Goal: Transaction & Acquisition: Purchase product/service

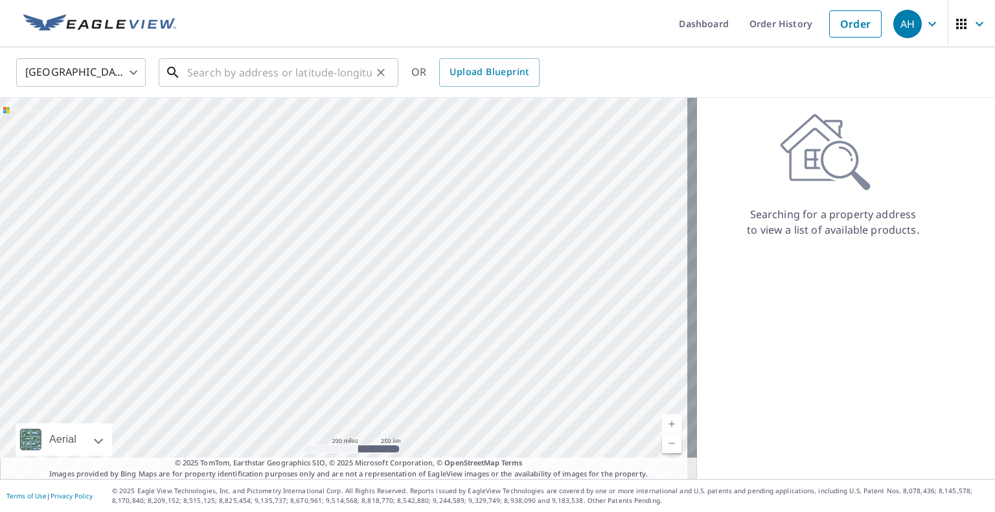
click at [271, 67] on input "text" at bounding box center [279, 72] width 185 height 36
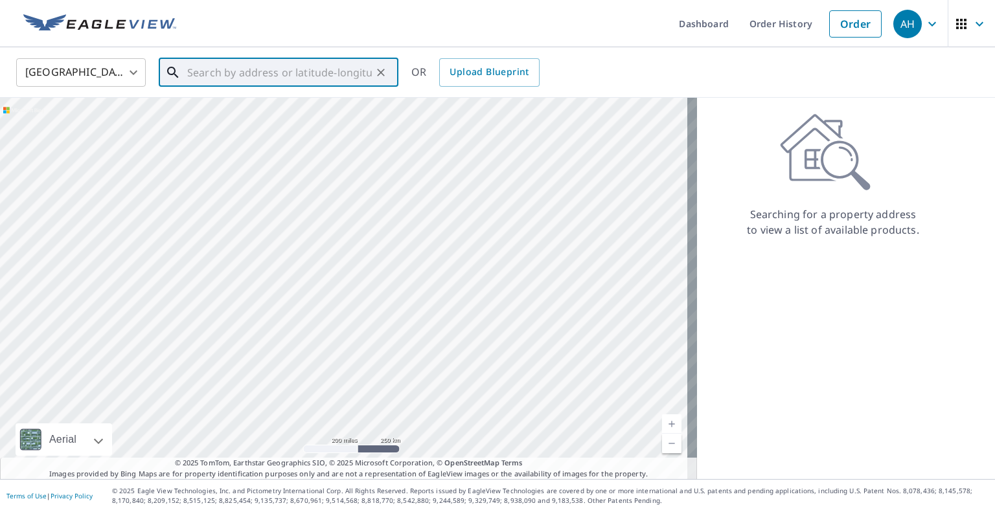
paste input "[STREET_ADDRESS]"
click at [287, 103] on span "[STREET_ADDRESS]" at bounding box center [286, 110] width 203 height 16
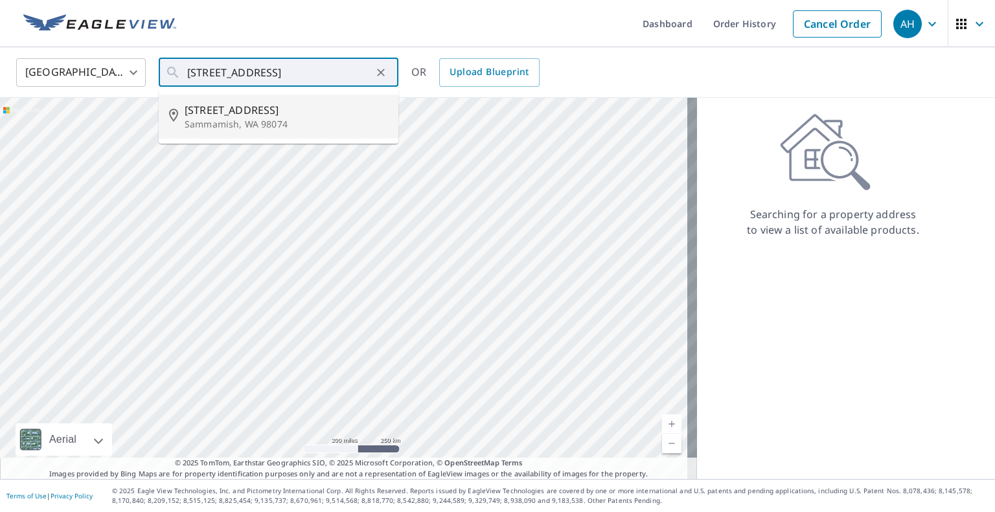
type input "[STREET_ADDRESS]"
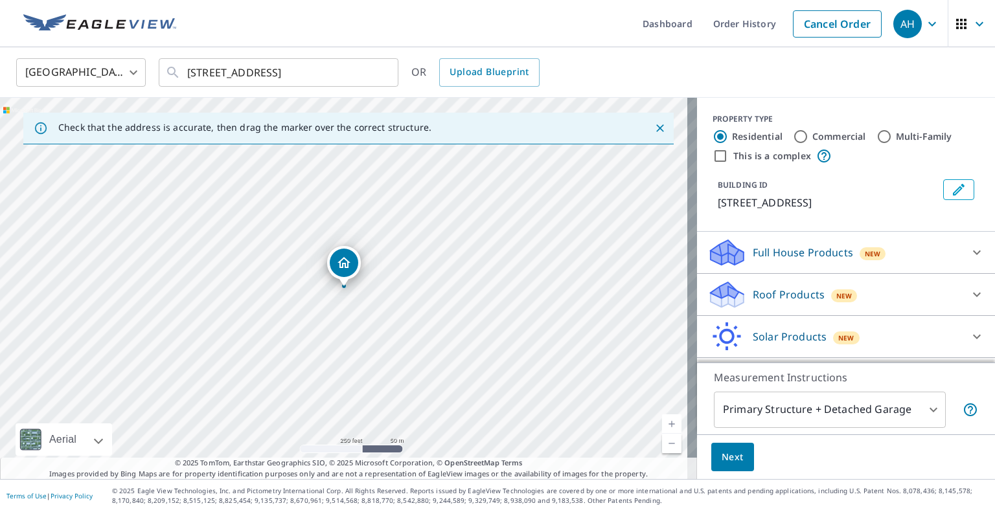
click at [759, 294] on p "Roof Products" at bounding box center [789, 295] width 72 height 16
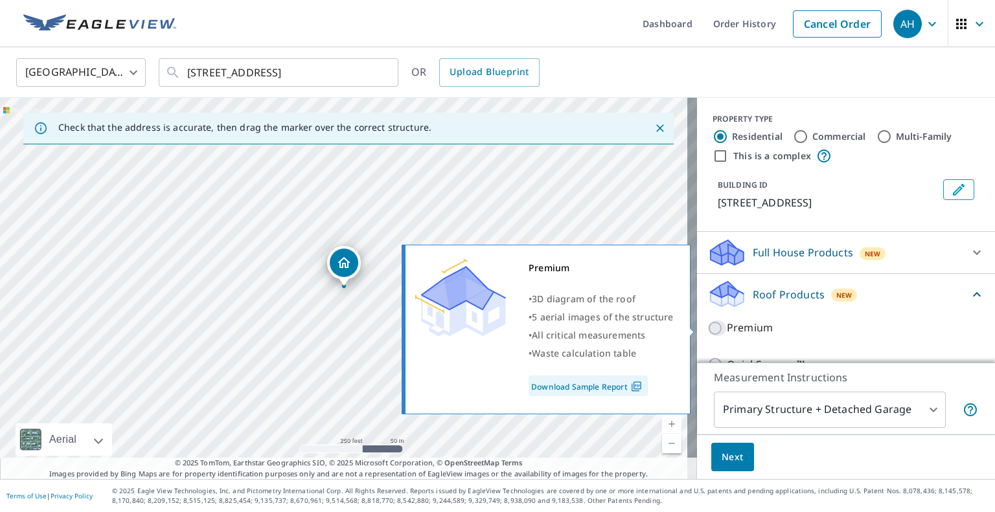
click at [714, 327] on input "Premium" at bounding box center [716, 329] width 19 height 16
checkbox input "true"
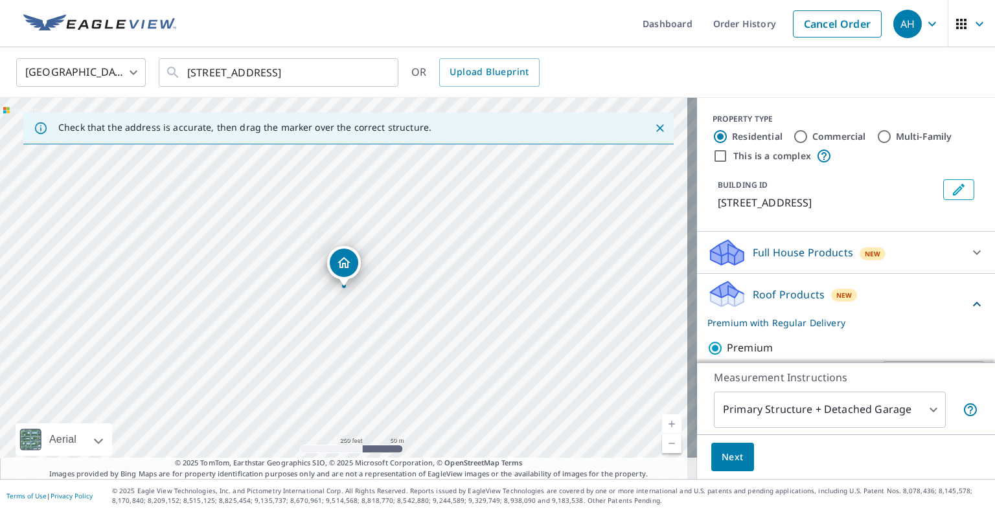
click at [722, 455] on span "Next" at bounding box center [733, 458] width 22 height 16
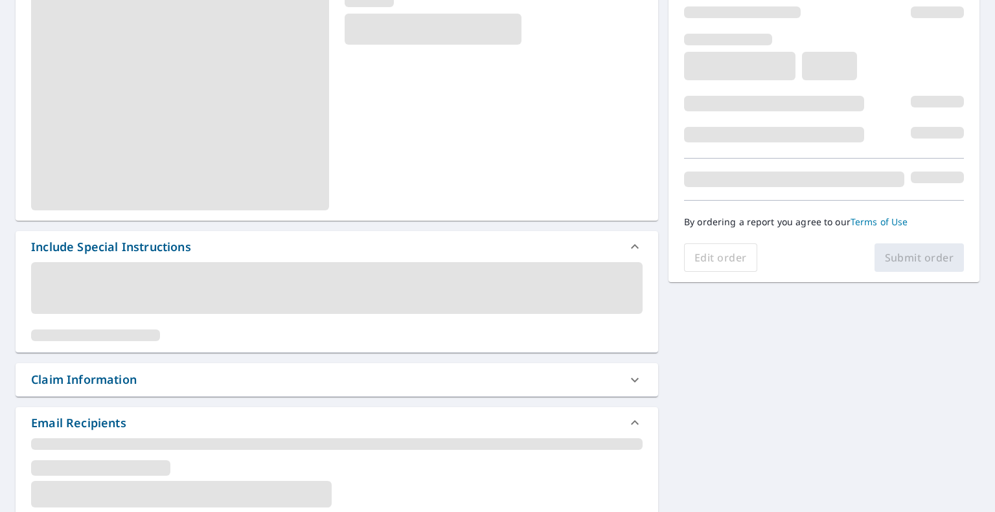
scroll to position [259, 0]
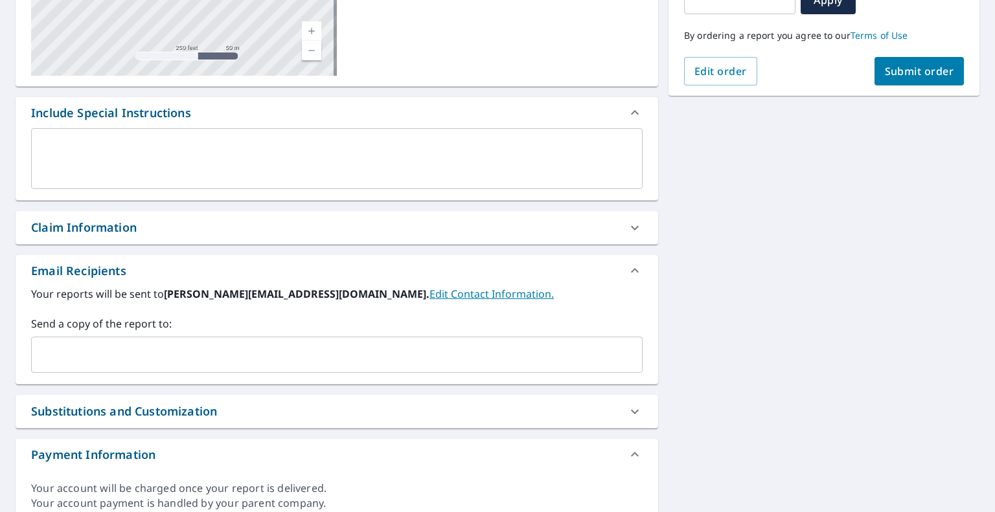
click at [194, 362] on input "text" at bounding box center [327, 355] width 580 height 25
paste input "[EMAIL_ADDRESS][DOMAIN_NAME]"
type input "[EMAIL_ADDRESS][DOMAIN_NAME]"
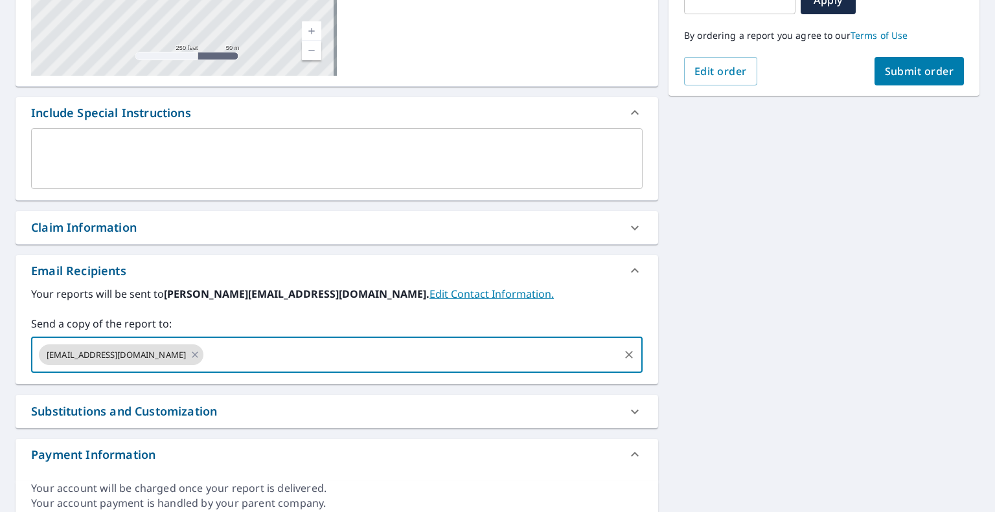
click at [899, 78] on button "Submit order" at bounding box center [920, 71] width 90 height 29
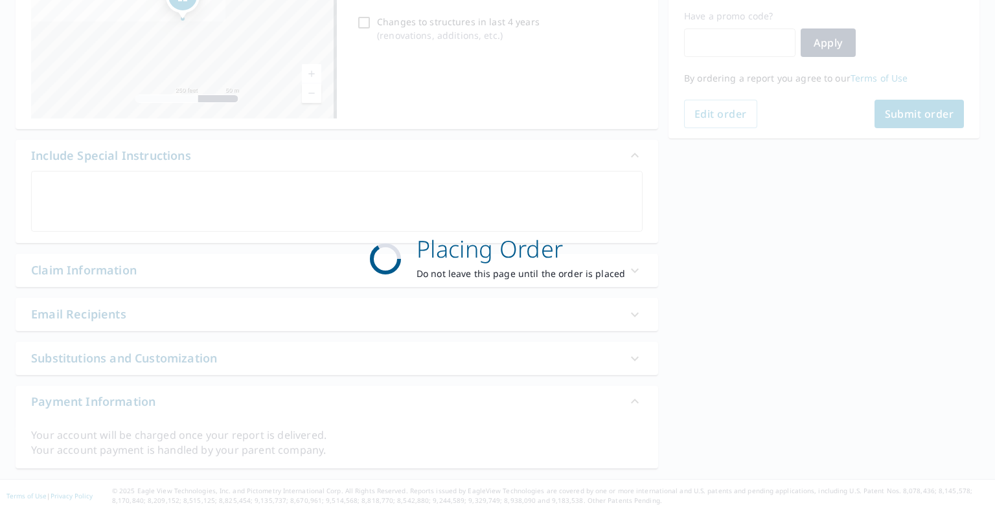
scroll to position [217, 0]
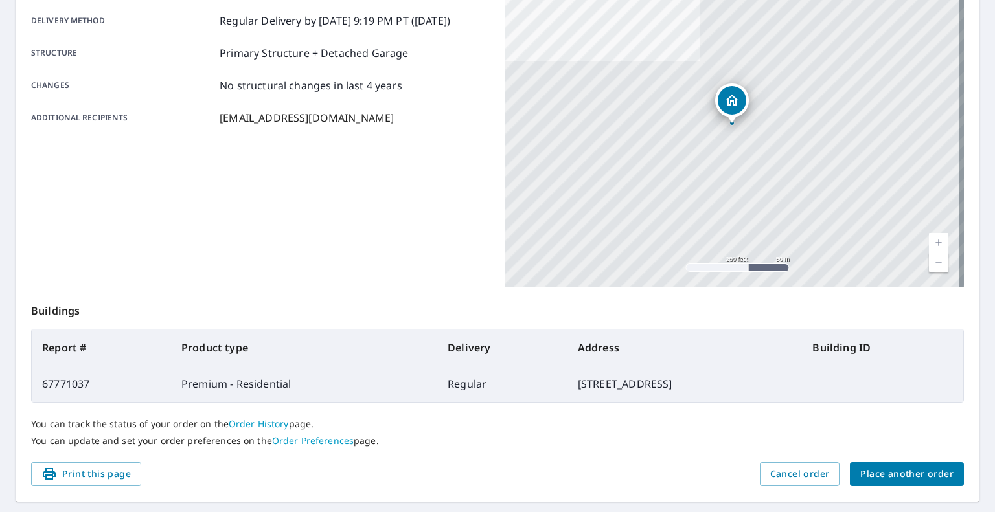
scroll to position [215, 0]
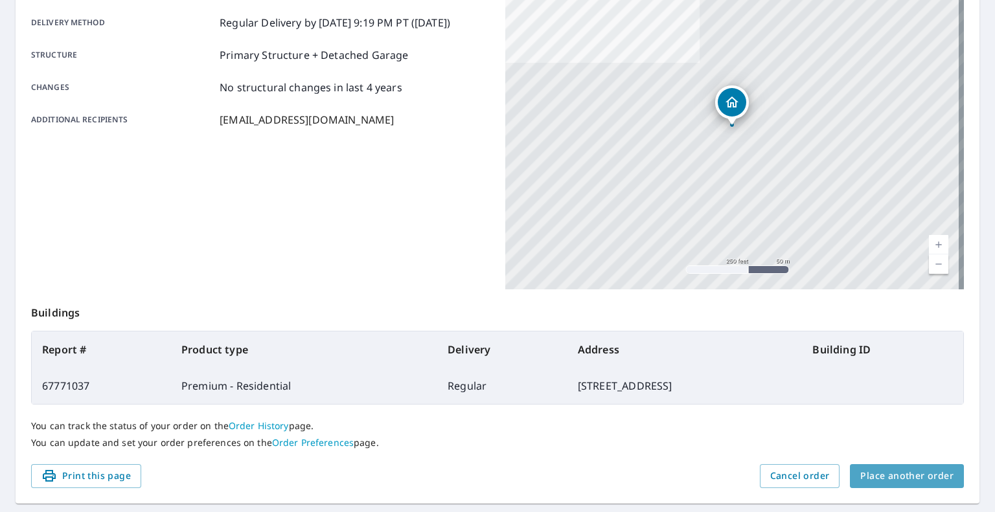
click at [908, 476] on span "Place another order" at bounding box center [906, 476] width 93 height 16
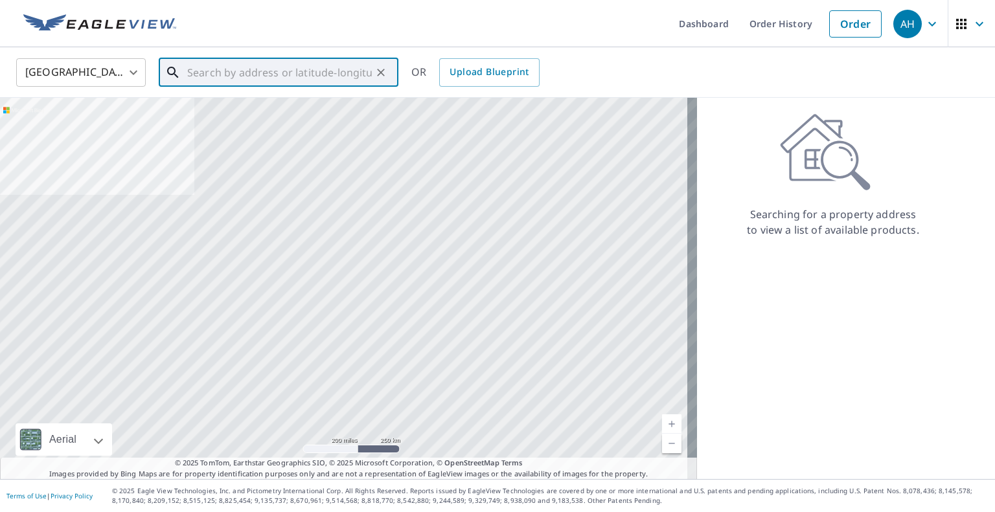
click at [318, 62] on input "text" at bounding box center [279, 72] width 185 height 36
paste input "[STREET_ADDRESS]"
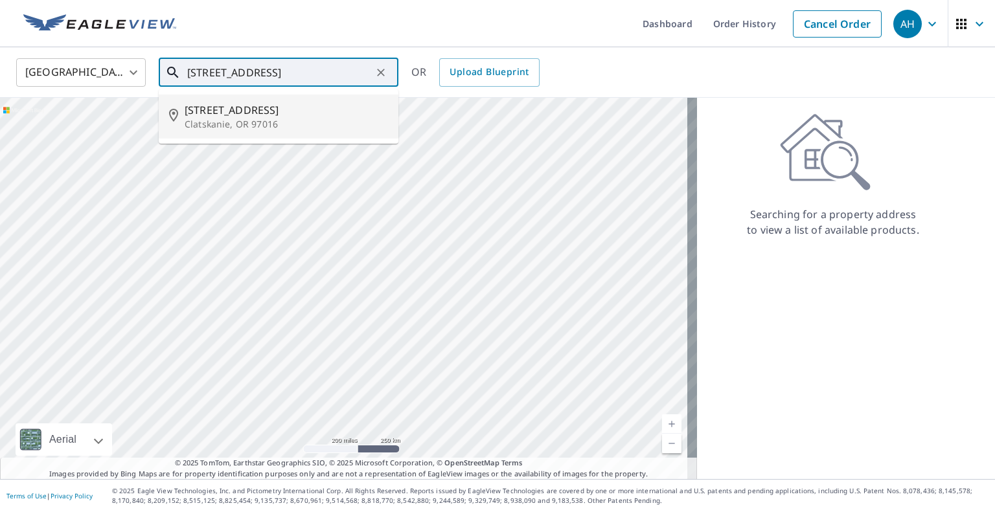
click at [258, 118] on p "Clatskanie, OR 97016" at bounding box center [286, 124] width 203 height 13
type input "[STREET_ADDRESS]"
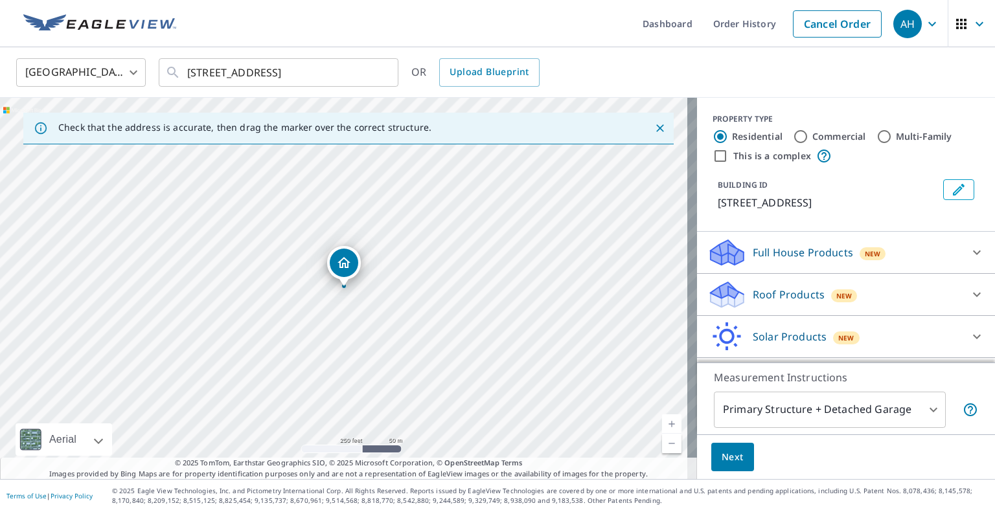
click at [782, 299] on p "Roof Products" at bounding box center [789, 295] width 72 height 16
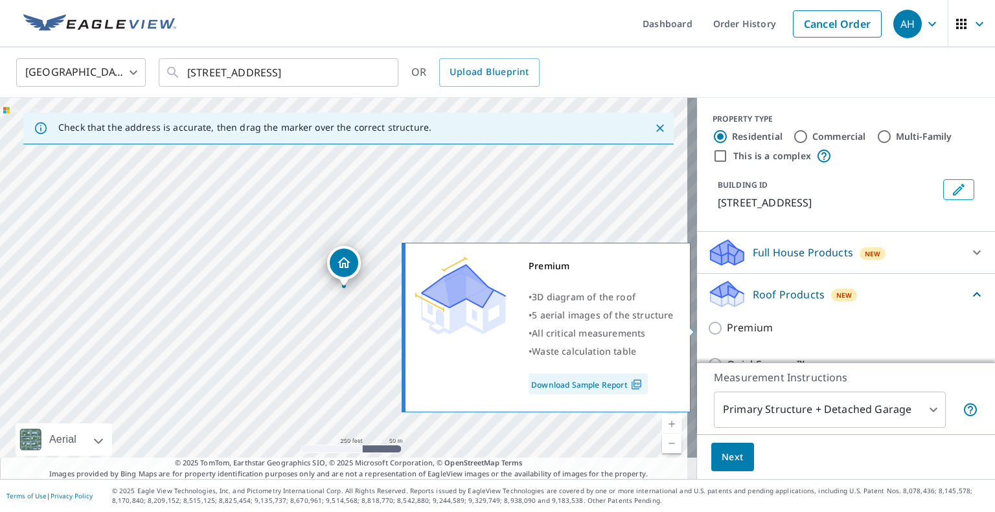
click at [707, 330] on input "Premium" at bounding box center [716, 329] width 19 height 16
checkbox input "true"
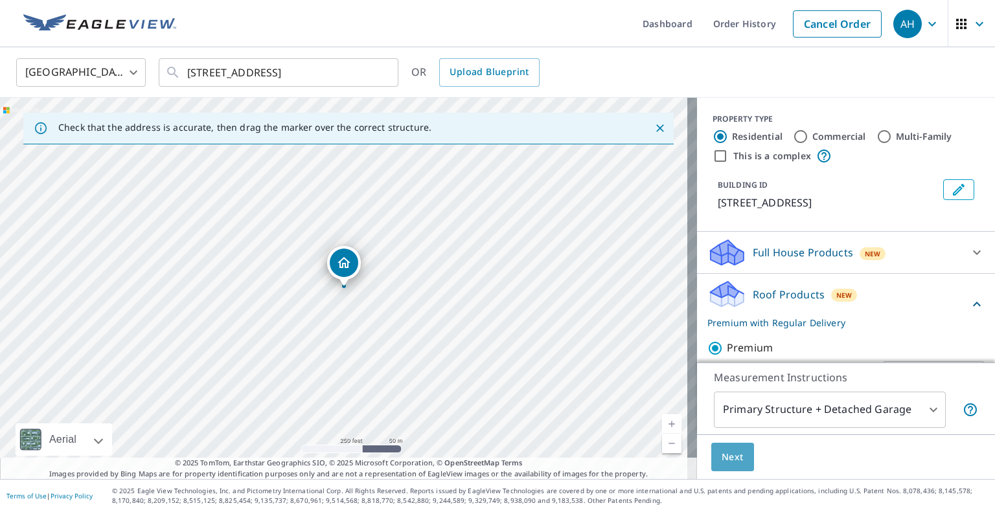
click at [722, 456] on span "Next" at bounding box center [733, 458] width 22 height 16
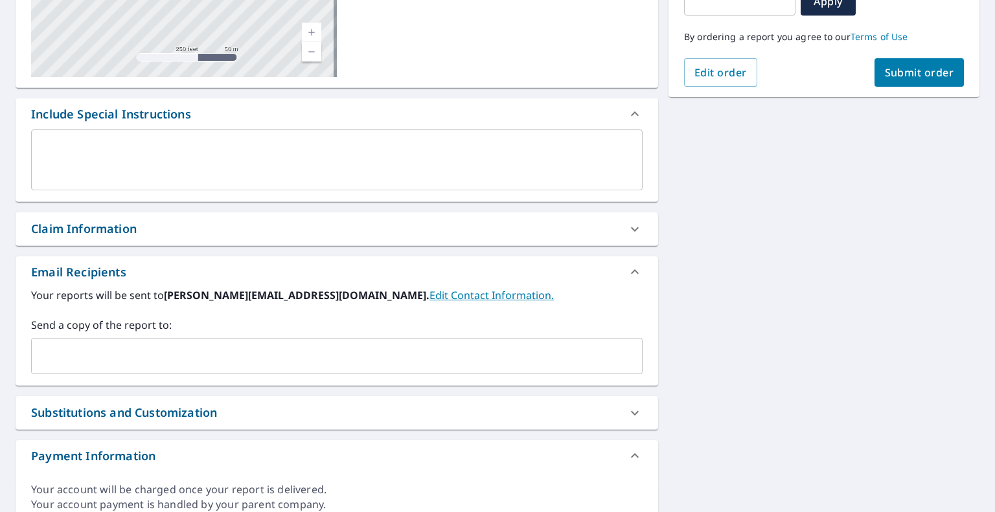
scroll to position [311, 0]
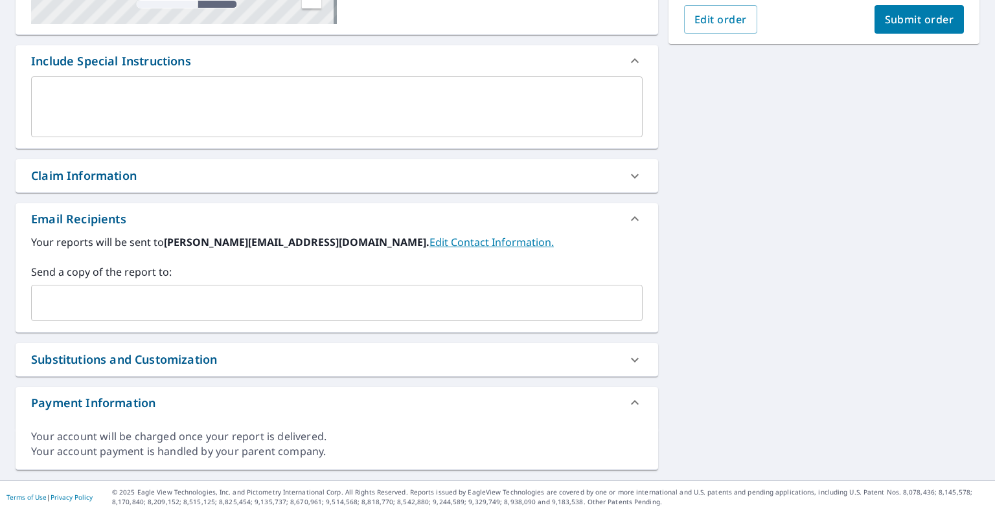
click at [158, 310] on input "text" at bounding box center [327, 303] width 580 height 25
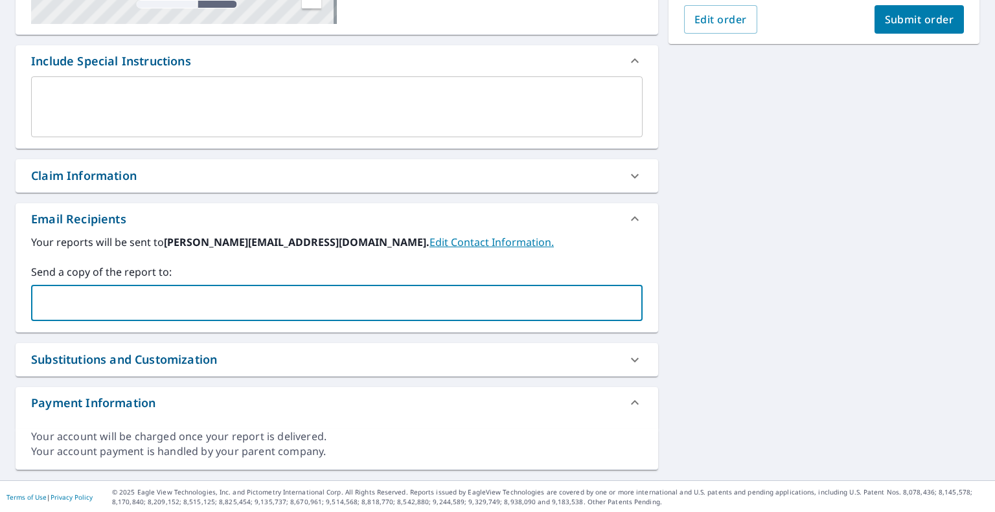
paste input "[PERSON_NAME][EMAIL_ADDRESS][DOMAIN_NAME]"
type input "[PERSON_NAME][EMAIL_ADDRESS][DOMAIN_NAME]"
click at [910, 29] on button "Submit order" at bounding box center [920, 19] width 90 height 29
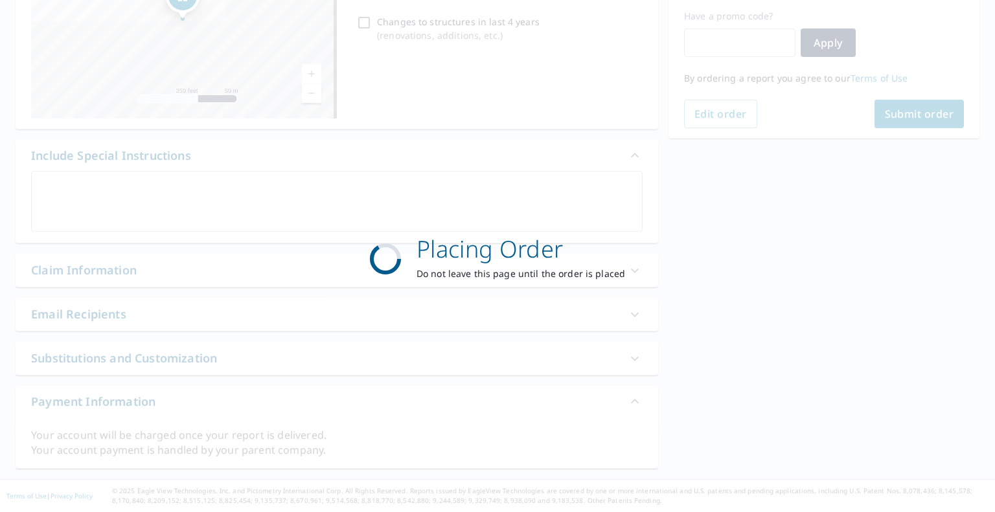
scroll to position [217, 0]
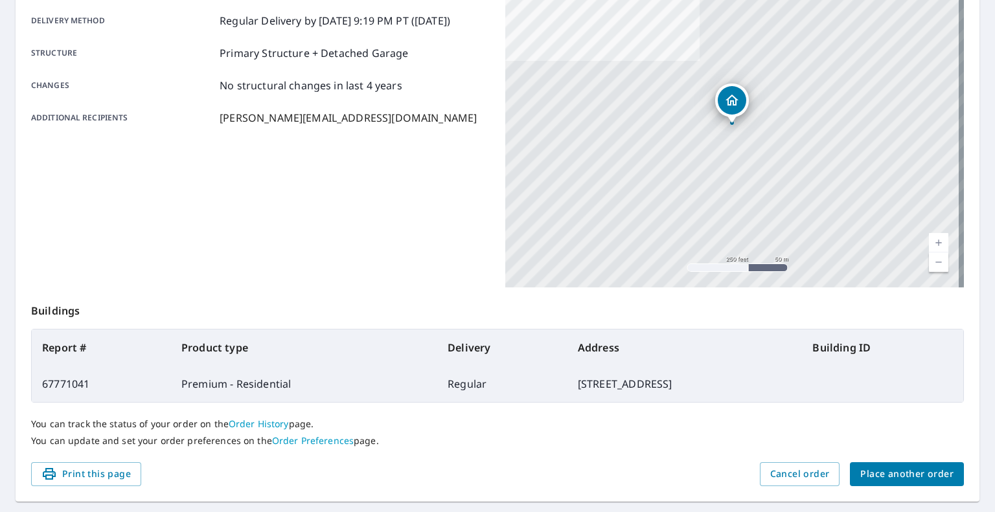
scroll to position [215, 0]
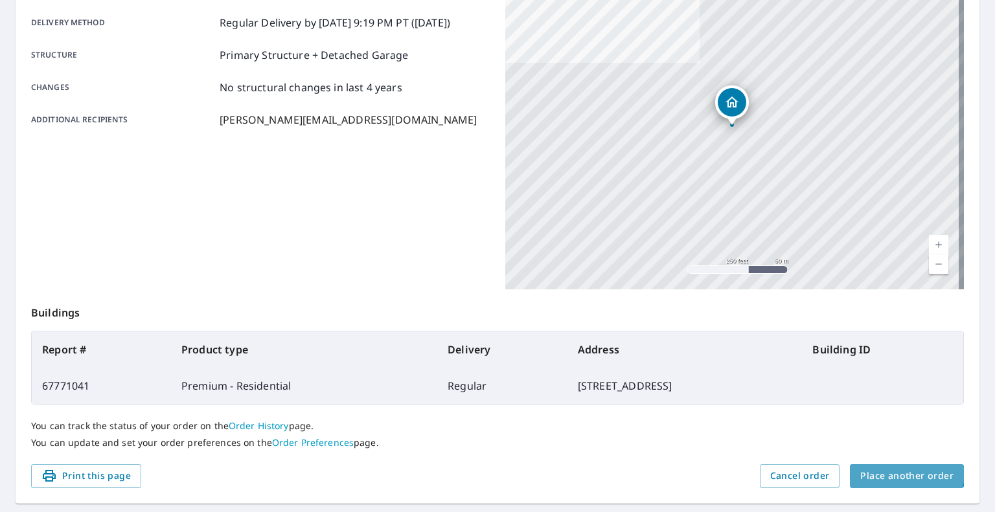
click at [896, 474] on span "Place another order" at bounding box center [906, 476] width 93 height 16
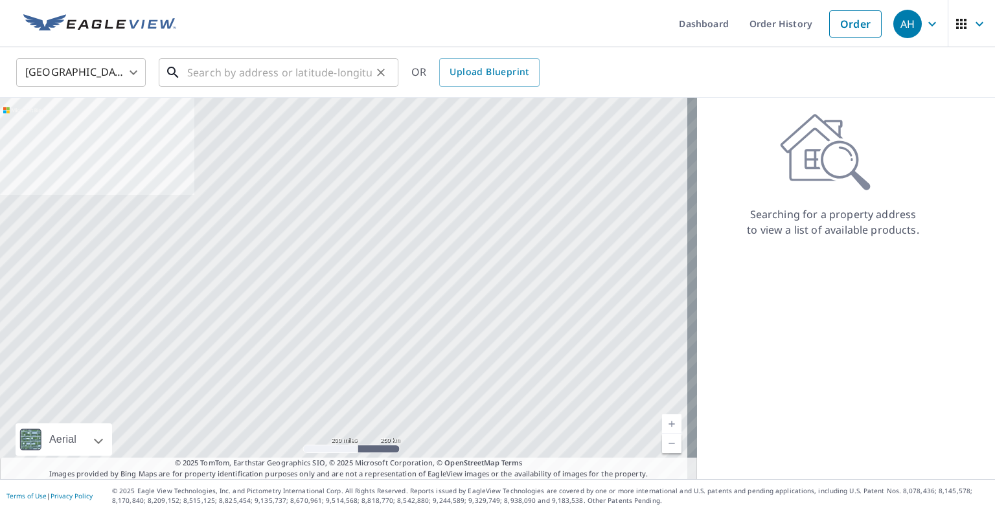
click at [268, 75] on input "text" at bounding box center [279, 72] width 185 height 36
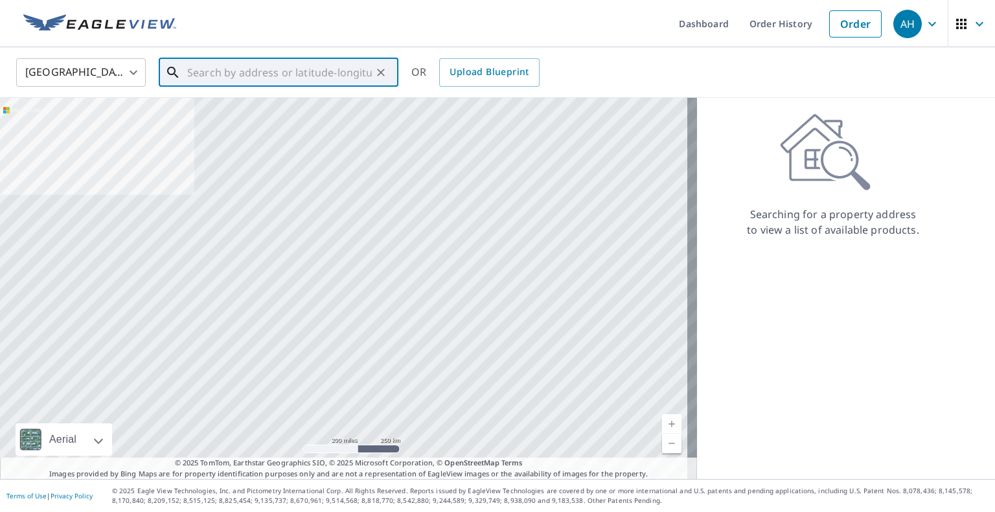
paste input "[STREET_ADDRESS][PERSON_NAME]"
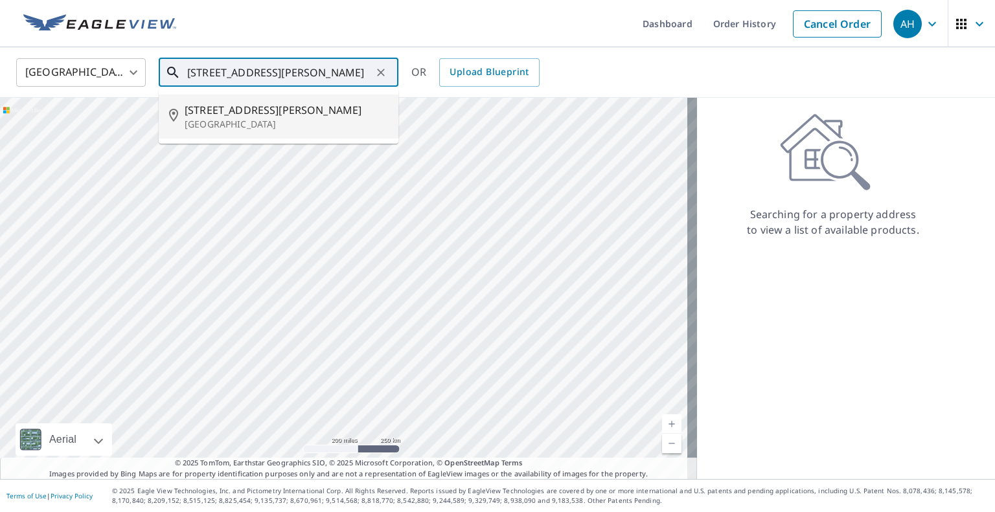
click at [250, 113] on span "[STREET_ADDRESS][PERSON_NAME]" at bounding box center [286, 110] width 203 height 16
type input "[STREET_ADDRESS]"
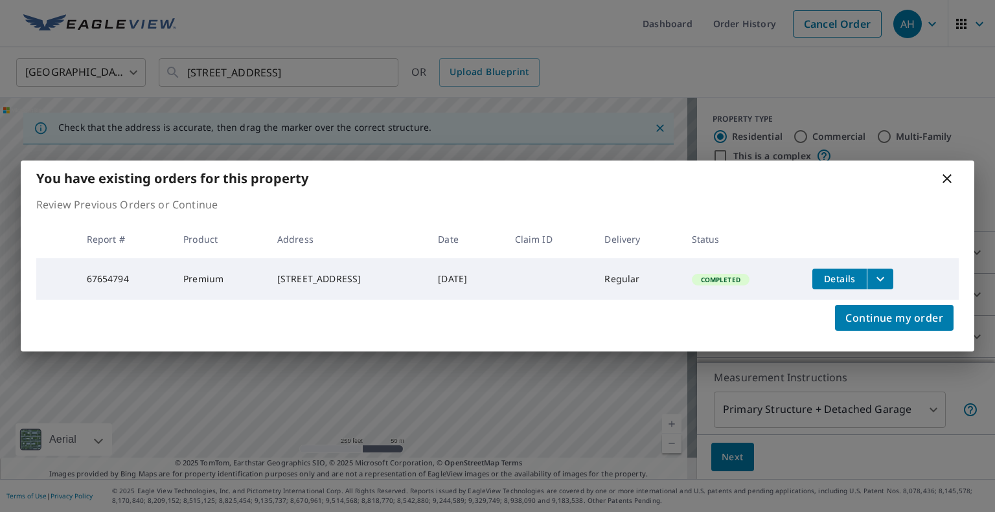
click at [882, 277] on icon "filesDropdownBtn-67654794" at bounding box center [881, 279] width 16 height 16
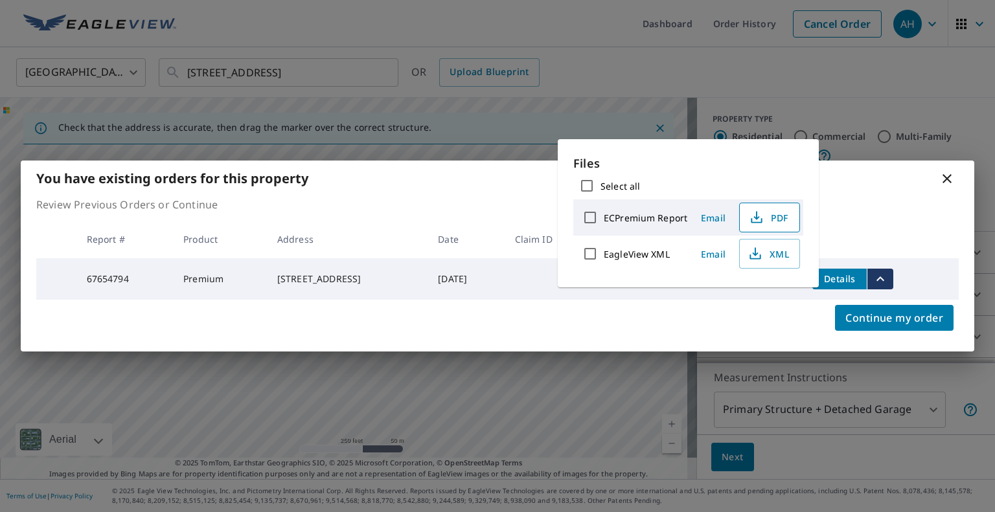
click at [782, 220] on span "PDF" at bounding box center [768, 218] width 41 height 16
click at [941, 171] on icon at bounding box center [947, 179] width 16 height 16
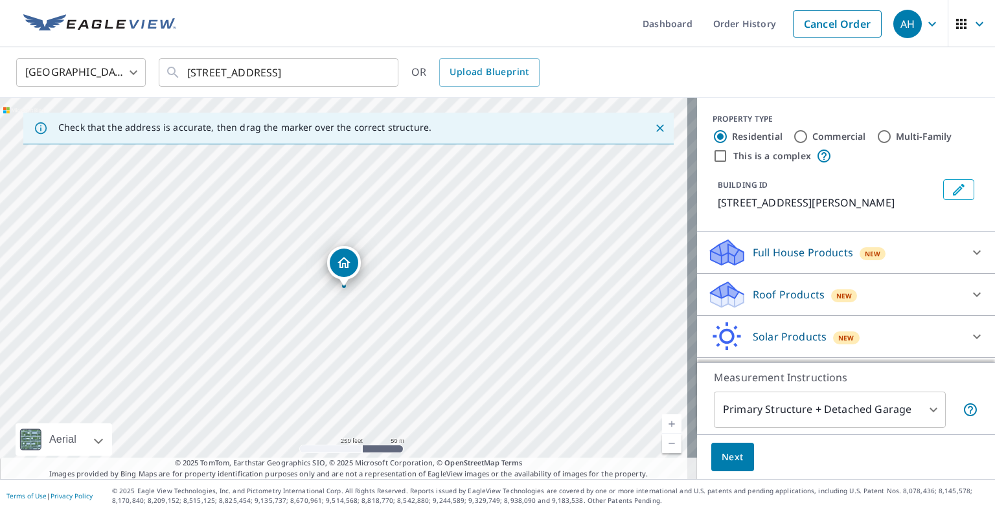
drag, startPoint x: 831, startPoint y: 20, endPoint x: 635, endPoint y: 28, distance: 195.8
click at [829, 20] on link "Cancel Order" at bounding box center [837, 23] width 89 height 27
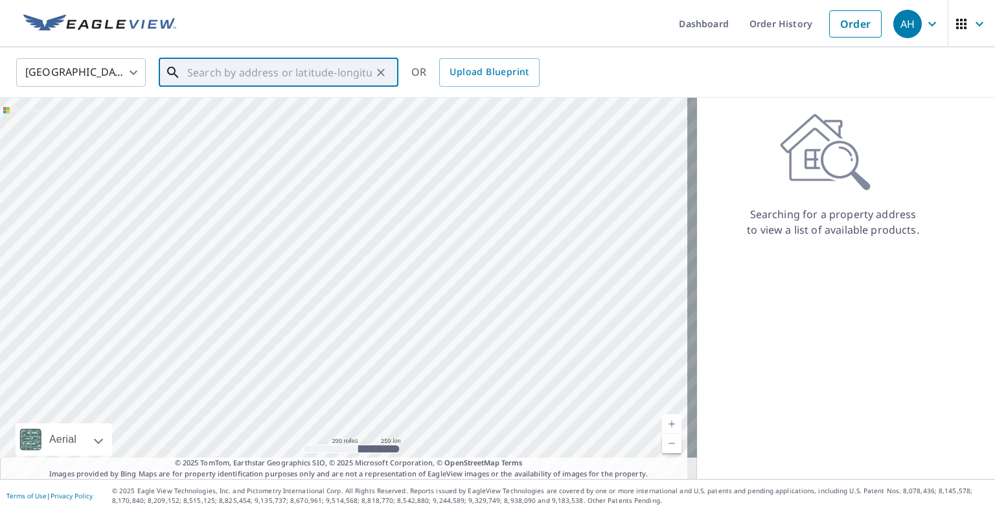
click at [288, 72] on input "text" at bounding box center [279, 72] width 185 height 36
paste input "[STREET_ADDRESS]"
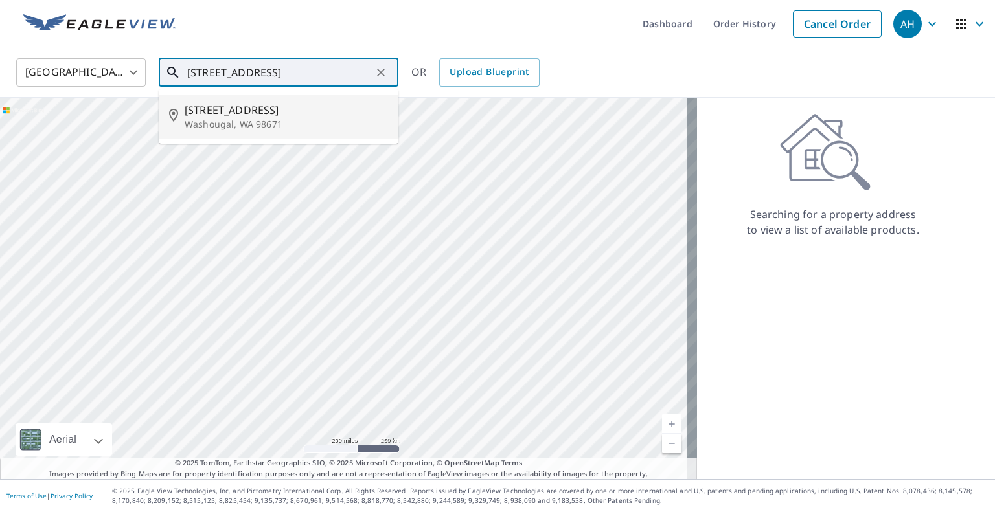
click at [282, 113] on span "[STREET_ADDRESS]" at bounding box center [286, 110] width 203 height 16
type input "[STREET_ADDRESS]"
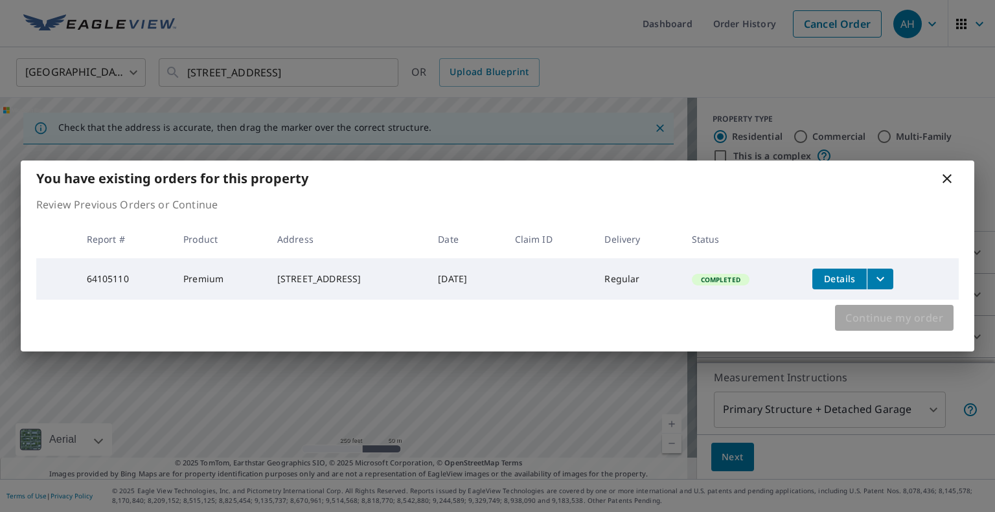
click at [907, 316] on span "Continue my order" at bounding box center [894, 318] width 98 height 18
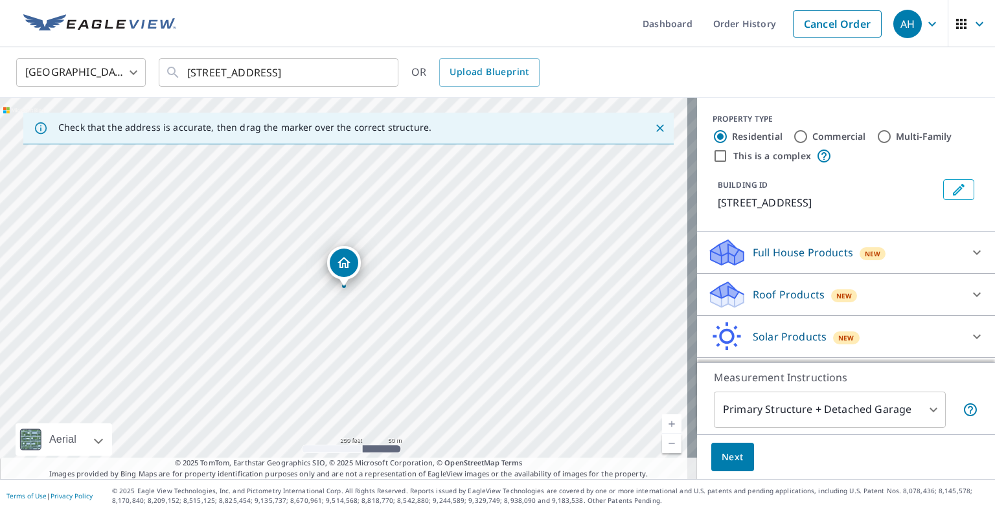
click at [731, 299] on icon at bounding box center [727, 300] width 33 height 16
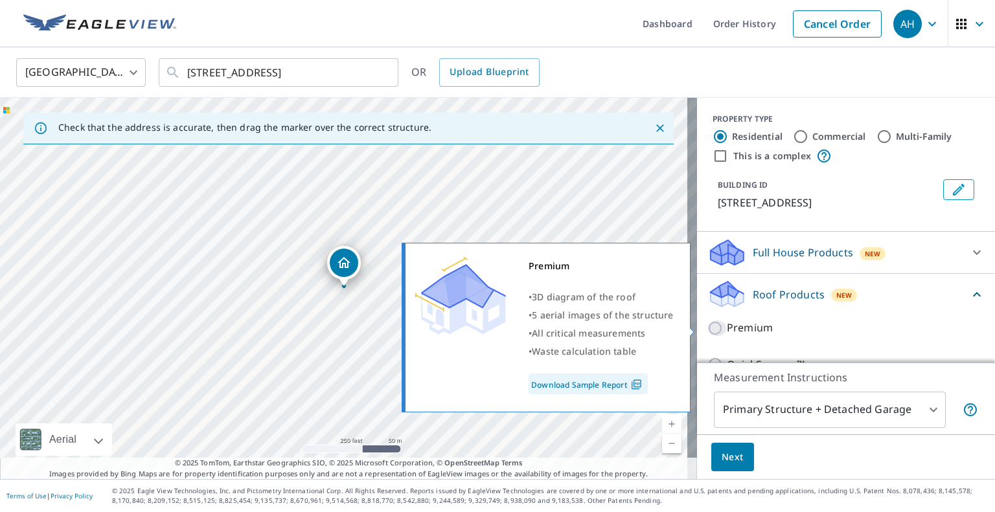
drag, startPoint x: 710, startPoint y: 326, endPoint x: 720, endPoint y: 436, distance: 110.6
click at [710, 328] on input "Premium" at bounding box center [716, 329] width 19 height 16
checkbox input "true"
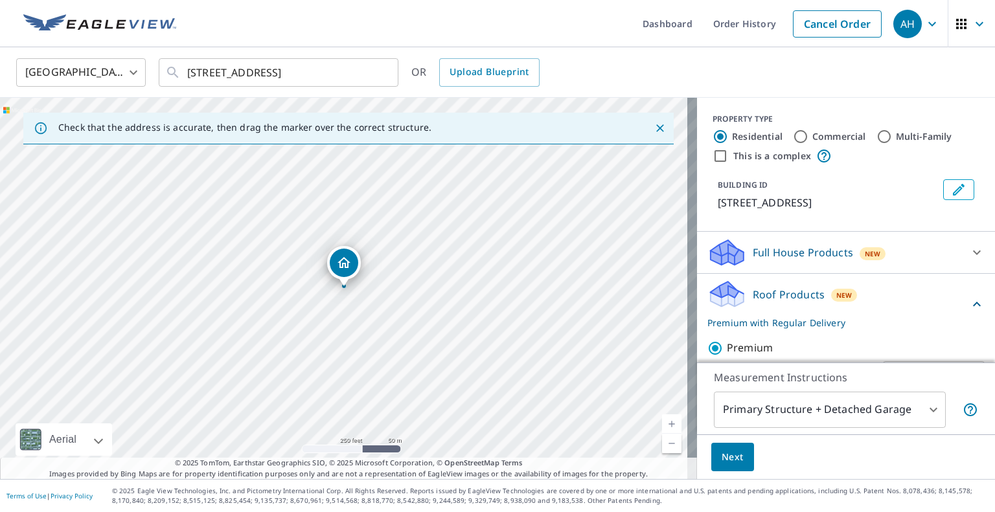
click at [726, 453] on span "Next" at bounding box center [733, 458] width 22 height 16
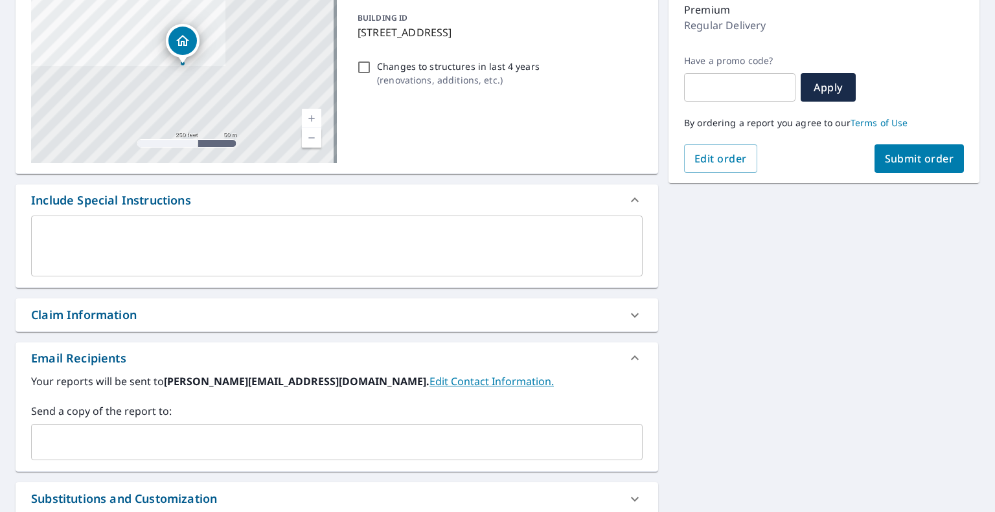
scroll to position [194, 0]
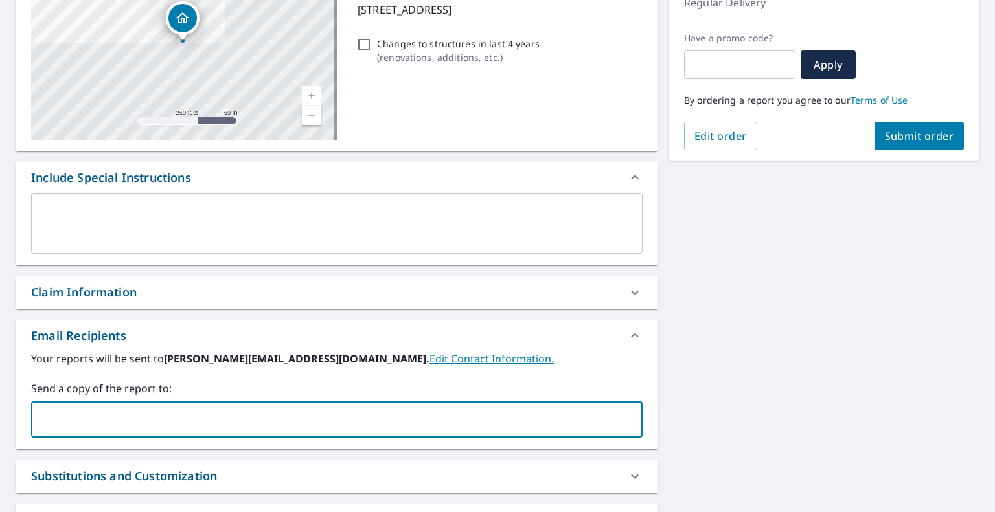
click at [131, 419] on input "text" at bounding box center [327, 420] width 580 height 25
paste input "[EMAIL_ADDRESS][DOMAIN_NAME]"
type input "[EMAIL_ADDRESS][DOMAIN_NAME]"
click at [900, 129] on span "Submit order" at bounding box center [919, 136] width 69 height 14
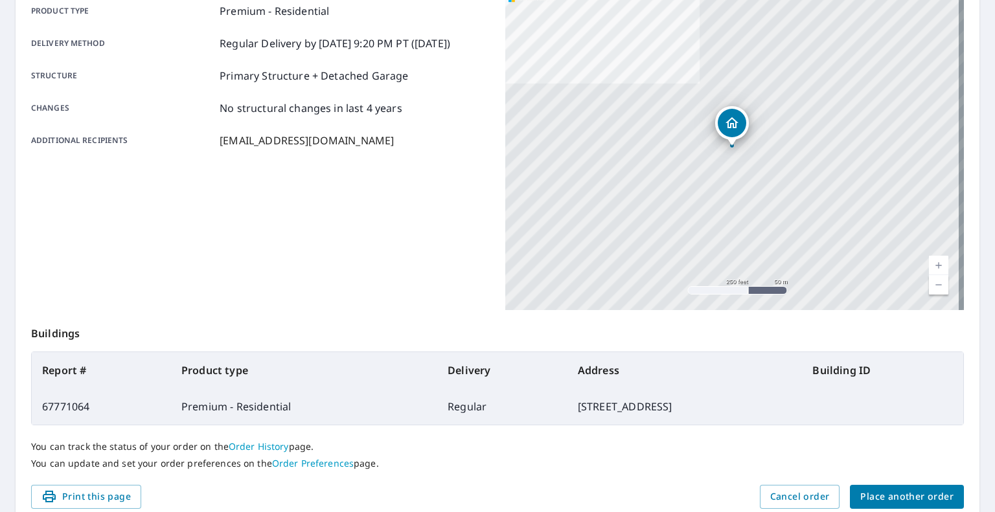
click at [915, 496] on span "Place another order" at bounding box center [906, 497] width 93 height 16
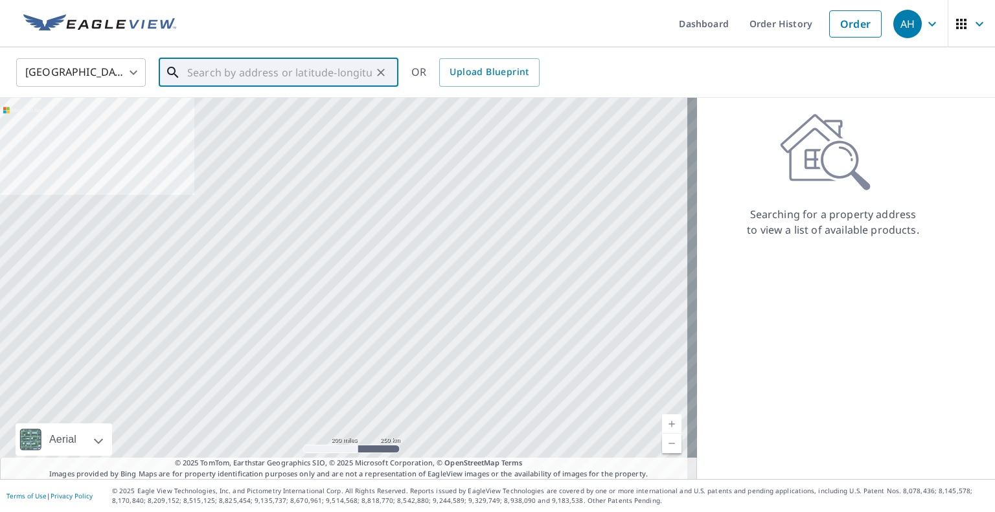
click at [301, 64] on input "text" at bounding box center [279, 72] width 185 height 36
paste input "[STREET_ADDRESS]"
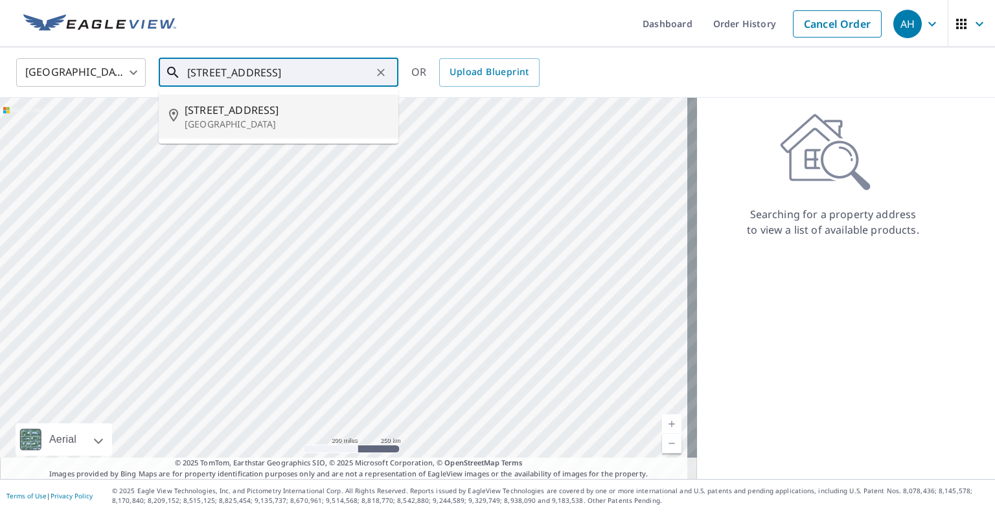
click at [228, 115] on span "[STREET_ADDRESS]" at bounding box center [286, 110] width 203 height 16
type input "[STREET_ADDRESS]"
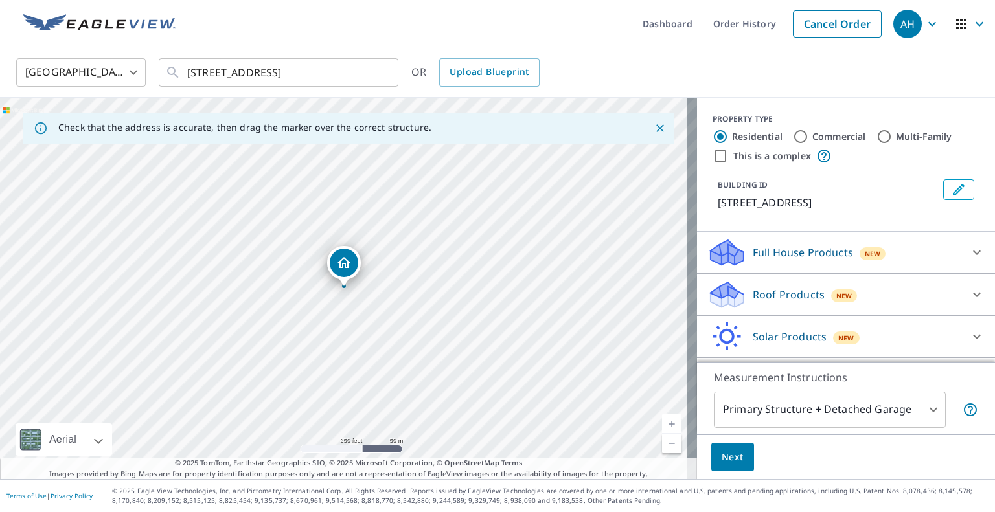
drag, startPoint x: 788, startPoint y: 294, endPoint x: 731, endPoint y: 310, distance: 59.3
click at [781, 297] on p "Roof Products" at bounding box center [789, 295] width 72 height 16
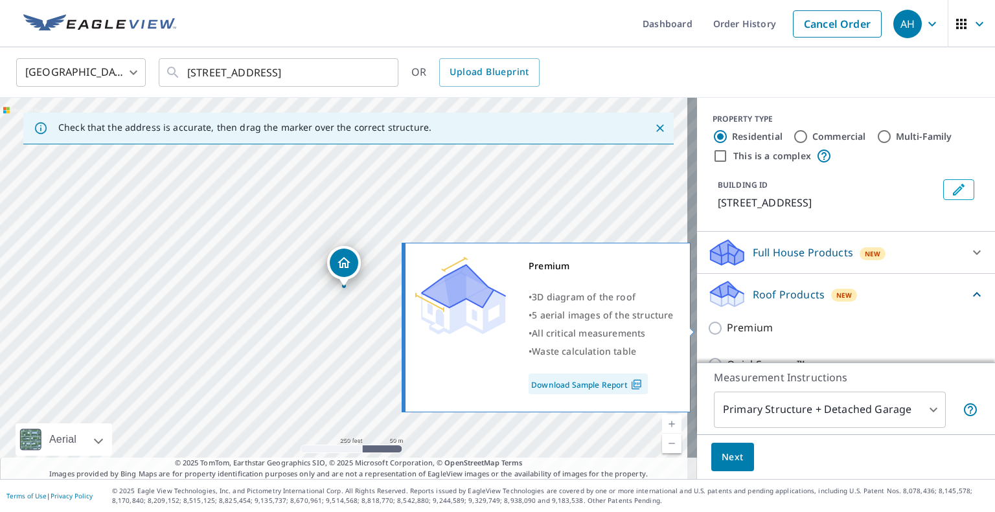
click at [707, 323] on input "Premium" at bounding box center [716, 329] width 19 height 16
checkbox input "true"
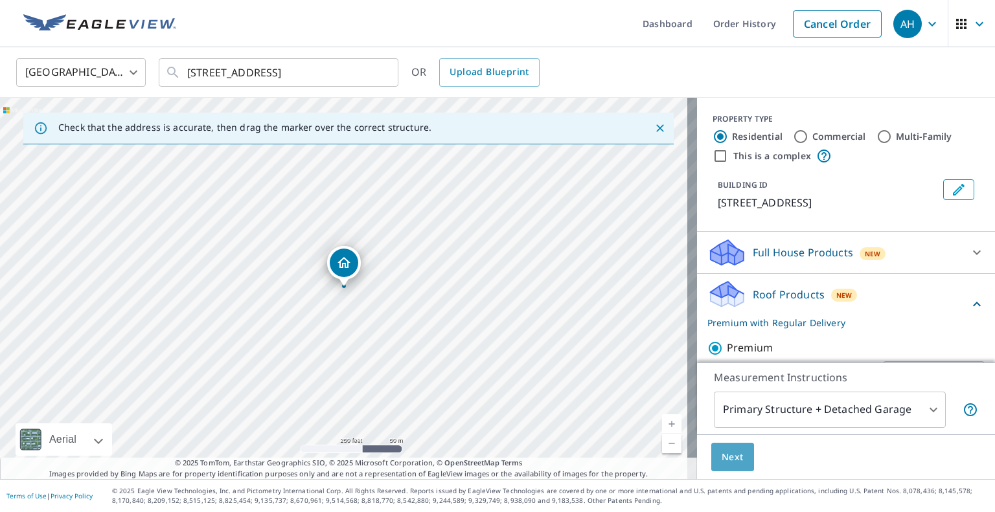
click at [724, 462] on span "Next" at bounding box center [733, 458] width 22 height 16
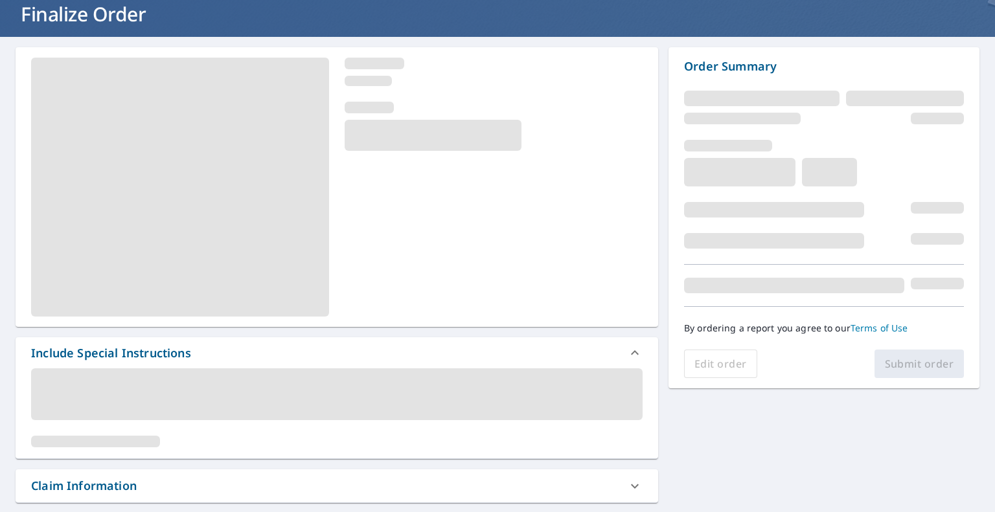
scroll to position [259, 0]
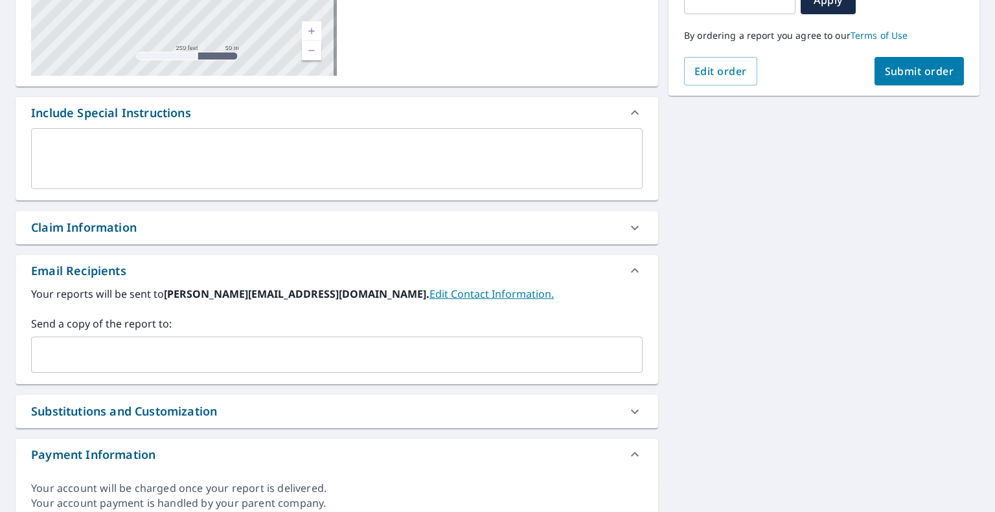
click at [148, 363] on input "text" at bounding box center [327, 355] width 580 height 25
paste input "[EMAIL_ADDRESS][DOMAIN_NAME]"
type input "[EMAIL_ADDRESS][DOMAIN_NAME]"
click at [885, 76] on span "Submit order" at bounding box center [919, 71] width 69 height 14
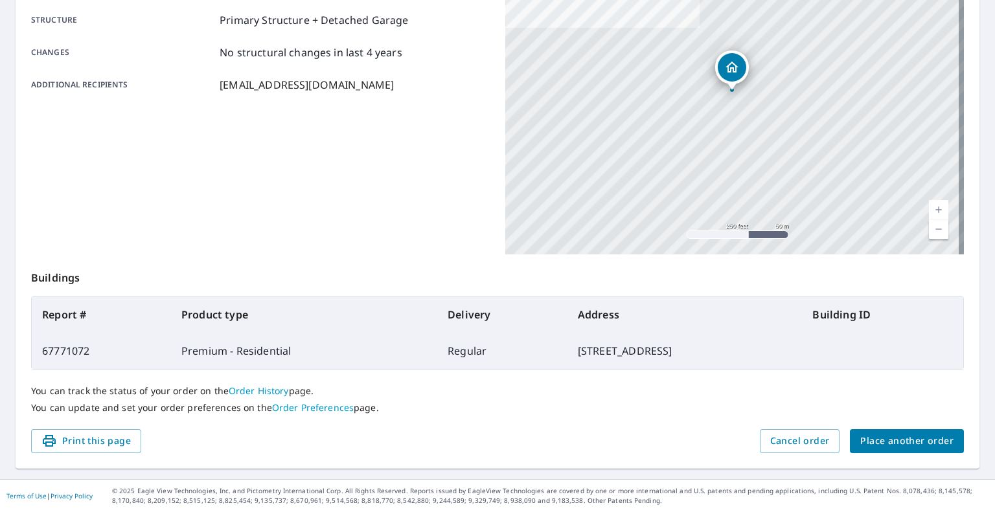
scroll to position [215, 0]
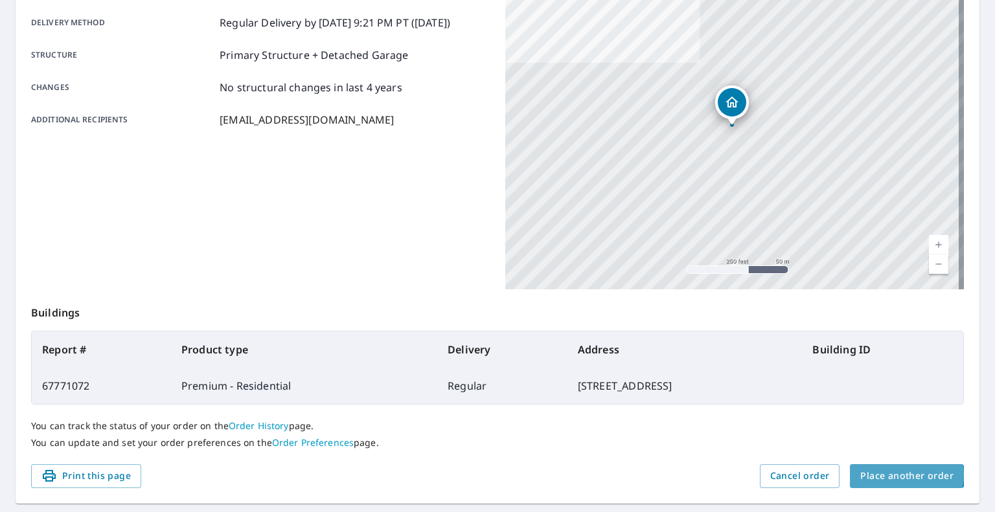
click at [889, 475] on span "Place another order" at bounding box center [906, 476] width 93 height 16
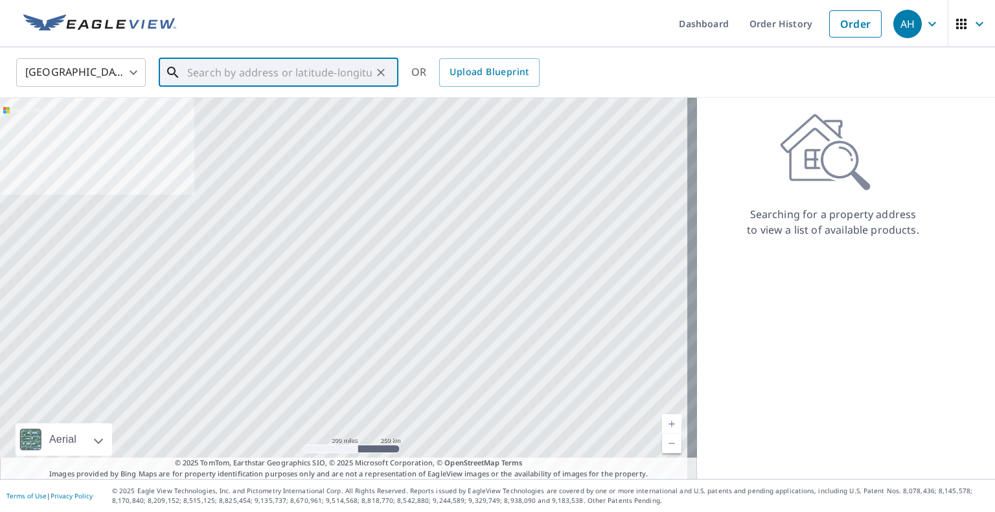
click at [307, 80] on input "text" at bounding box center [279, 72] width 185 height 36
paste input "[STREET_ADDRESS]"
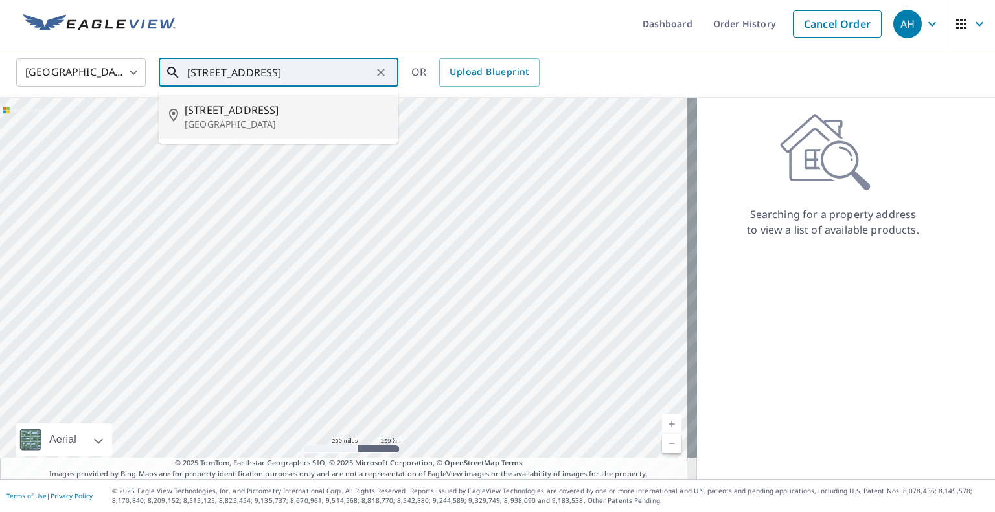
click at [259, 111] on span "[STREET_ADDRESS]" at bounding box center [286, 110] width 203 height 16
type input "[STREET_ADDRESS]"
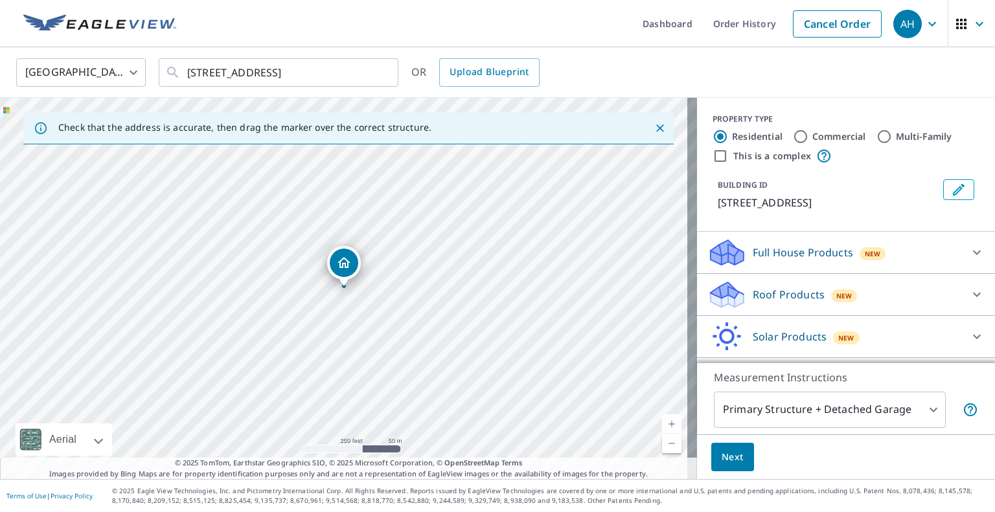
click at [757, 300] on p "Roof Products" at bounding box center [789, 295] width 72 height 16
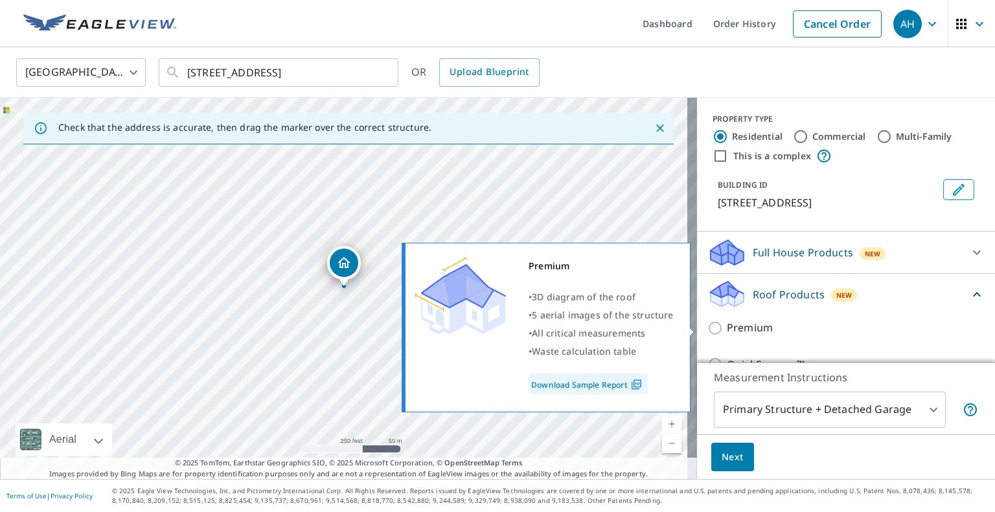
click at [727, 328] on p "Premium" at bounding box center [750, 328] width 46 height 16
click at [717, 328] on input "Premium" at bounding box center [716, 329] width 19 height 16
checkbox input "true"
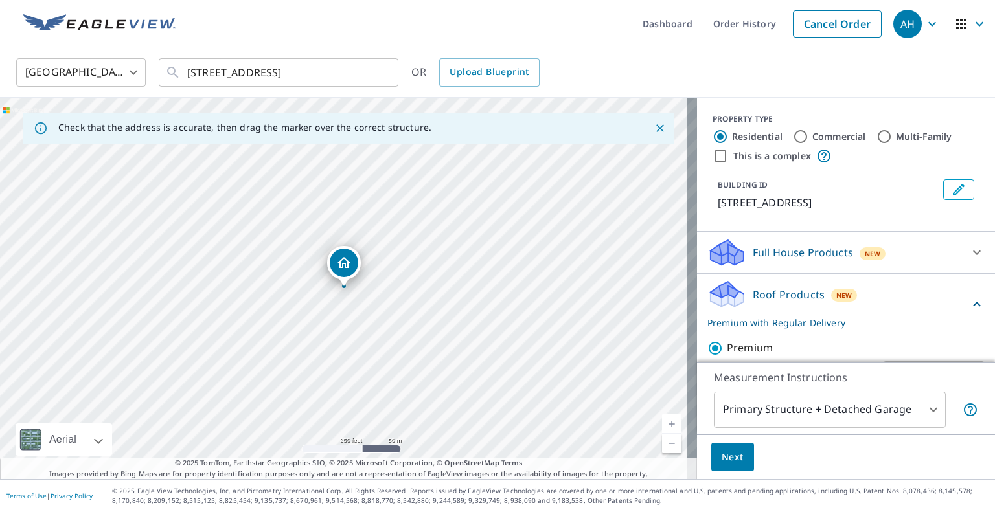
click at [731, 453] on span "Next" at bounding box center [733, 458] width 22 height 16
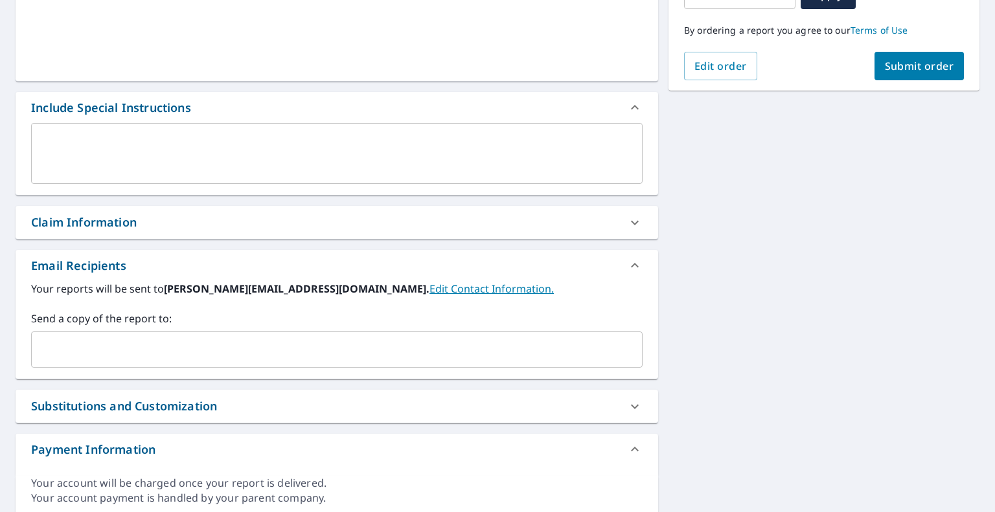
scroll to position [259, 0]
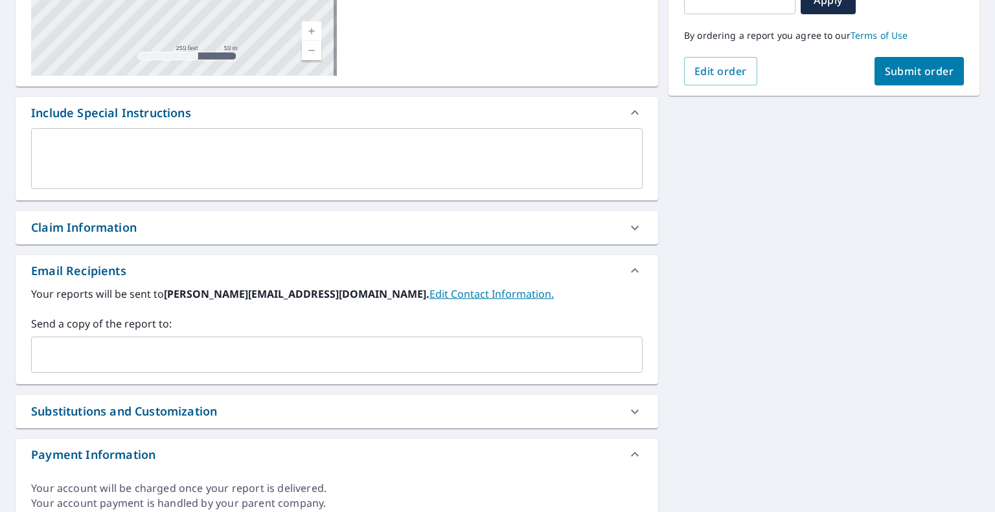
click at [143, 345] on input "text" at bounding box center [327, 355] width 580 height 25
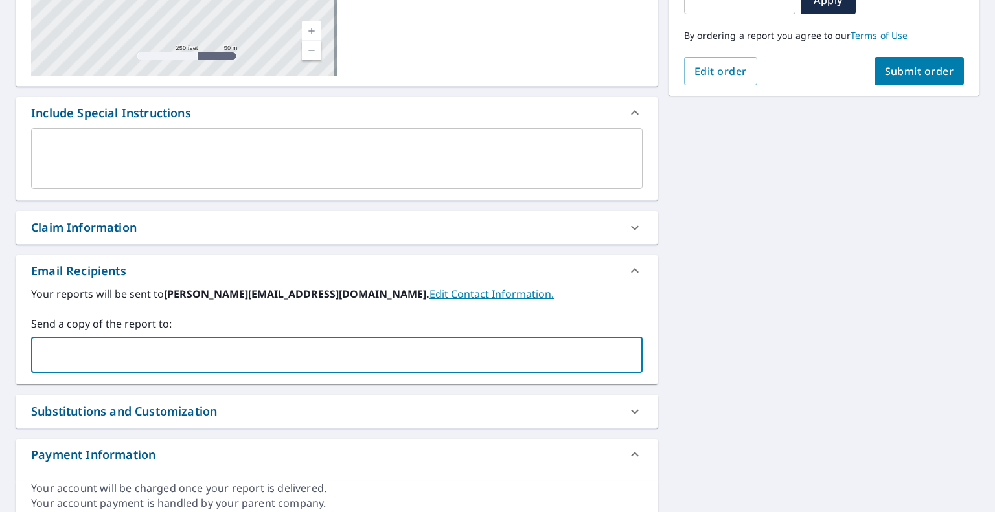
paste input "[EMAIL_ADDRESS][DOMAIN_NAME]"
type input "[EMAIL_ADDRESS][DOMAIN_NAME]"
click at [907, 72] on span "Submit order" at bounding box center [919, 71] width 69 height 14
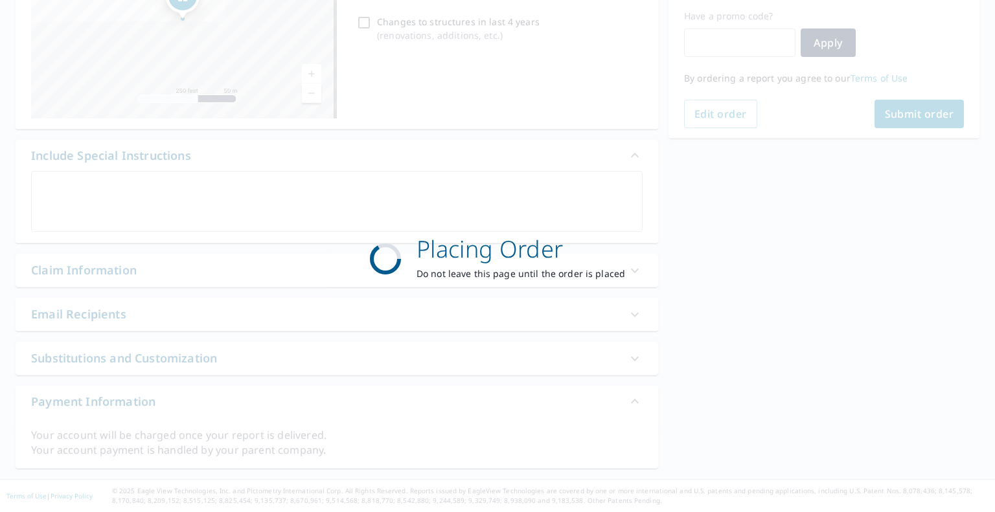
scroll to position [215, 0]
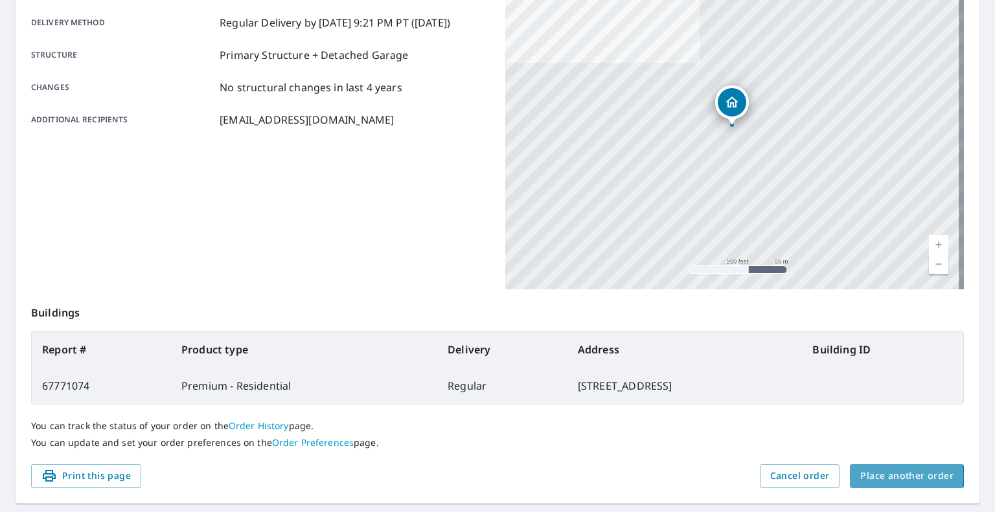
click at [860, 476] on span "Place another order" at bounding box center [906, 476] width 93 height 16
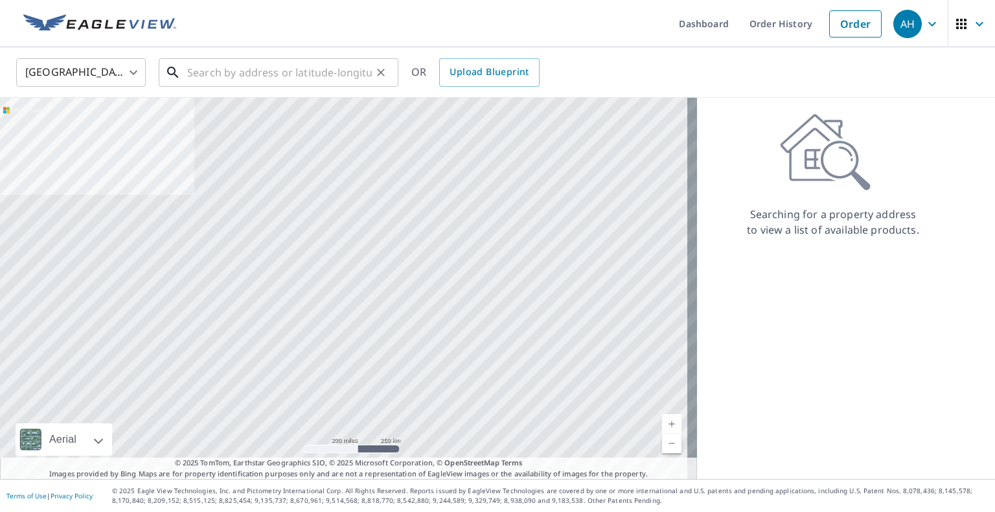
click at [329, 82] on input "text" at bounding box center [279, 72] width 185 height 36
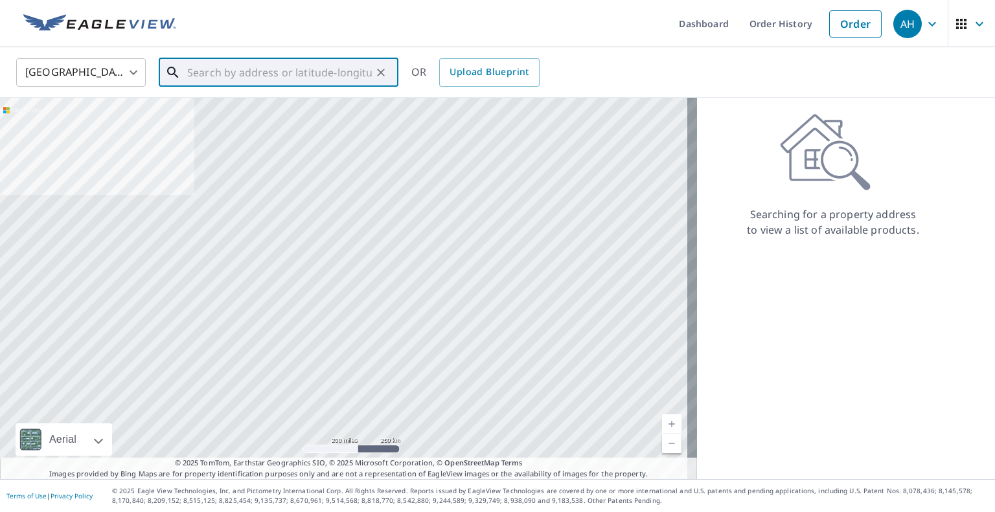
paste input "[STREET_ADDRESS][PERSON_NAME]"
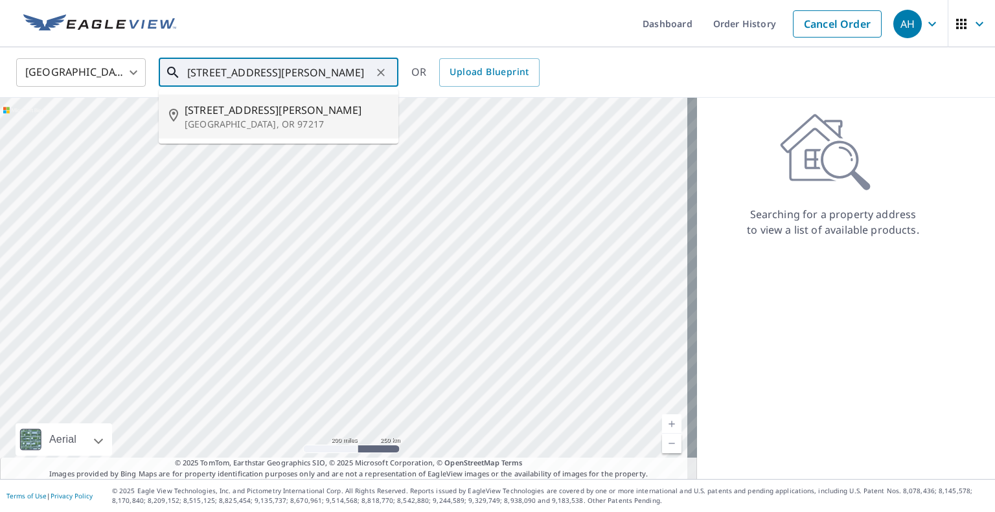
click at [233, 104] on span "[STREET_ADDRESS][PERSON_NAME]" at bounding box center [286, 110] width 203 height 16
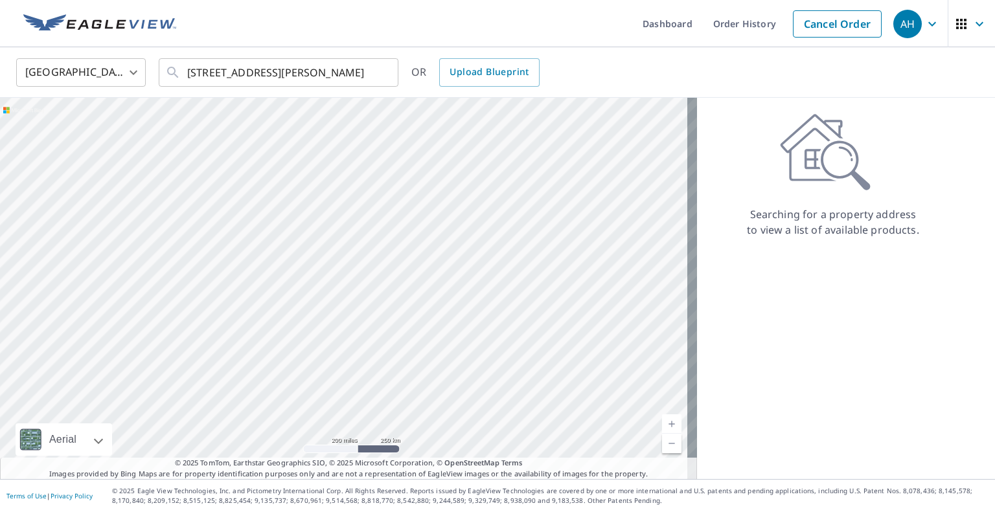
type input "[STREET_ADDRESS][PERSON_NAME]"
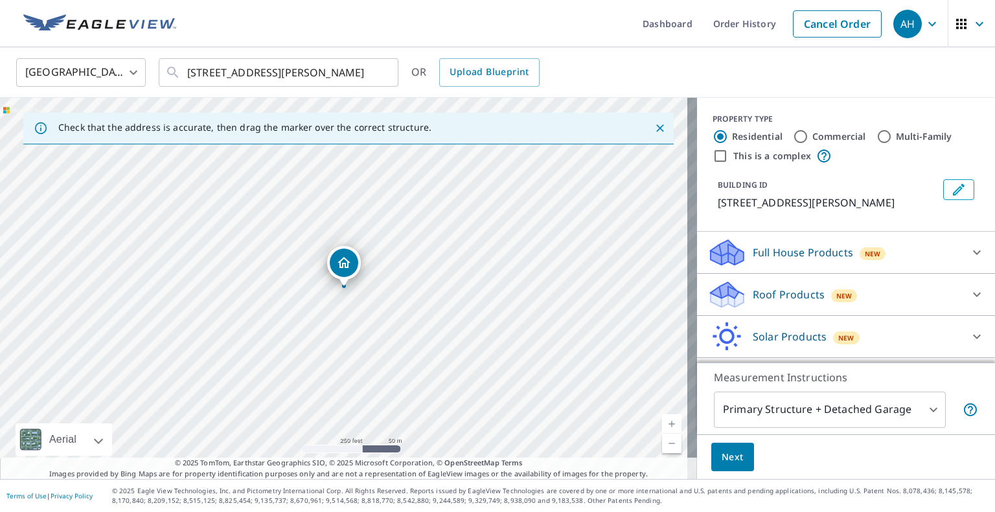
click at [768, 298] on p "Roof Products" at bounding box center [789, 295] width 72 height 16
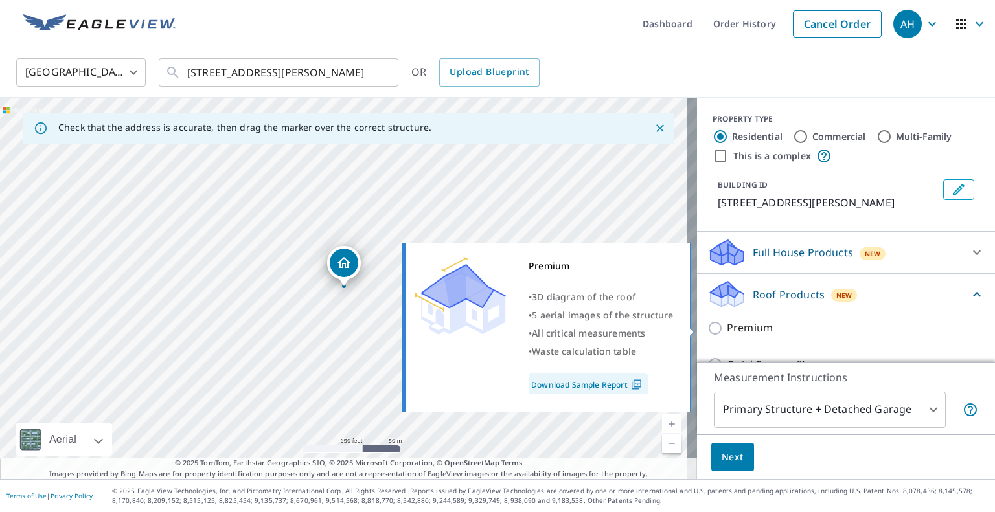
drag, startPoint x: 705, startPoint y: 330, endPoint x: 705, endPoint y: 365, distance: 35.0
click at [707, 334] on input "Premium" at bounding box center [716, 329] width 19 height 16
checkbox input "true"
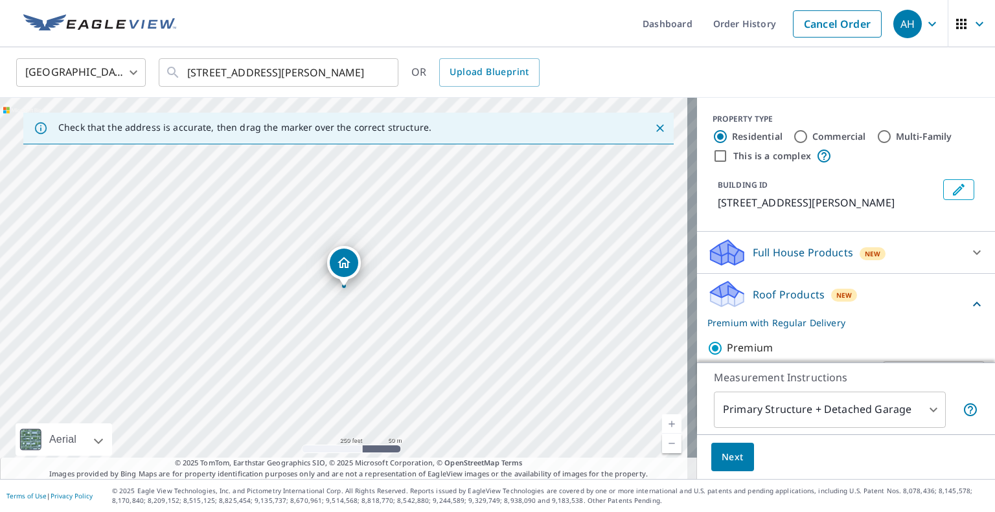
click at [722, 455] on span "Next" at bounding box center [733, 458] width 22 height 16
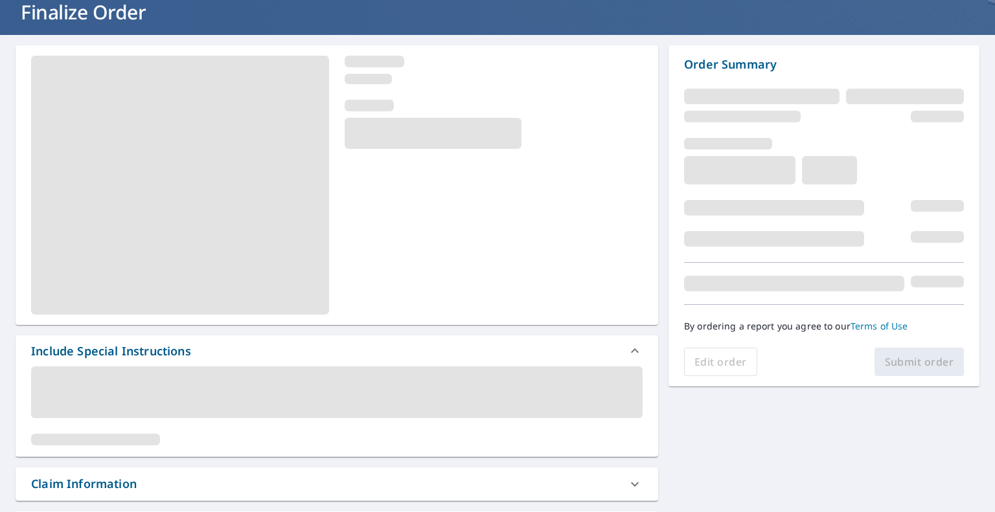
scroll to position [259, 0]
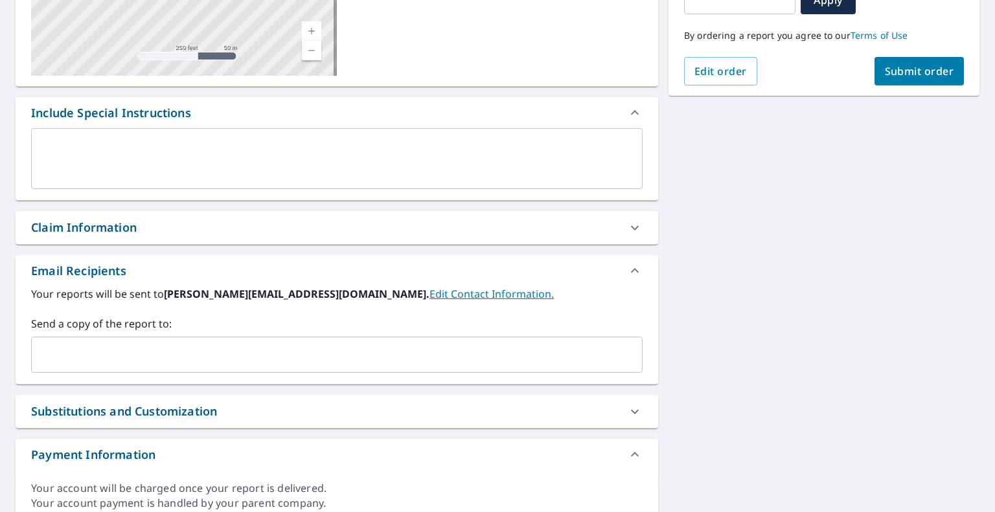
drag, startPoint x: 149, startPoint y: 364, endPoint x: 143, endPoint y: 366, distance: 6.8
click at [148, 364] on input "text" at bounding box center [327, 355] width 580 height 25
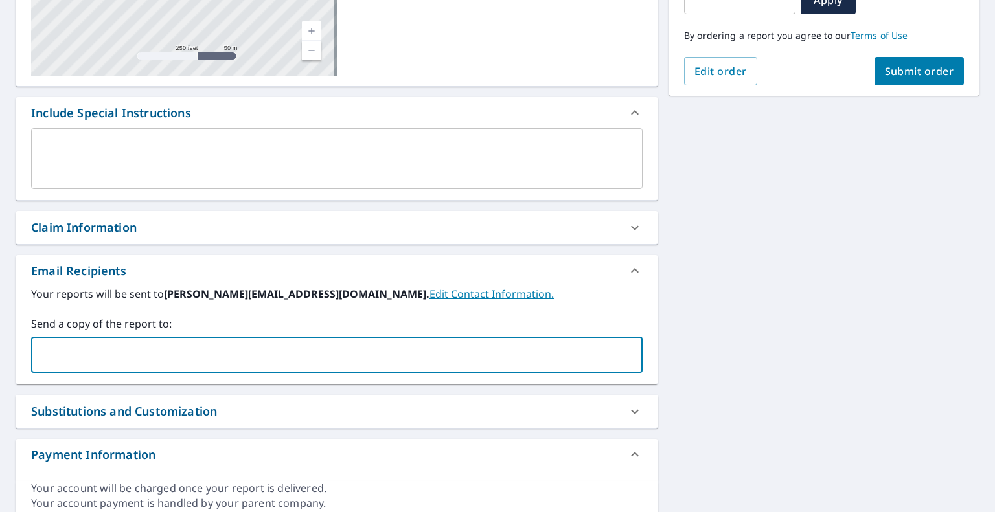
paste input "[EMAIL_ADDRESS][DOMAIN_NAME]"
type input "[EMAIL_ADDRESS][DOMAIN_NAME]"
click at [926, 69] on span "Submit order" at bounding box center [919, 71] width 69 height 14
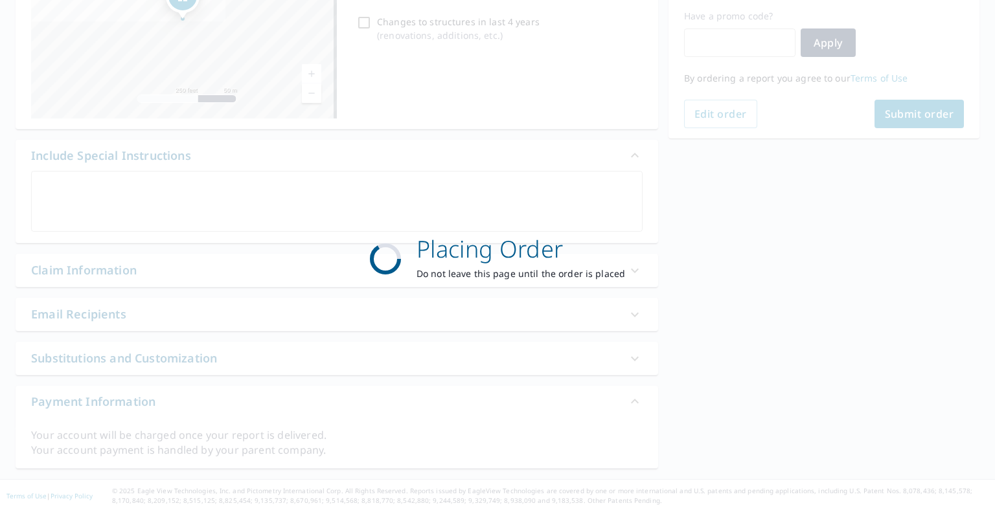
scroll to position [215, 0]
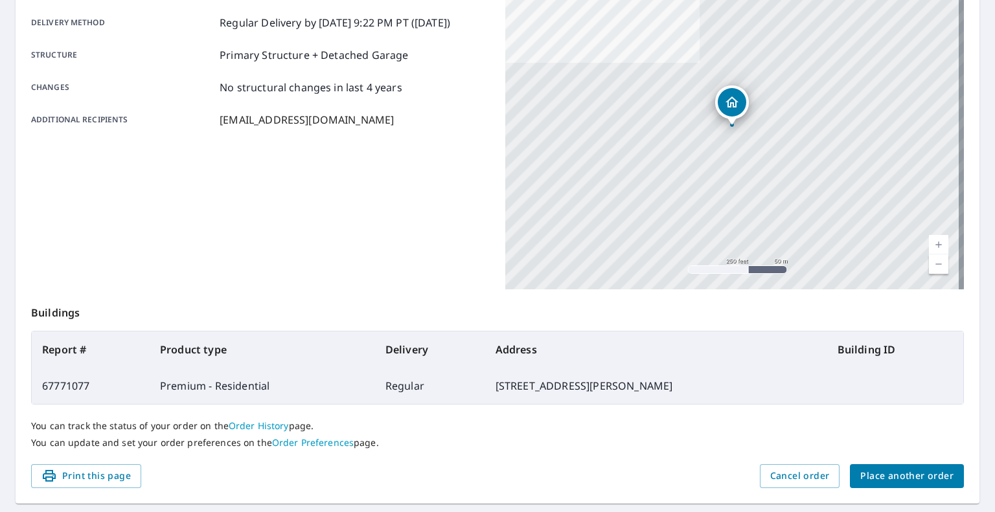
click at [895, 466] on button "Place another order" at bounding box center [907, 477] width 114 height 24
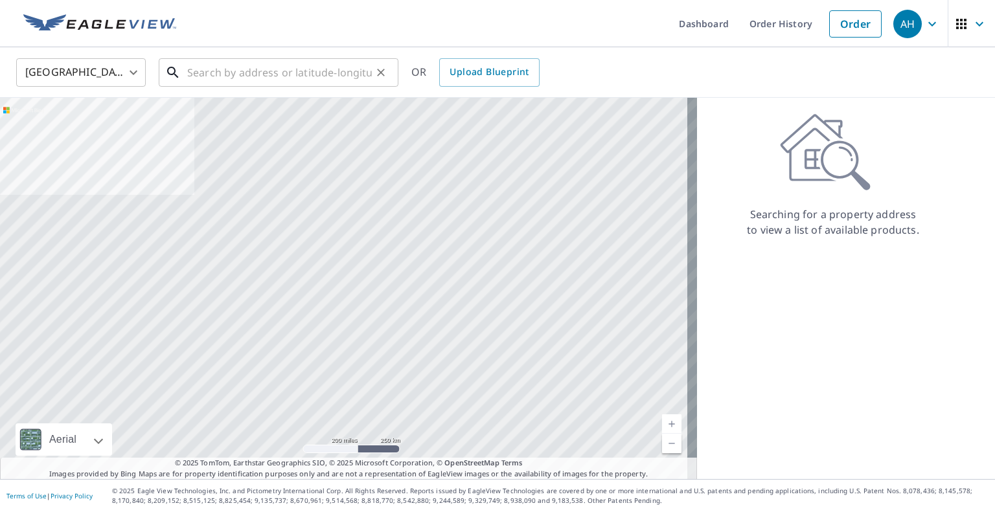
click at [314, 77] on input "text" at bounding box center [279, 72] width 185 height 36
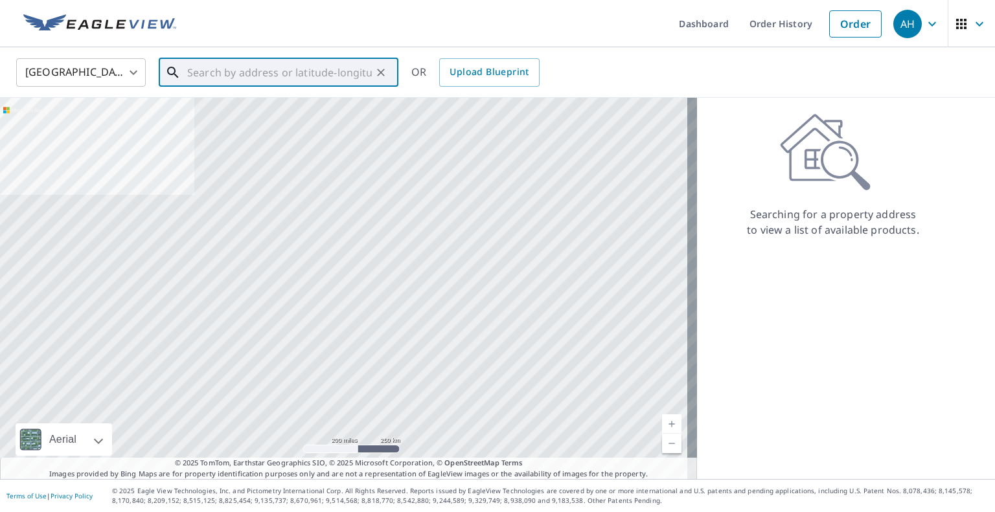
paste input "[STREET_ADDRESS]"
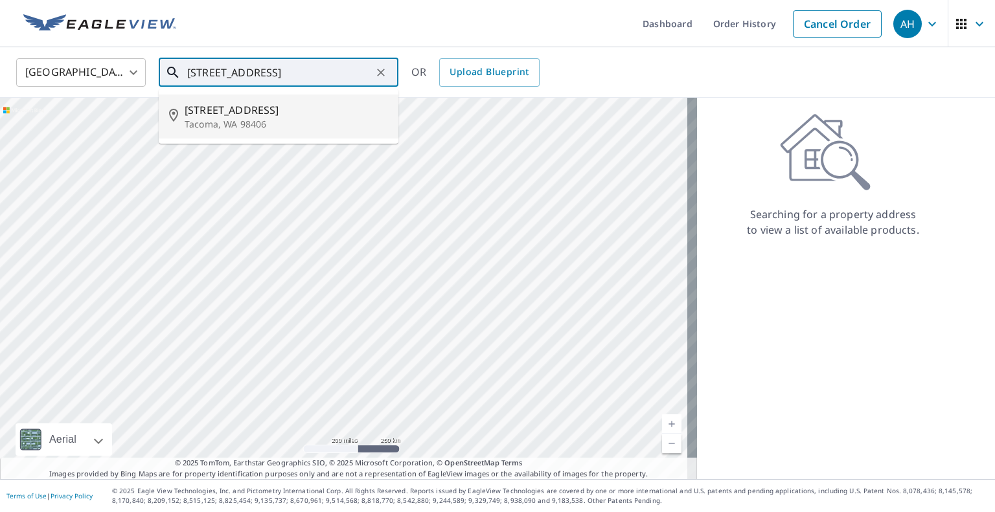
click at [272, 116] on span "[STREET_ADDRESS]" at bounding box center [286, 110] width 203 height 16
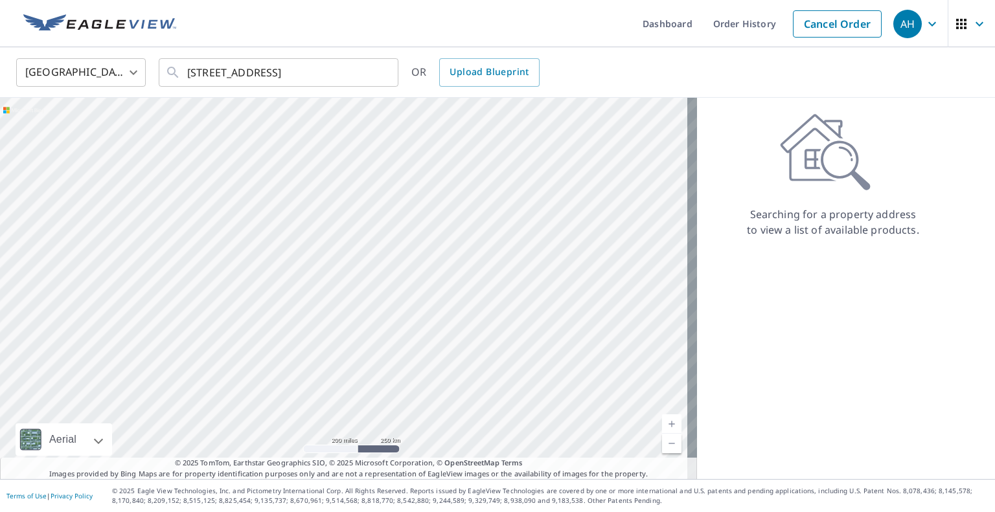
type input "[STREET_ADDRESS]"
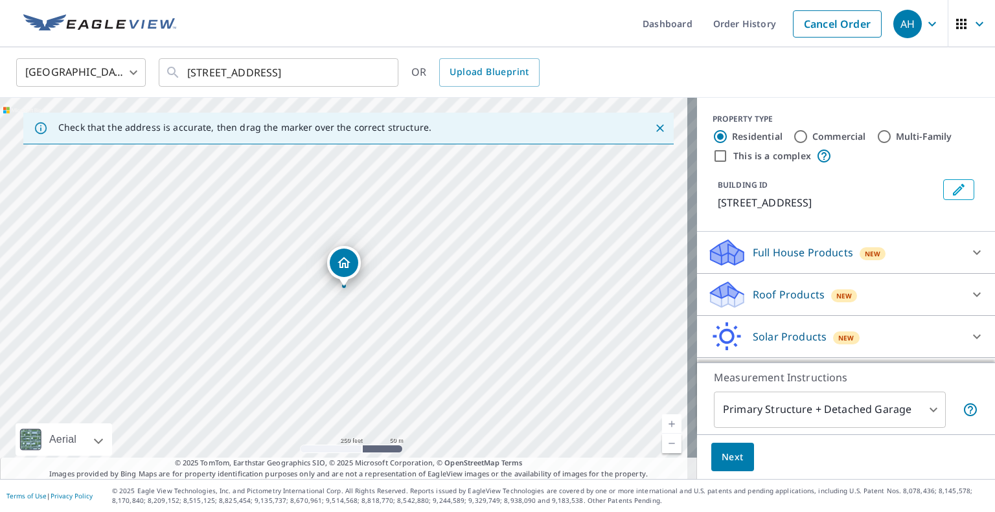
click at [753, 298] on p "Roof Products" at bounding box center [789, 295] width 72 height 16
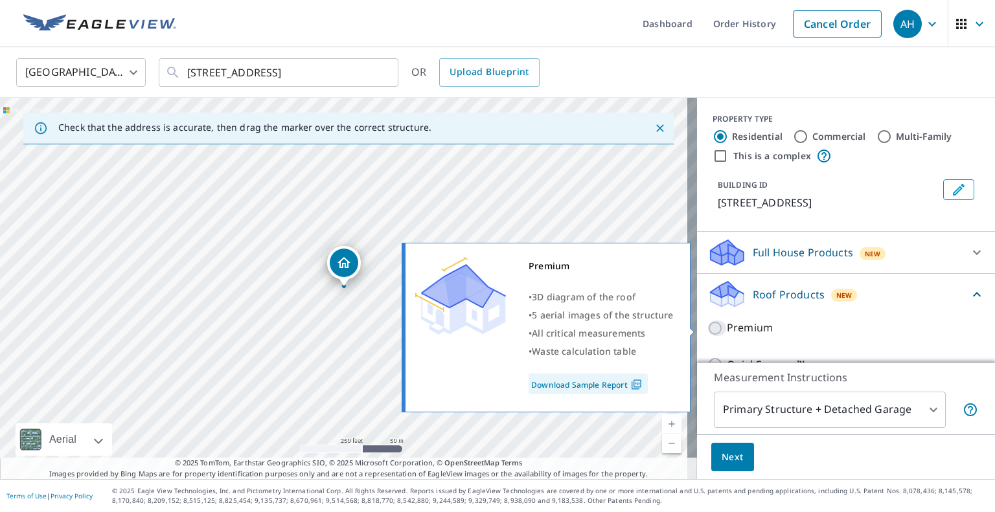
click at [710, 324] on input "Premium" at bounding box center [716, 329] width 19 height 16
checkbox input "true"
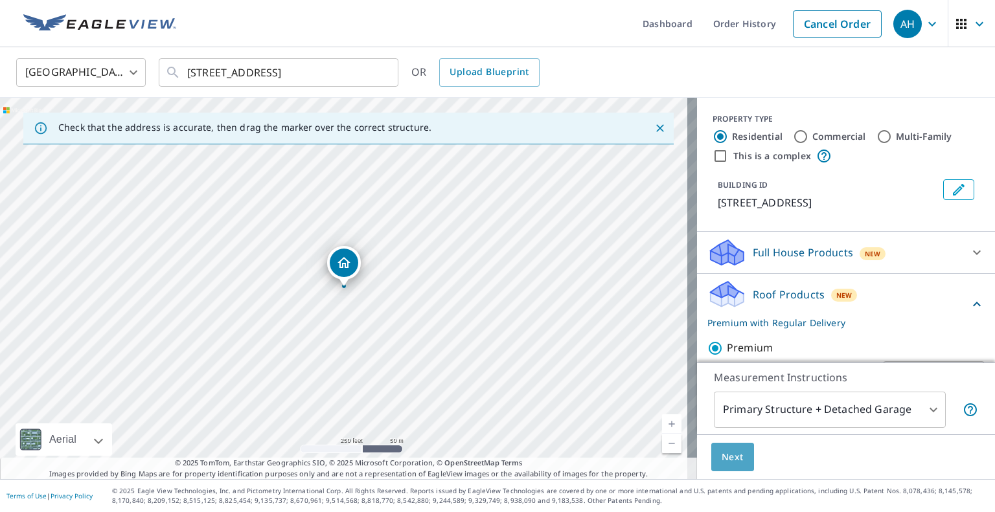
click at [722, 465] on span "Next" at bounding box center [733, 458] width 22 height 16
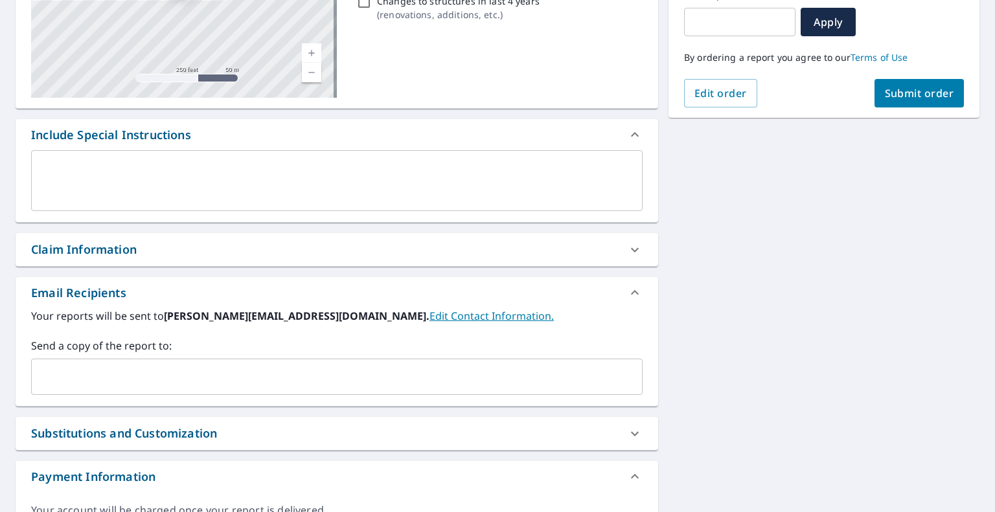
scroll to position [259, 0]
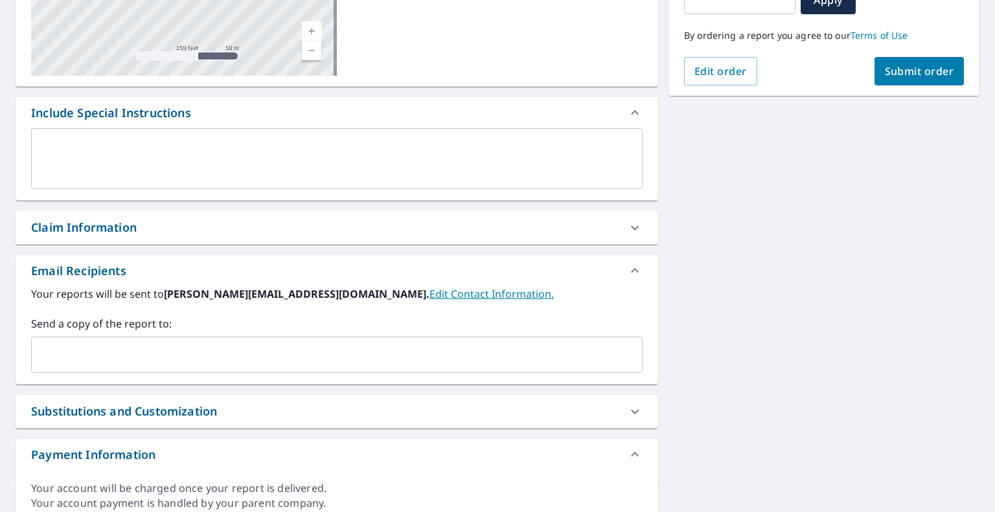
click at [249, 357] on input "text" at bounding box center [327, 355] width 580 height 25
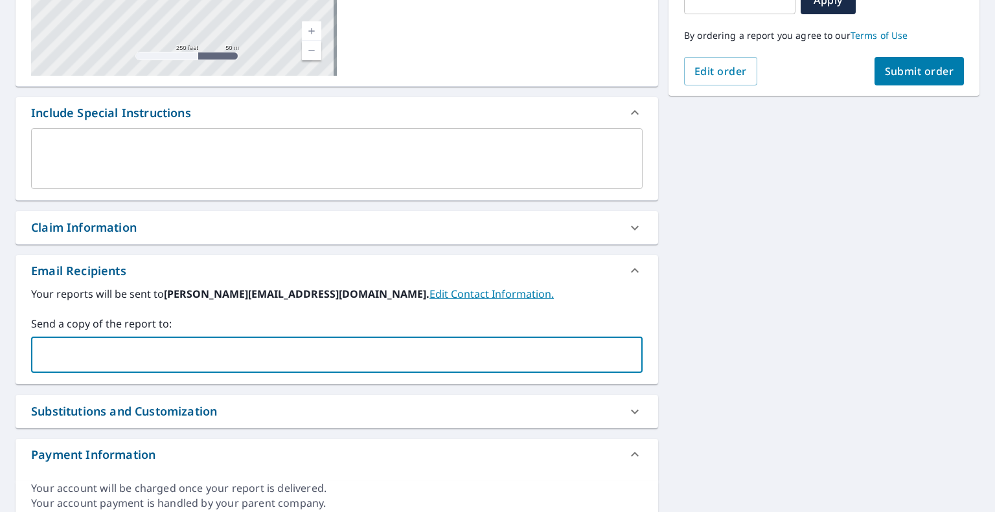
paste input "[EMAIL_ADDRESS][DOMAIN_NAME]"
type input "[EMAIL_ADDRESS][DOMAIN_NAME]"
click at [931, 78] on button "Submit order" at bounding box center [920, 71] width 90 height 29
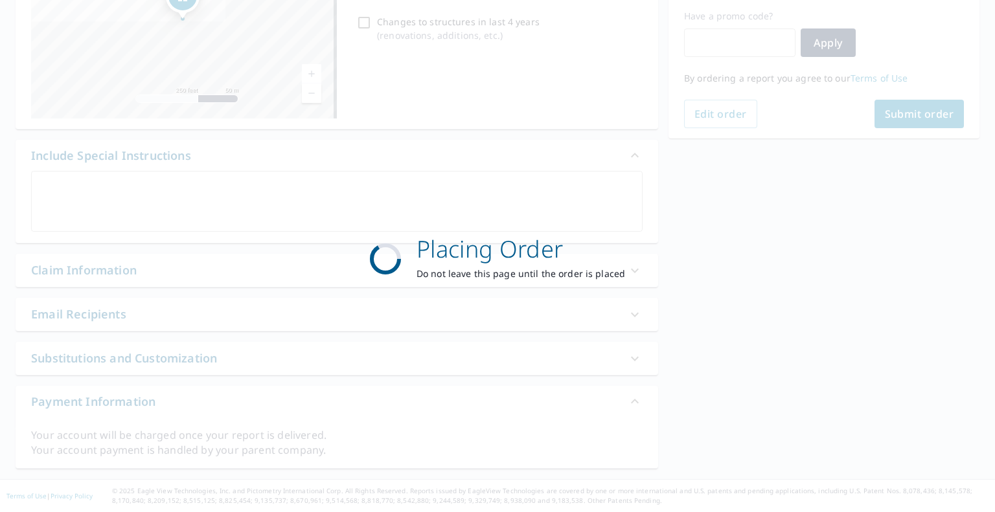
scroll to position [215, 0]
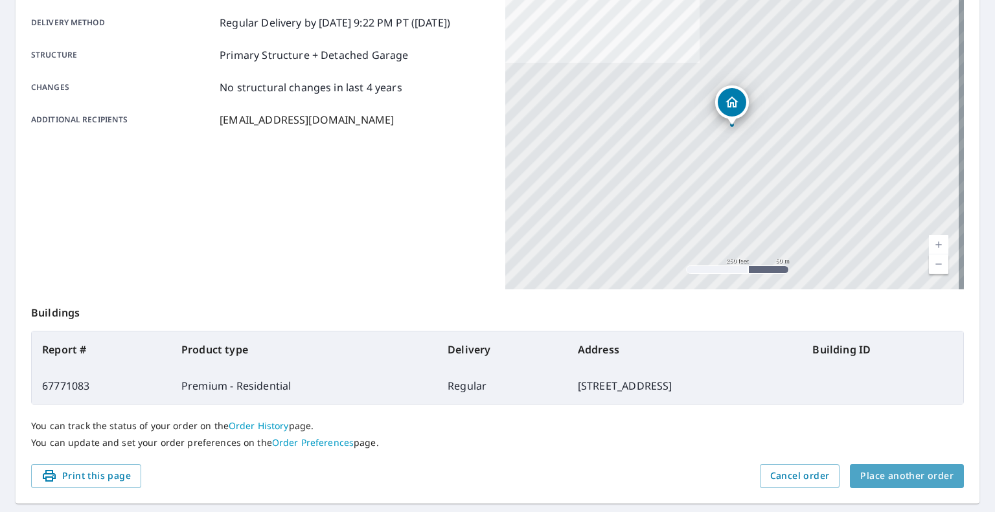
click at [909, 465] on button "Place another order" at bounding box center [907, 477] width 114 height 24
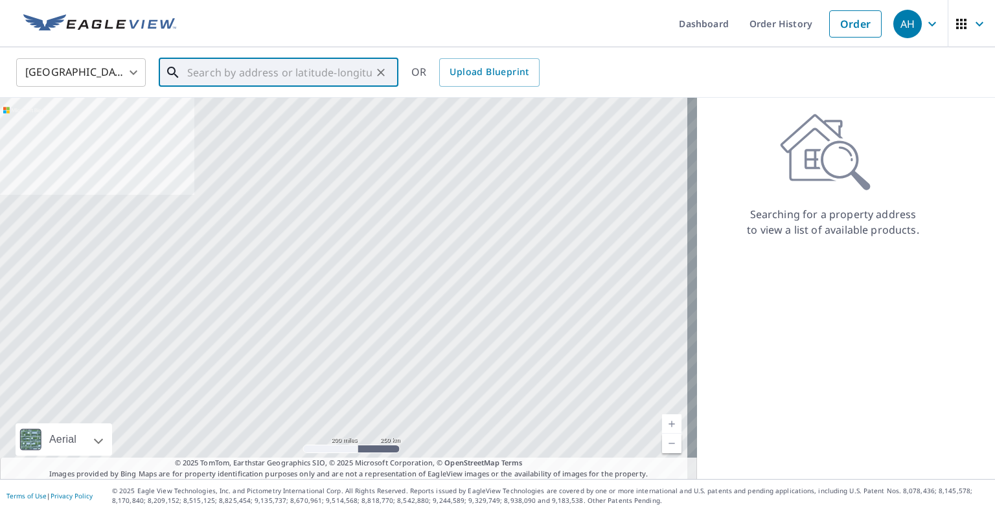
click at [314, 71] on input "text" at bounding box center [279, 72] width 185 height 36
paste input "[STREET_ADDRESS]"
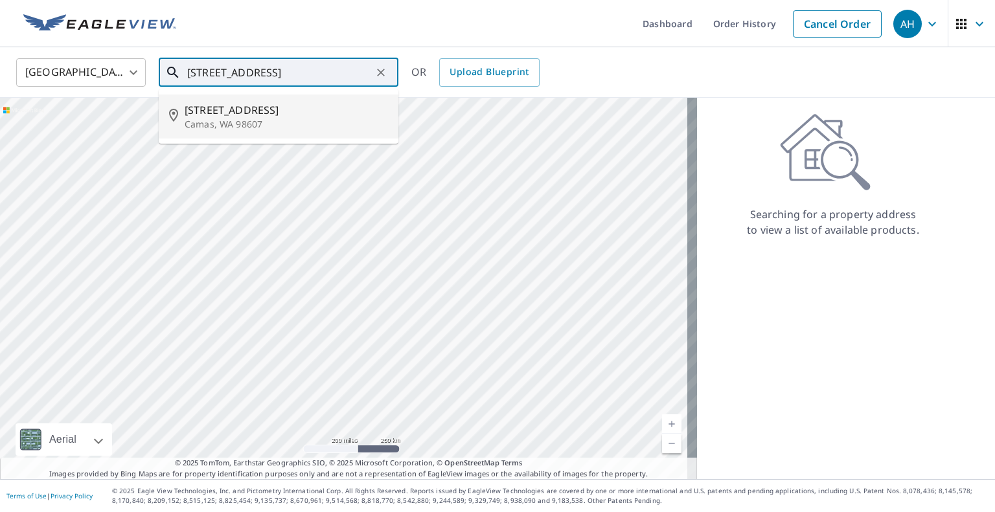
click at [271, 108] on span "[STREET_ADDRESS]" at bounding box center [286, 110] width 203 height 16
type input "[STREET_ADDRESS]"
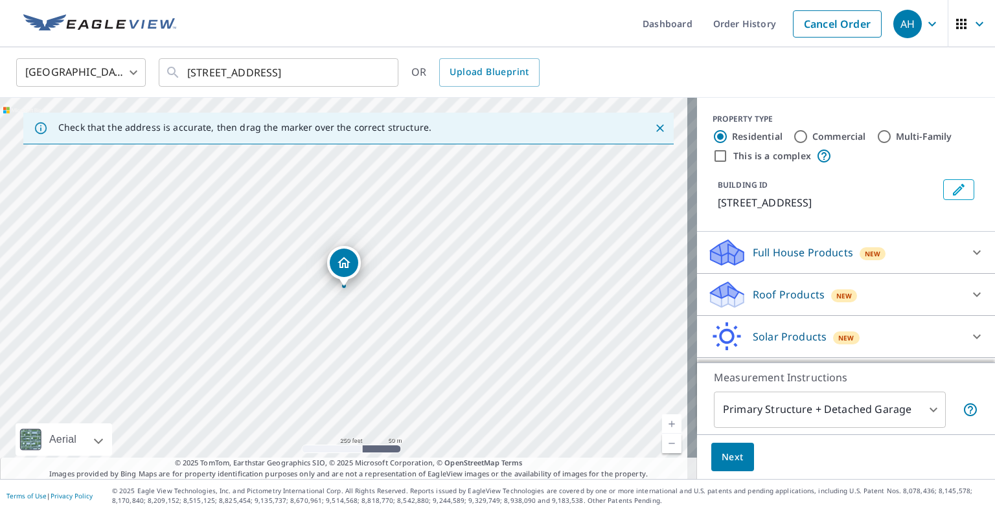
click at [741, 295] on div "Roof Products New" at bounding box center [834, 295] width 254 height 30
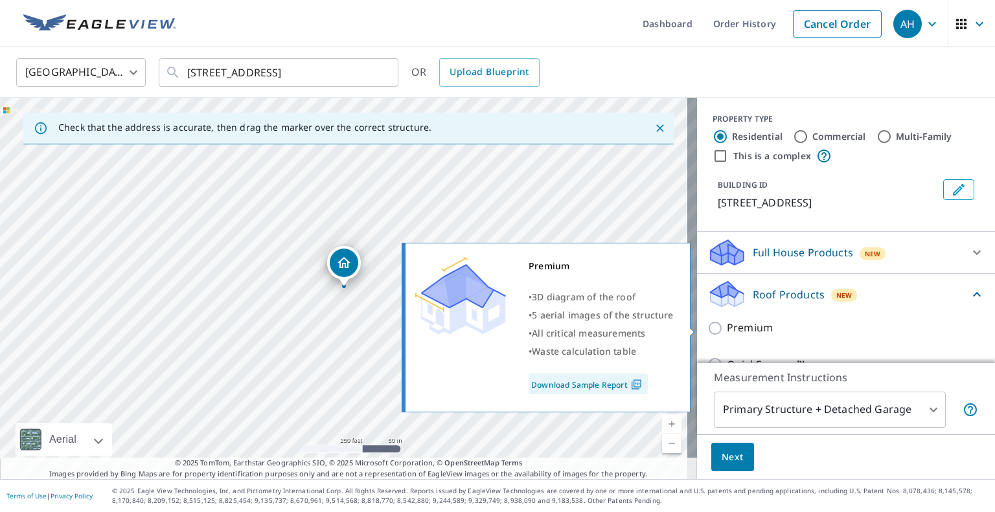
click at [707, 325] on input "Premium" at bounding box center [716, 329] width 19 height 16
checkbox input "true"
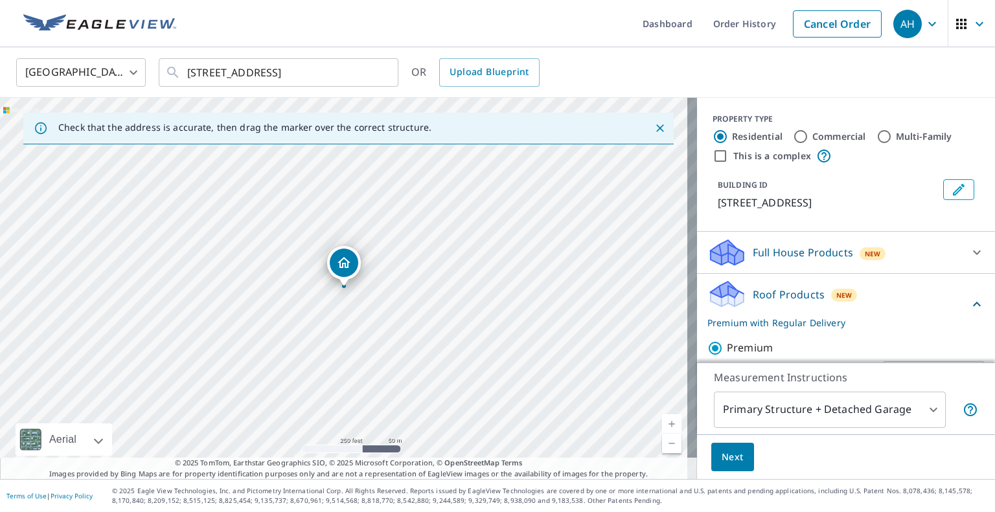
click at [711, 455] on button "Next" at bounding box center [732, 457] width 43 height 29
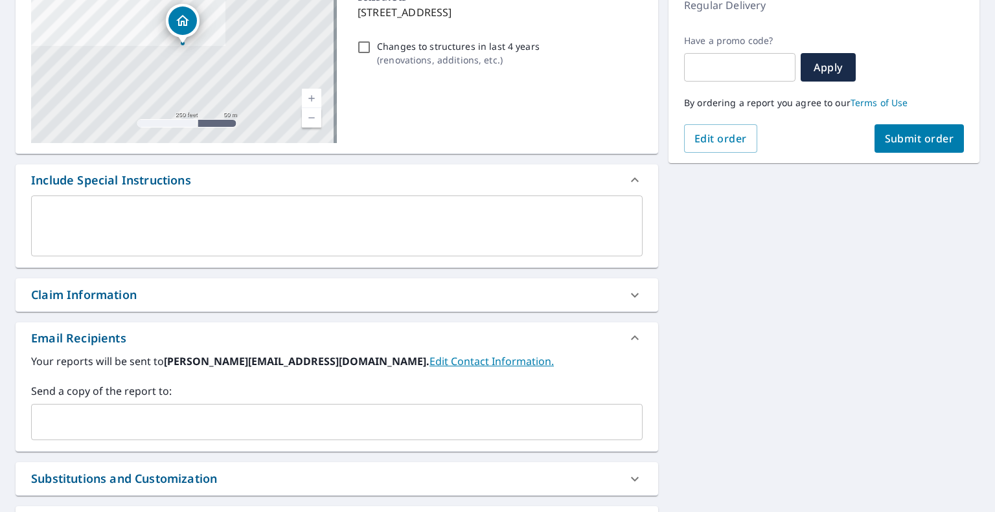
scroll to position [194, 0]
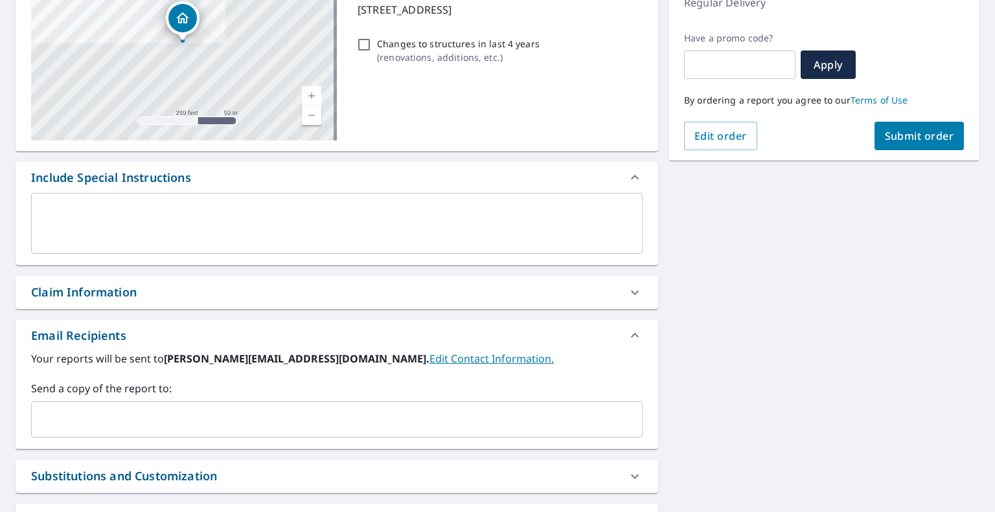
click at [111, 412] on input "text" at bounding box center [327, 420] width 580 height 25
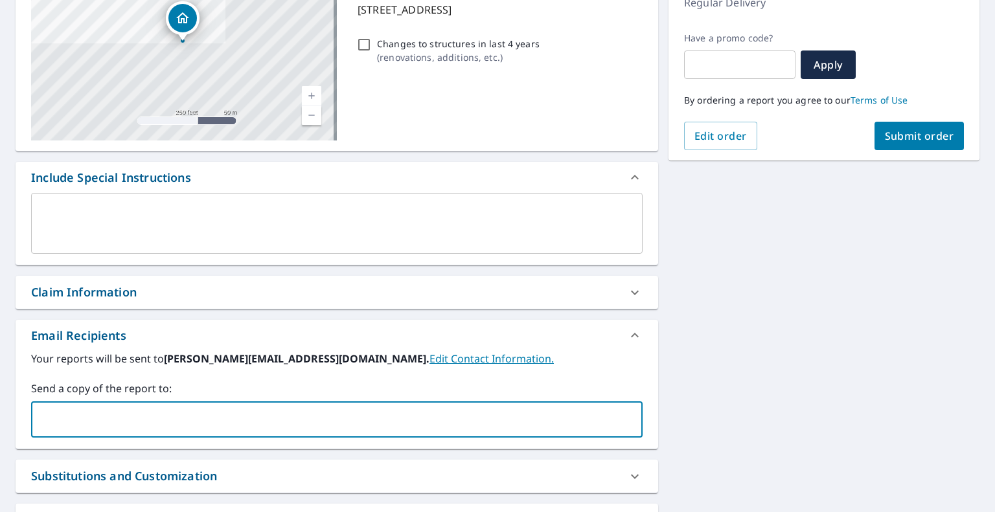
paste input "[EMAIL_ADDRESS][DOMAIN_NAME]"
type input "[EMAIL_ADDRESS][DOMAIN_NAME]"
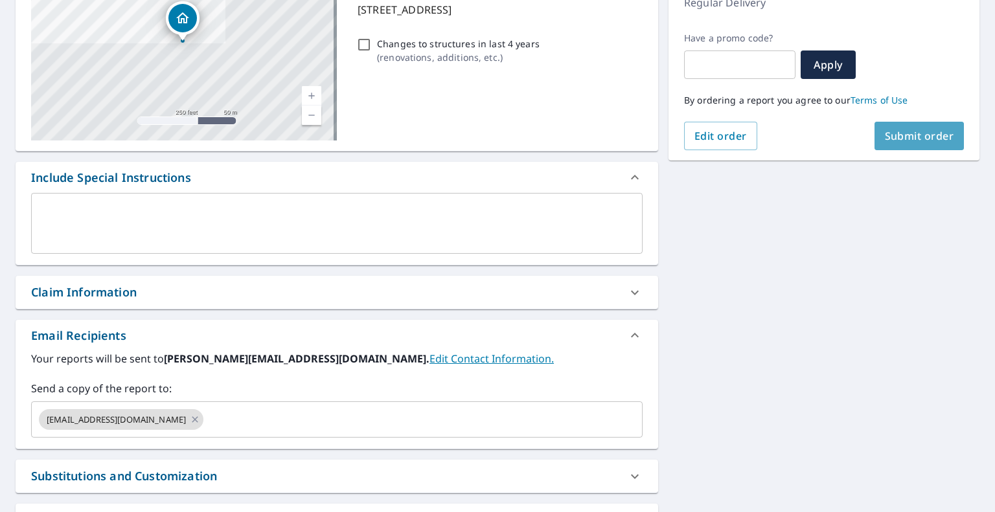
click at [915, 137] on span "Submit order" at bounding box center [919, 136] width 69 height 14
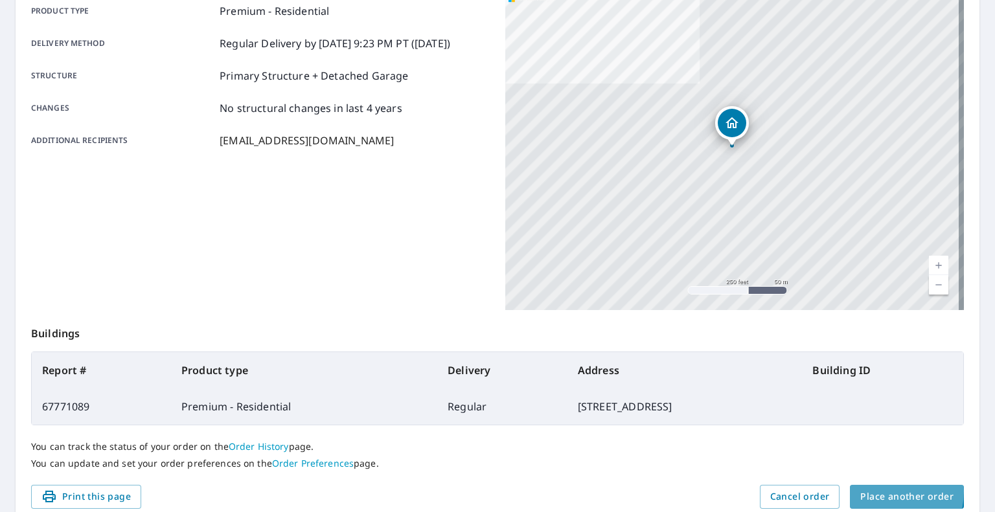
click at [869, 492] on span "Place another order" at bounding box center [906, 497] width 93 height 16
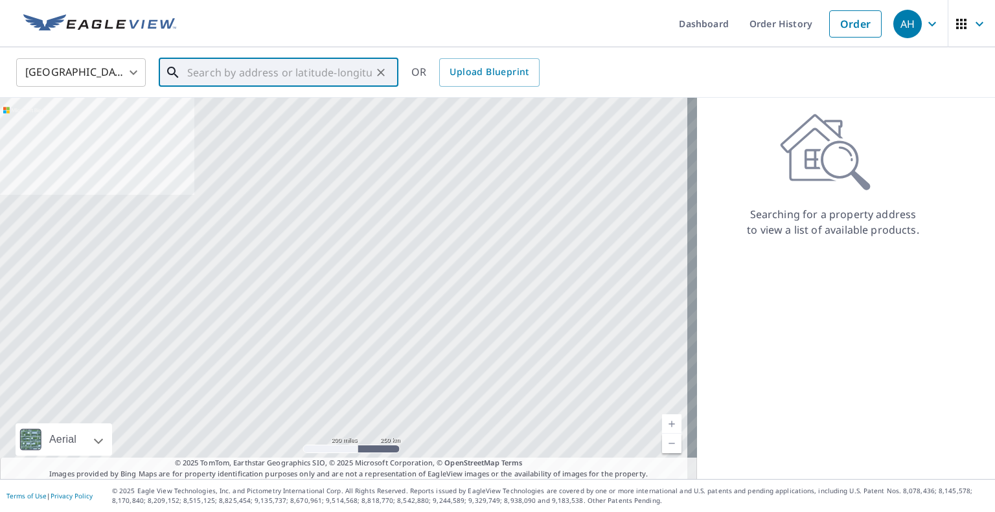
click at [298, 67] on input "text" at bounding box center [279, 72] width 185 height 36
paste input "[STREET_ADDRESS]"
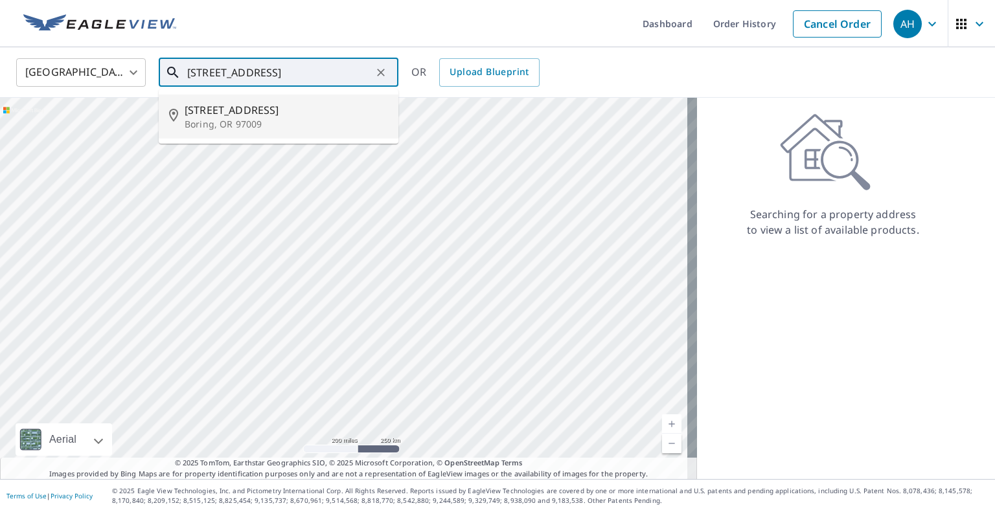
click at [251, 121] on p "Boring, OR 97009" at bounding box center [286, 124] width 203 height 13
type input "[STREET_ADDRESS]"
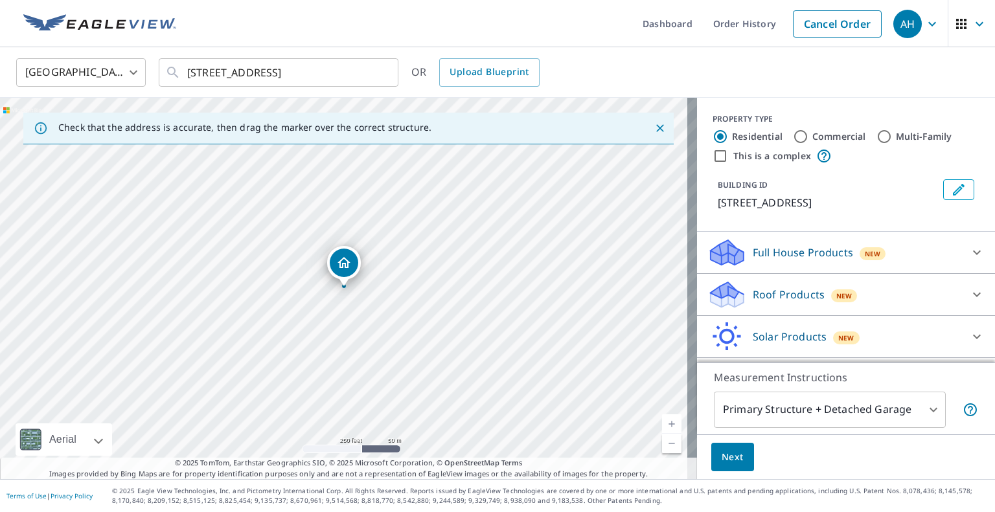
click at [750, 286] on div "Roof Products New" at bounding box center [834, 295] width 254 height 30
drag, startPoint x: 702, startPoint y: 316, endPoint x: 707, endPoint y: 328, distance: 13.6
click at [707, 318] on div "Premium" at bounding box center [845, 328] width 277 height 37
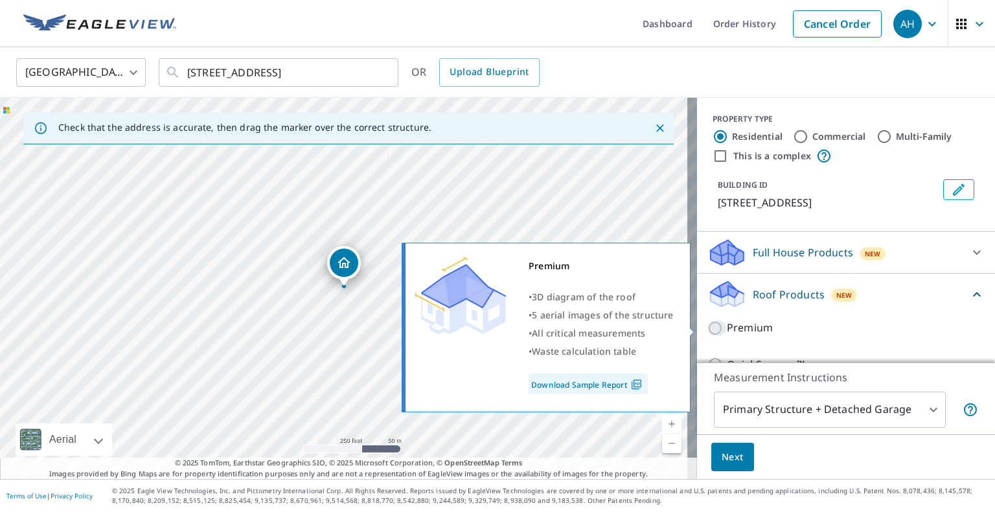
click at [709, 330] on input "Premium" at bounding box center [716, 329] width 19 height 16
checkbox input "true"
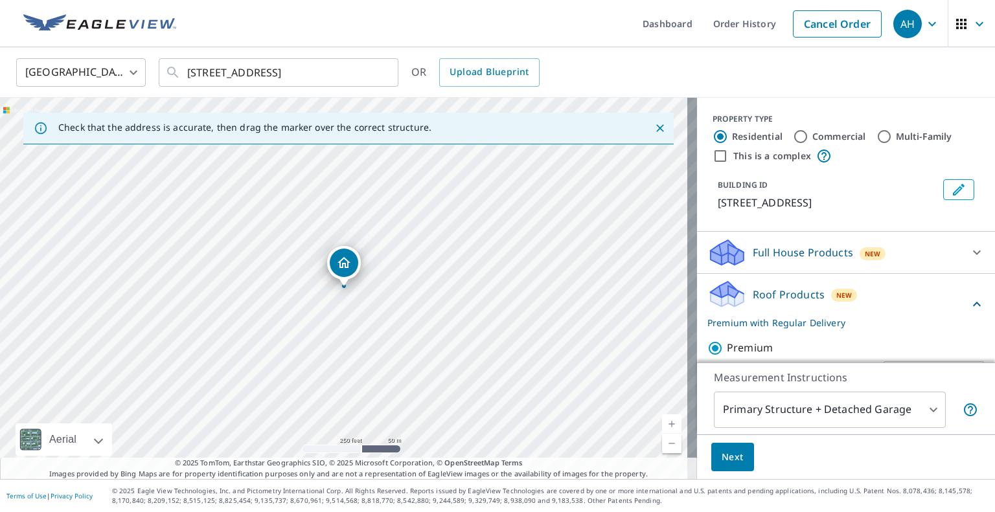
click at [722, 463] on span "Next" at bounding box center [733, 458] width 22 height 16
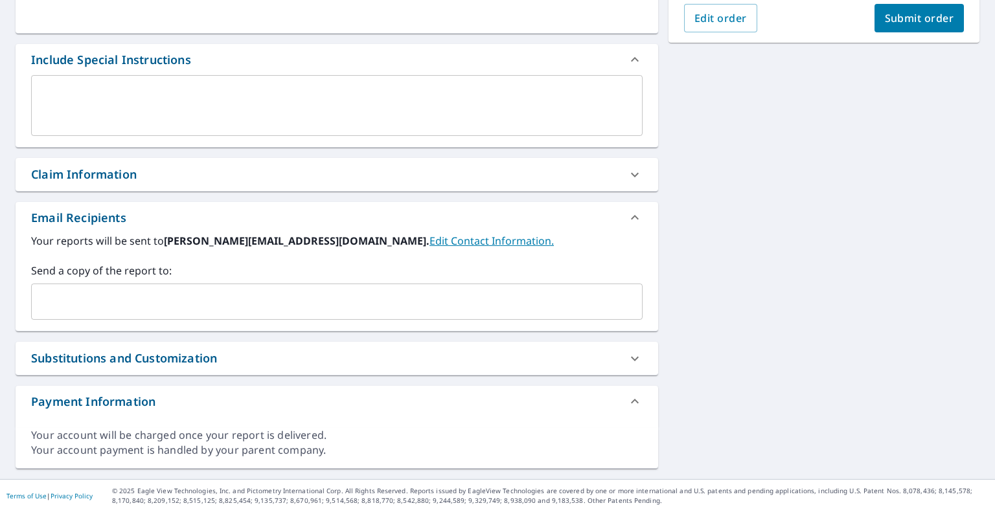
scroll to position [311, 0]
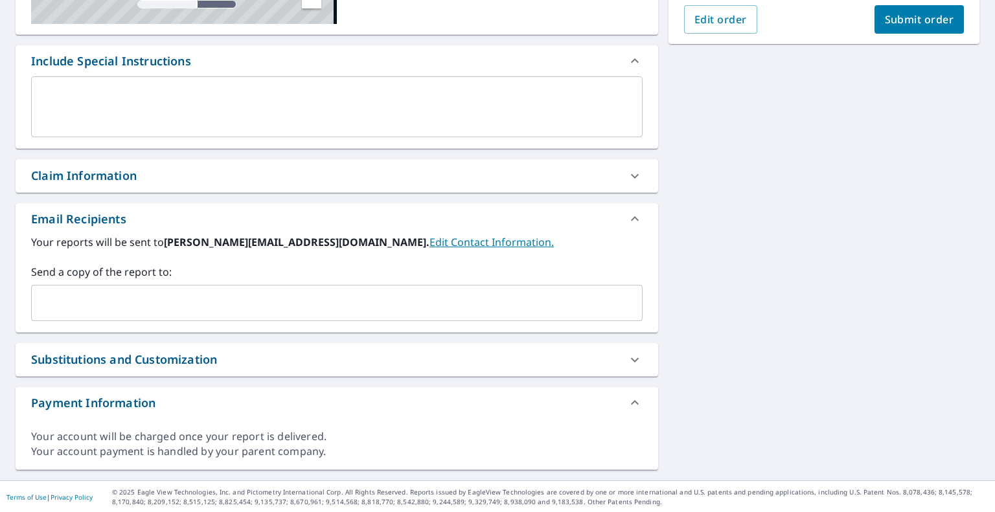
click at [168, 301] on input "text" at bounding box center [327, 303] width 580 height 25
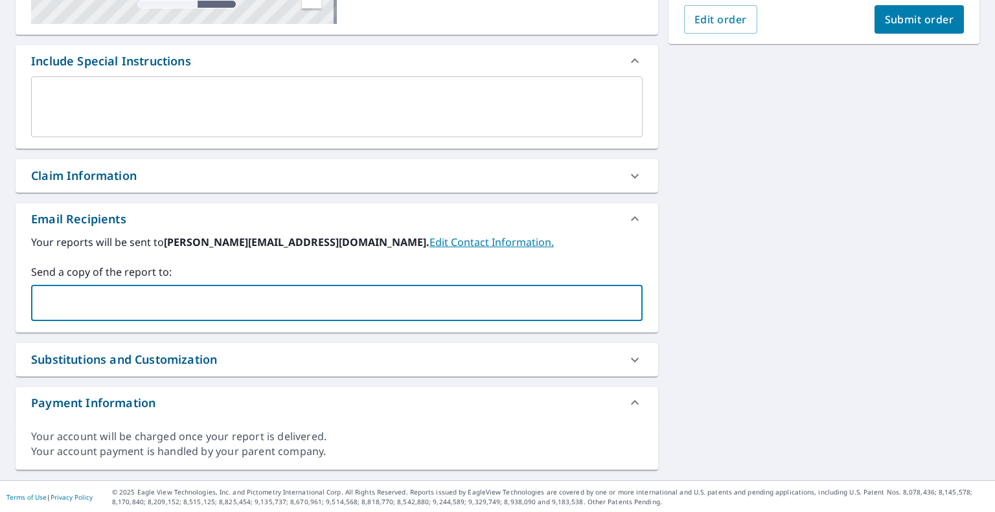
paste input "[PERSON_NAME][EMAIL_ADDRESS][DOMAIN_NAME]"
type input "[PERSON_NAME][EMAIL_ADDRESS][DOMAIN_NAME]"
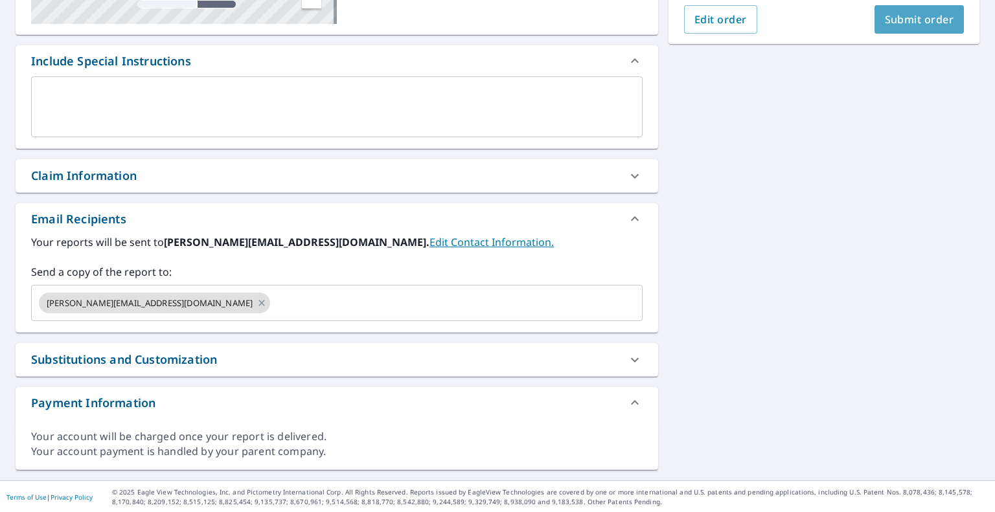
click at [886, 23] on span "Submit order" at bounding box center [919, 19] width 69 height 14
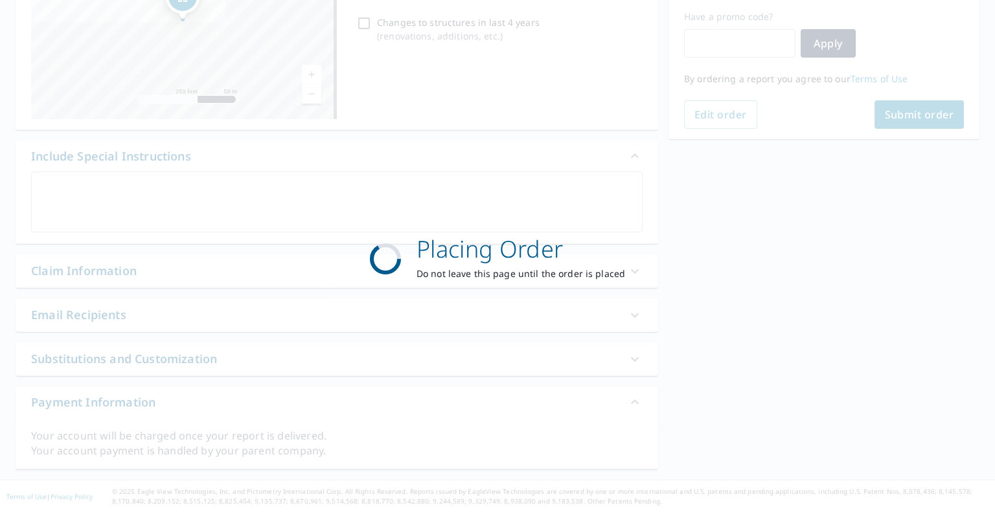
scroll to position [215, 0]
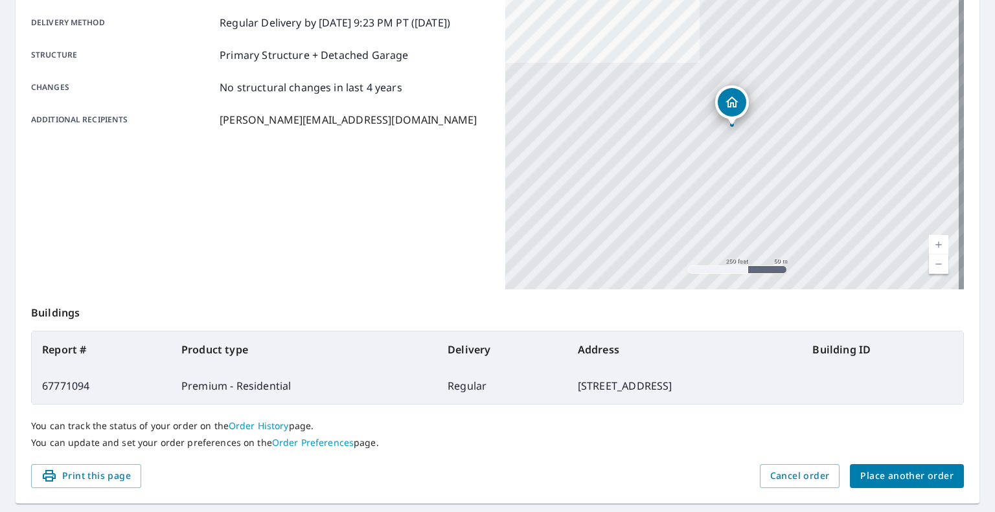
click at [894, 465] on button "Place another order" at bounding box center [907, 477] width 114 height 24
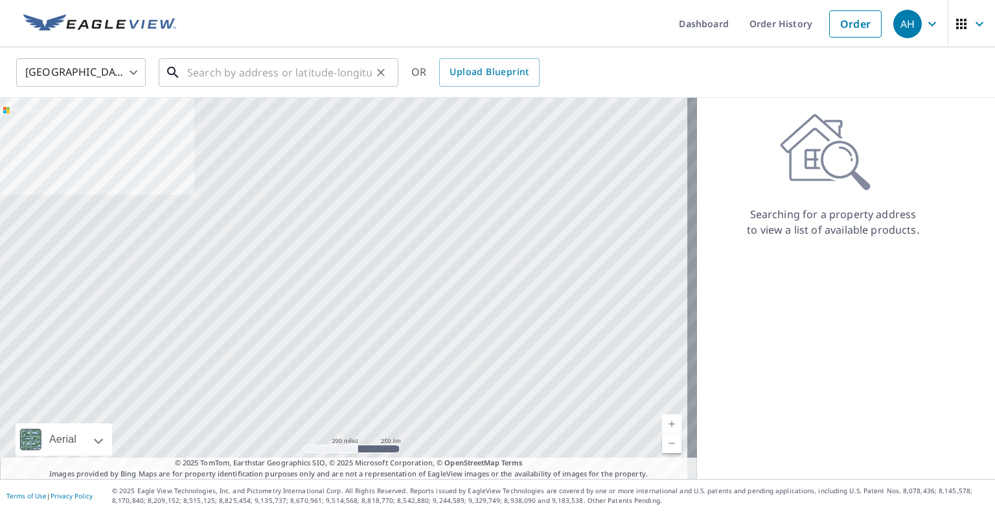
click at [336, 75] on input "text" at bounding box center [279, 72] width 185 height 36
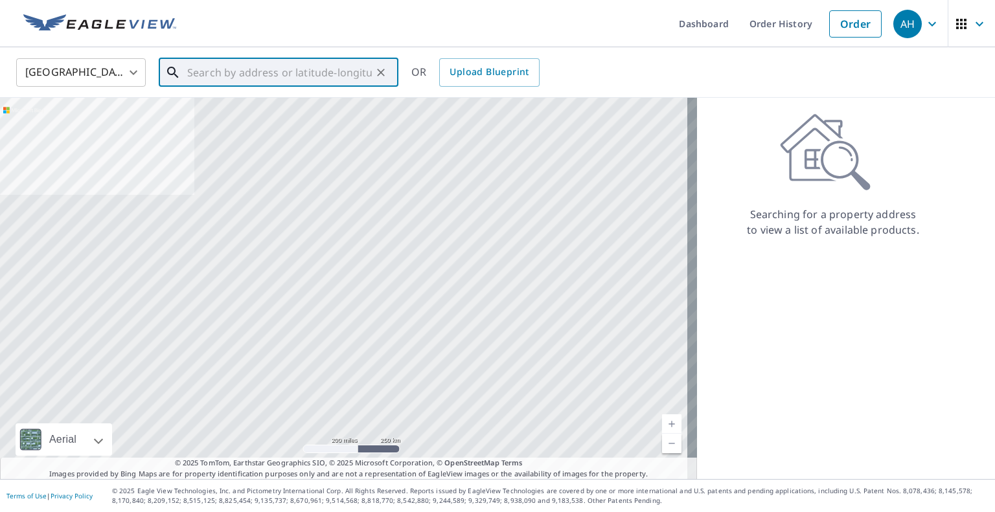
paste input "[STREET_ADDRESS]"
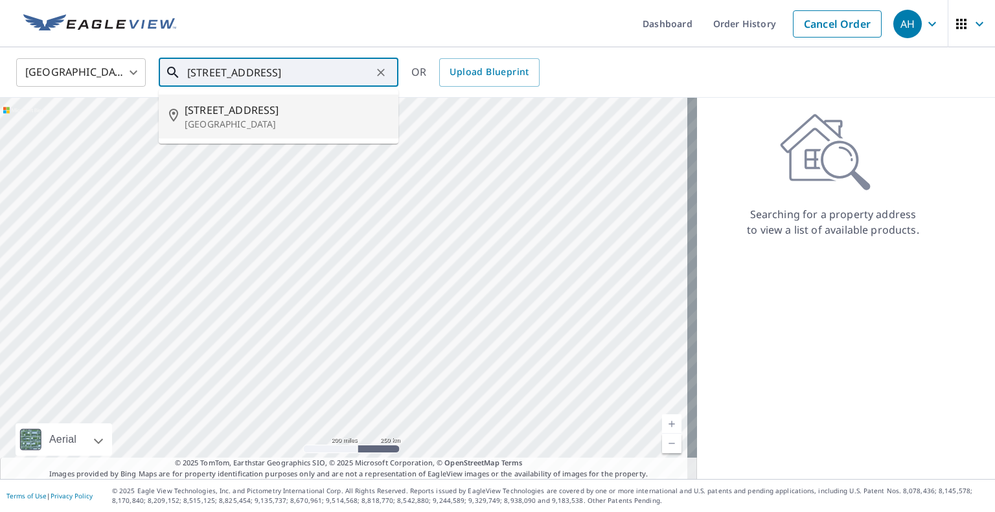
click at [251, 111] on span "[STREET_ADDRESS]" at bounding box center [286, 110] width 203 height 16
type input "[STREET_ADDRESS]"
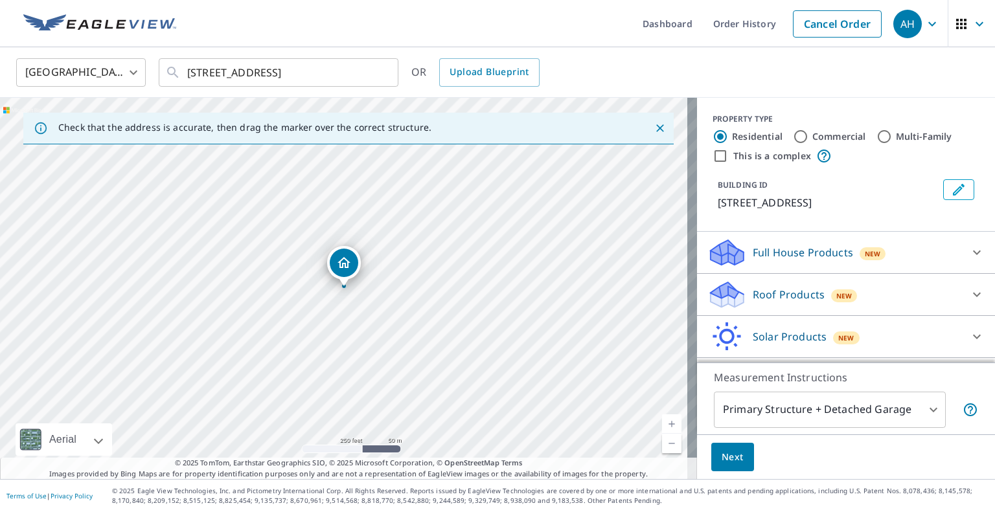
click at [776, 292] on p "Roof Products" at bounding box center [789, 295] width 72 height 16
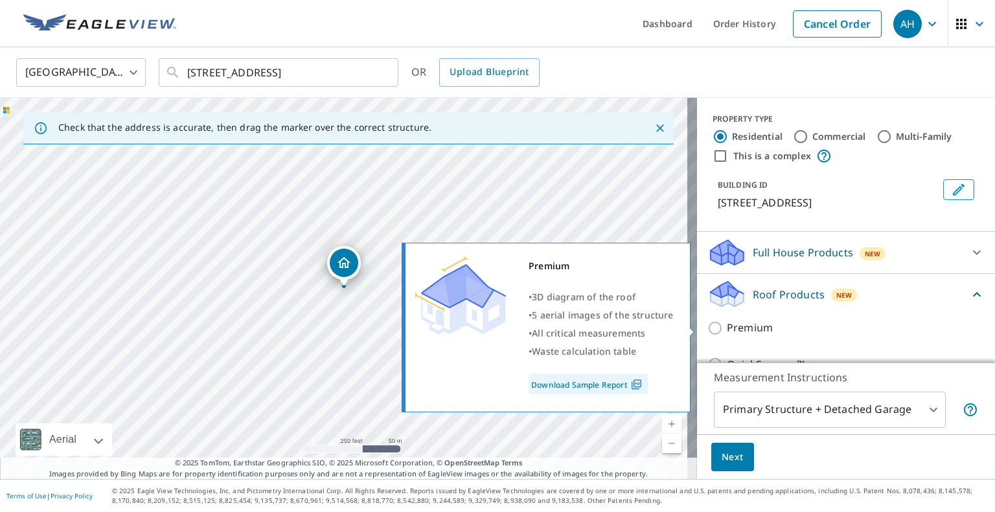
click at [715, 330] on input "Premium" at bounding box center [716, 329] width 19 height 16
checkbox input "true"
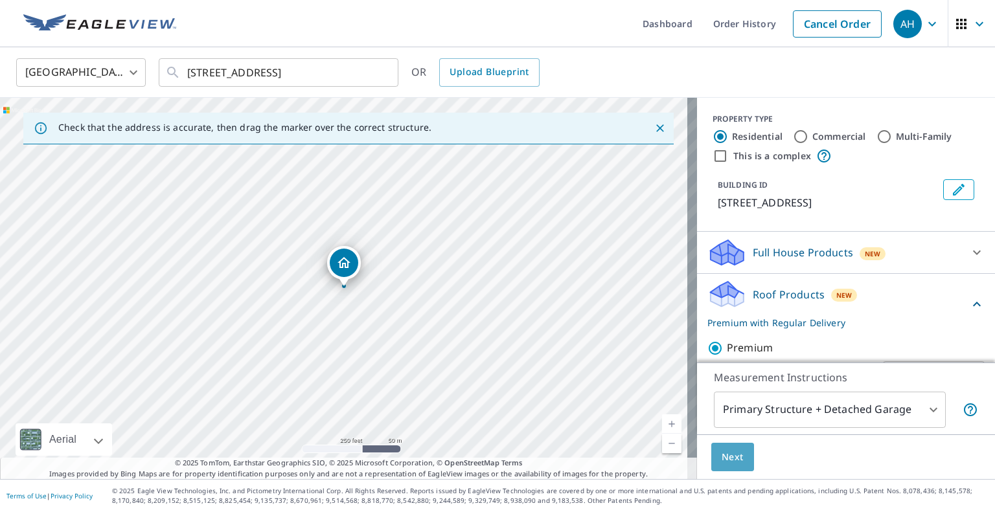
click at [711, 461] on button "Next" at bounding box center [732, 457] width 43 height 29
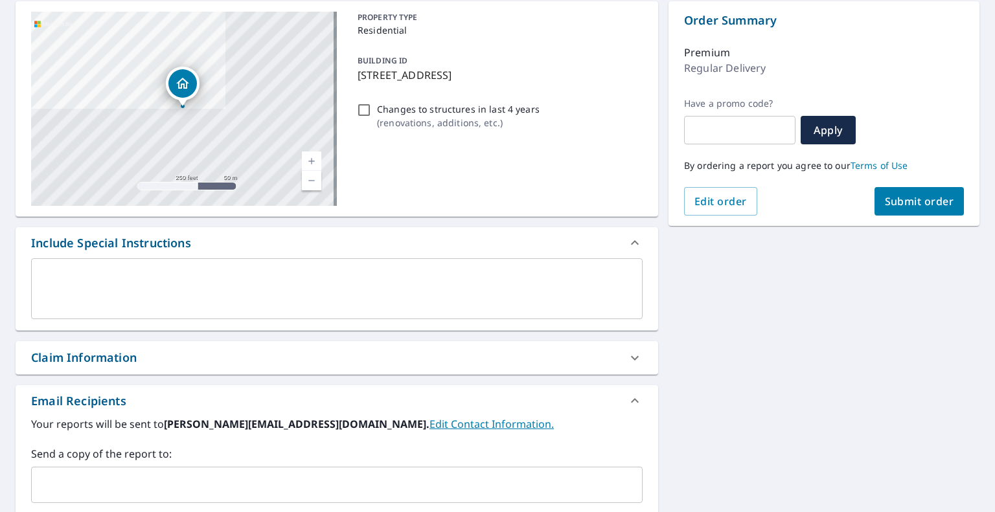
scroll to position [259, 0]
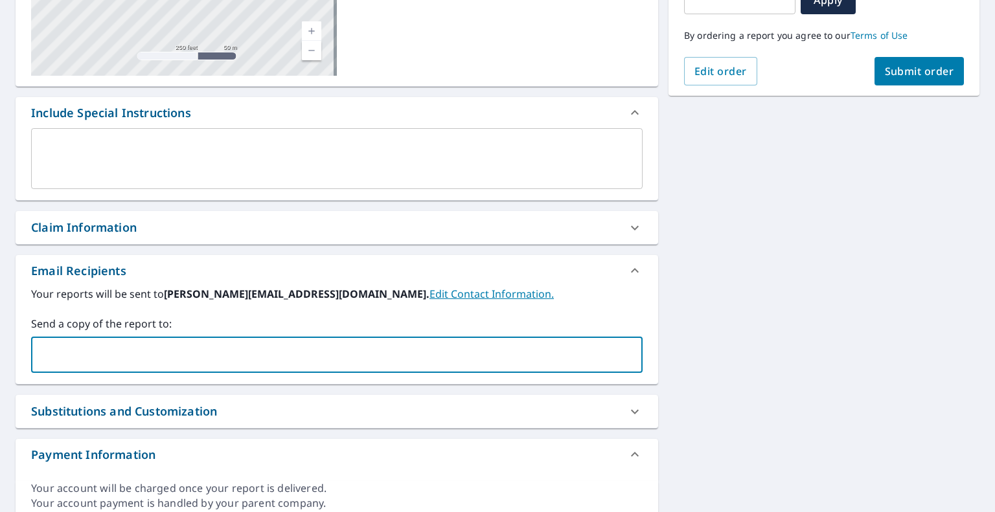
click at [168, 347] on input "text" at bounding box center [327, 355] width 580 height 25
type input "[EMAIL_ADDRESS][DOMAIN_NAME]"
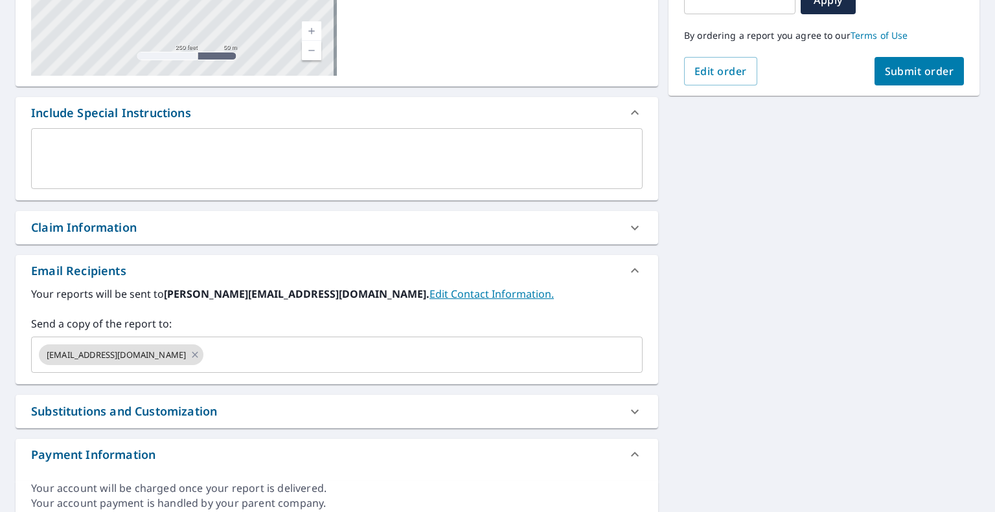
click at [923, 67] on span "Submit order" at bounding box center [919, 71] width 69 height 14
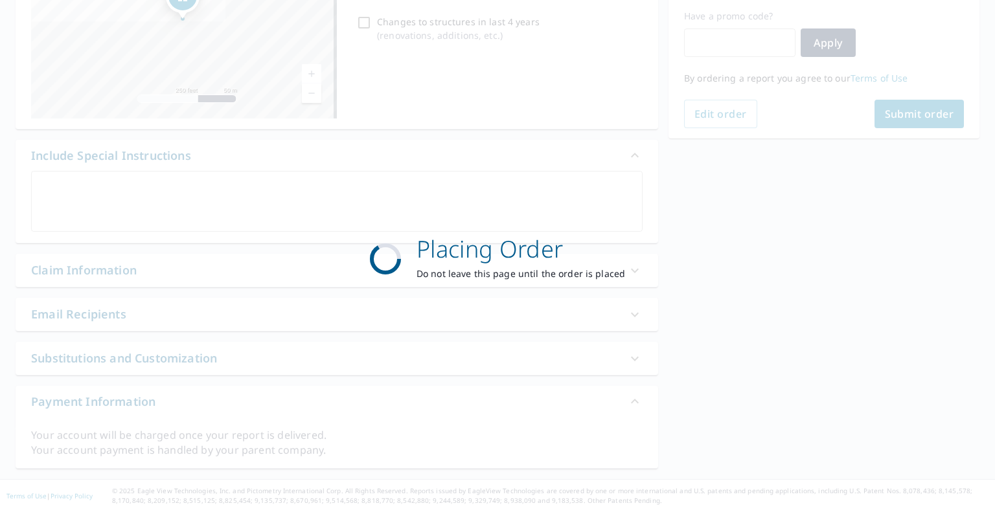
scroll to position [215, 0]
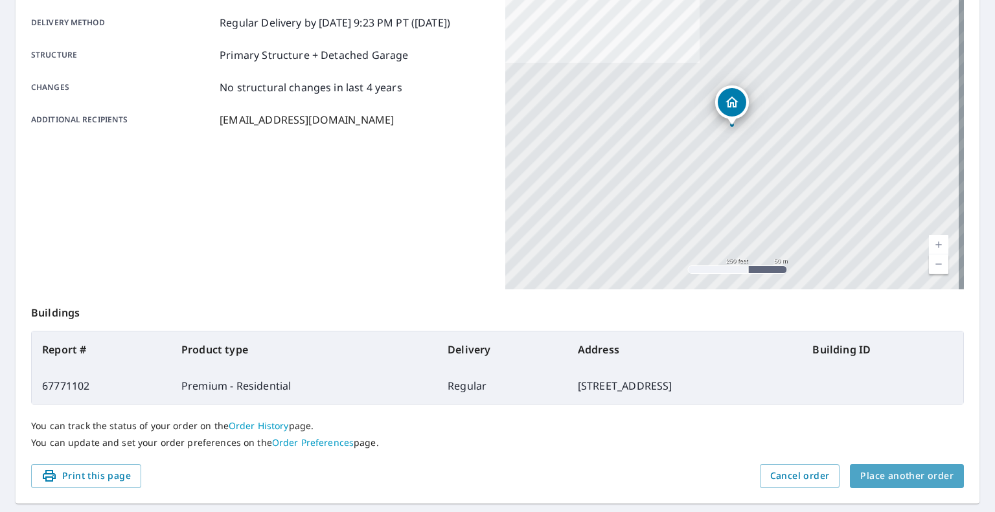
click at [914, 468] on button "Place another order" at bounding box center [907, 477] width 114 height 24
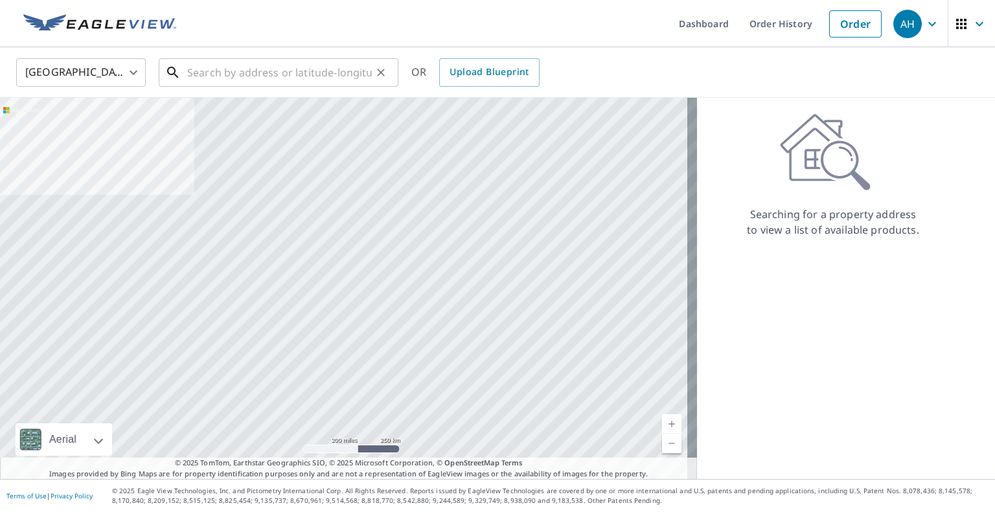
click at [251, 72] on input "text" at bounding box center [279, 72] width 185 height 36
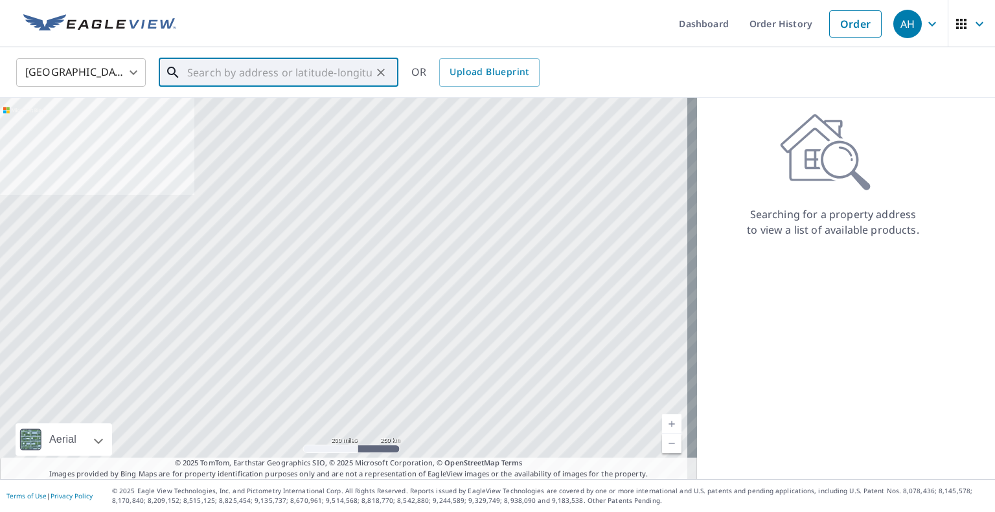
paste input "[STREET_ADDRESS][PERSON_NAME]"
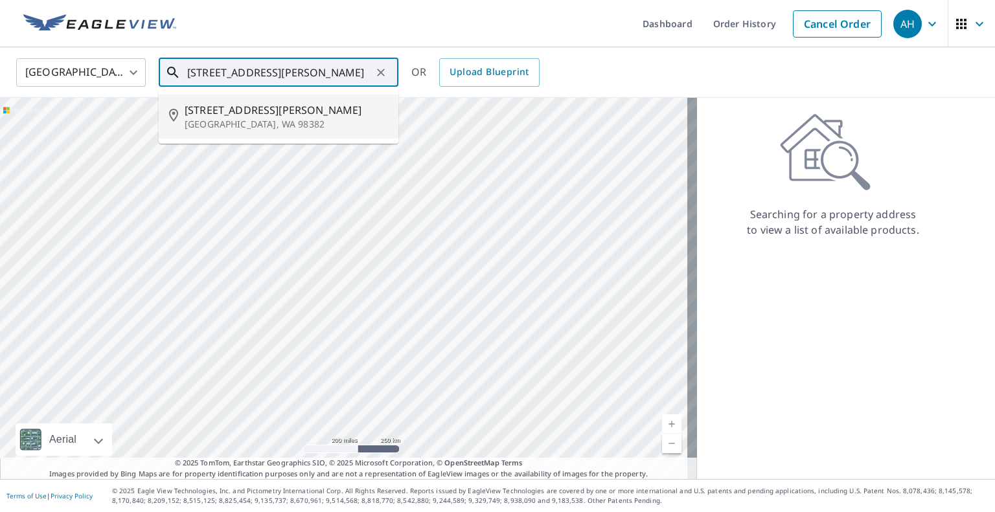
click at [243, 121] on p "[GEOGRAPHIC_DATA], WA 98382" at bounding box center [286, 124] width 203 height 13
type input "[STREET_ADDRESS][PERSON_NAME]"
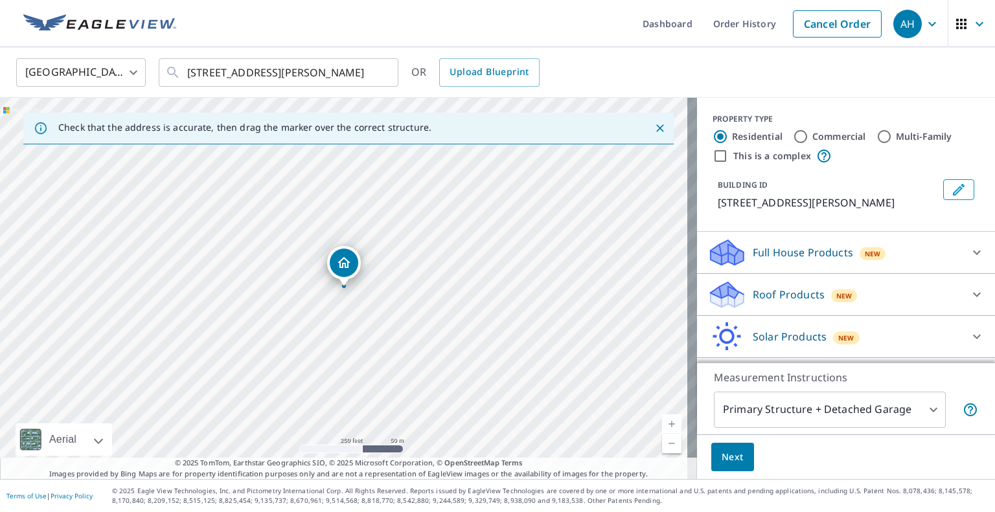
click at [785, 296] on p "Roof Products" at bounding box center [789, 295] width 72 height 16
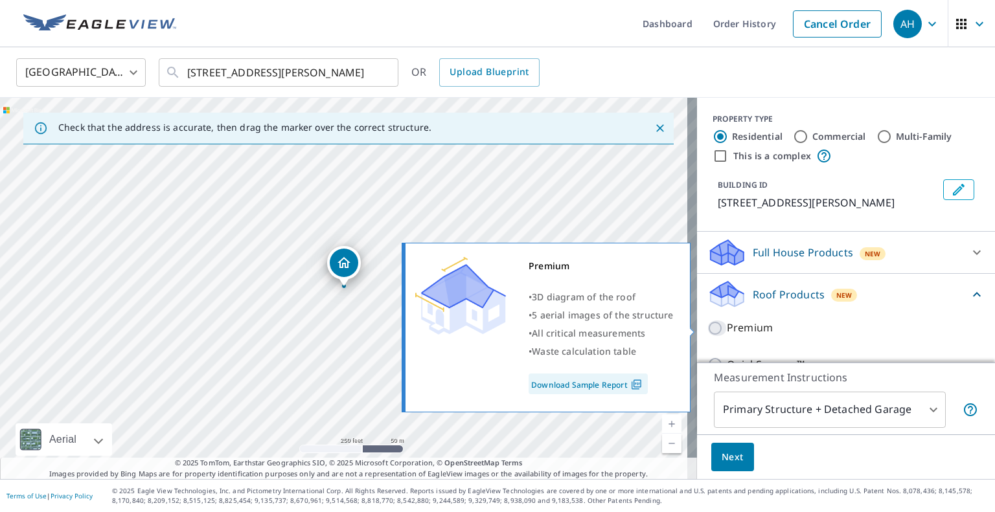
drag, startPoint x: 713, startPoint y: 324, endPoint x: 710, endPoint y: 340, distance: 16.4
click at [713, 327] on input "Premium" at bounding box center [716, 329] width 19 height 16
checkbox input "true"
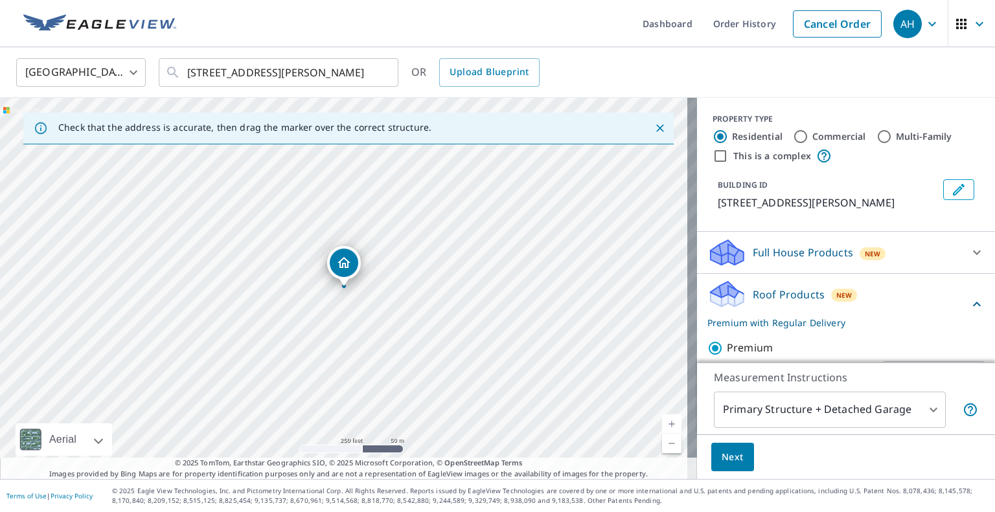
click at [722, 456] on span "Next" at bounding box center [733, 458] width 22 height 16
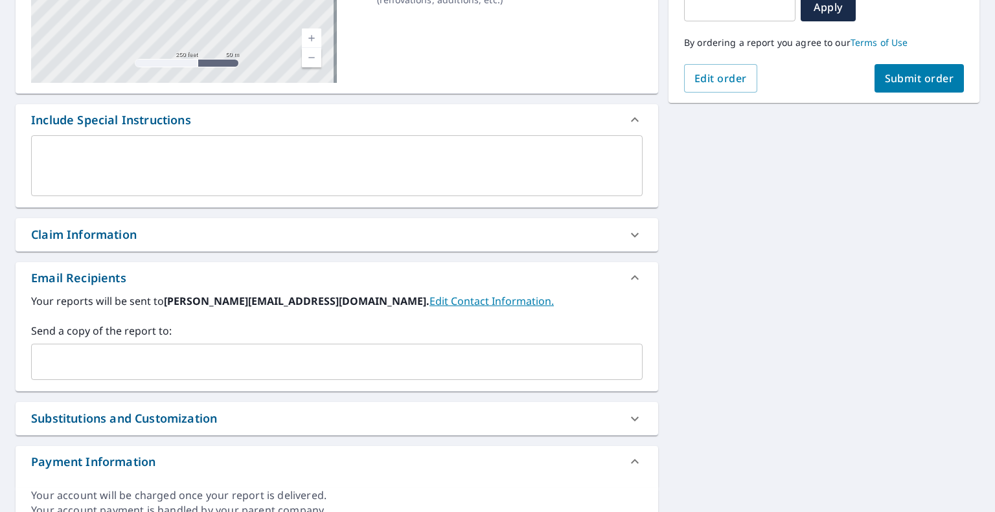
scroll to position [259, 0]
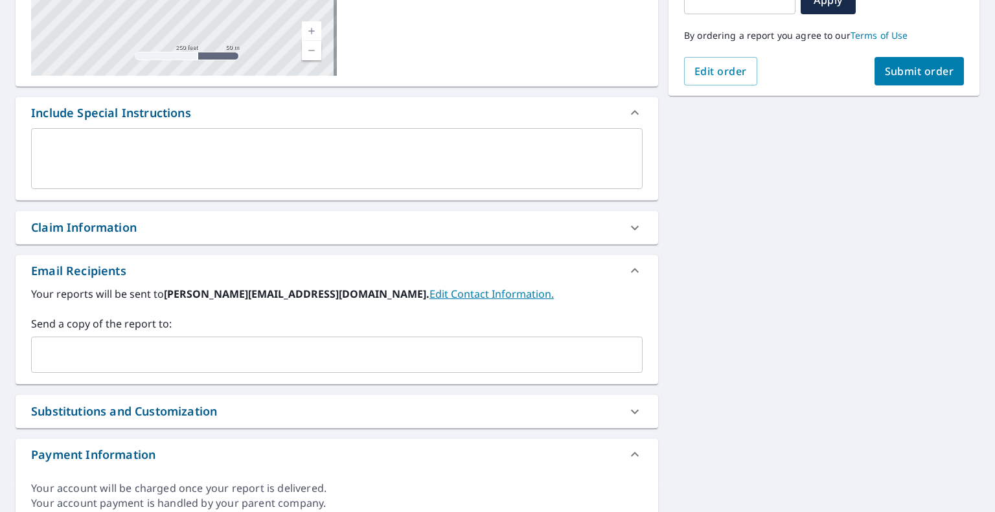
click at [193, 365] on input "text" at bounding box center [327, 355] width 580 height 25
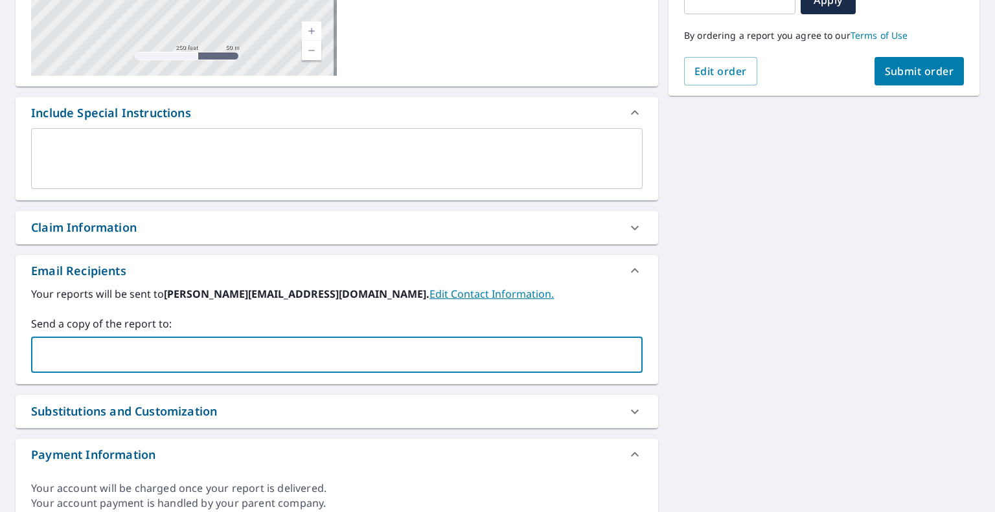
paste input "[EMAIL_ADDRESS][DOMAIN_NAME]"
type input "[EMAIL_ADDRESS][DOMAIN_NAME]"
click at [919, 66] on span "Submit order" at bounding box center [919, 71] width 69 height 14
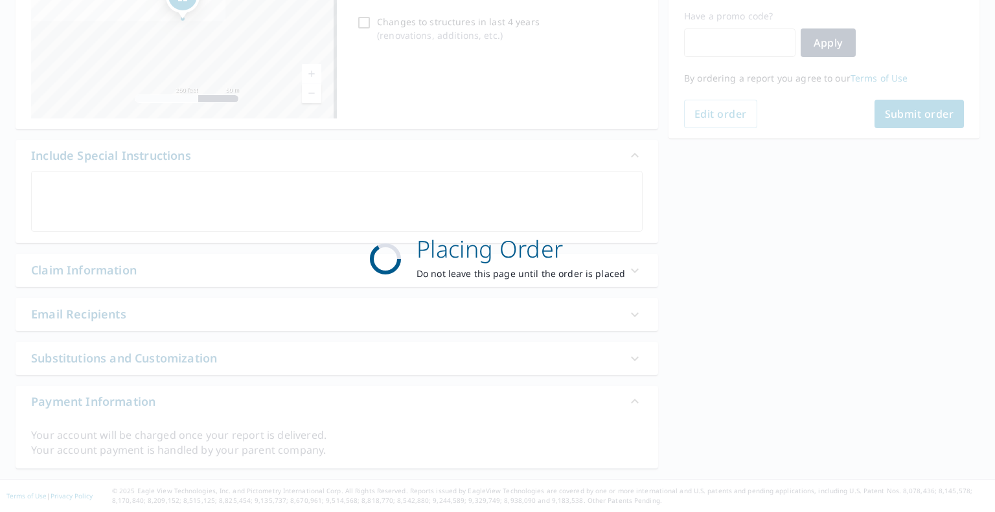
scroll to position [215, 0]
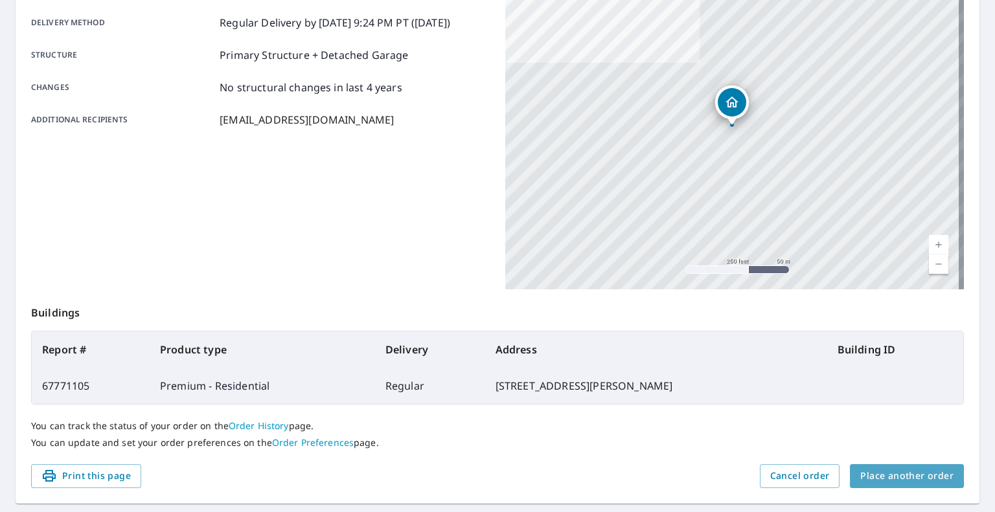
click at [905, 479] on span "Place another order" at bounding box center [906, 476] width 93 height 16
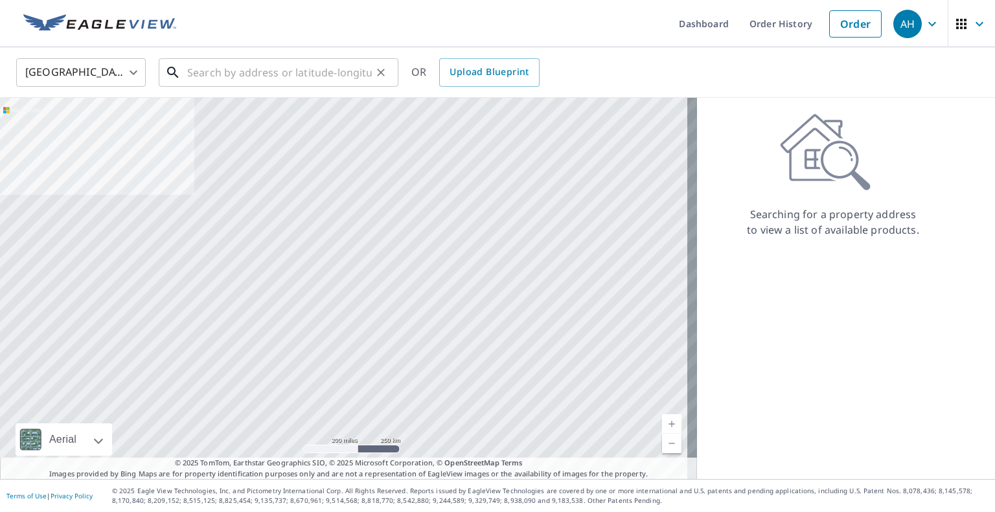
click at [290, 77] on input "text" at bounding box center [279, 72] width 185 height 36
paste input "[STREET_ADDRESS]"
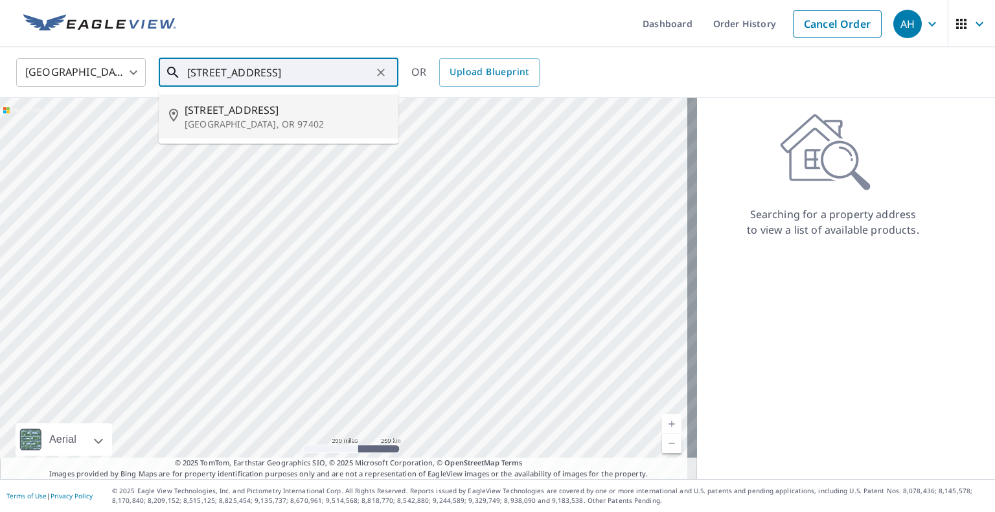
click at [268, 107] on span "[STREET_ADDRESS]" at bounding box center [286, 110] width 203 height 16
type input "[STREET_ADDRESS]"
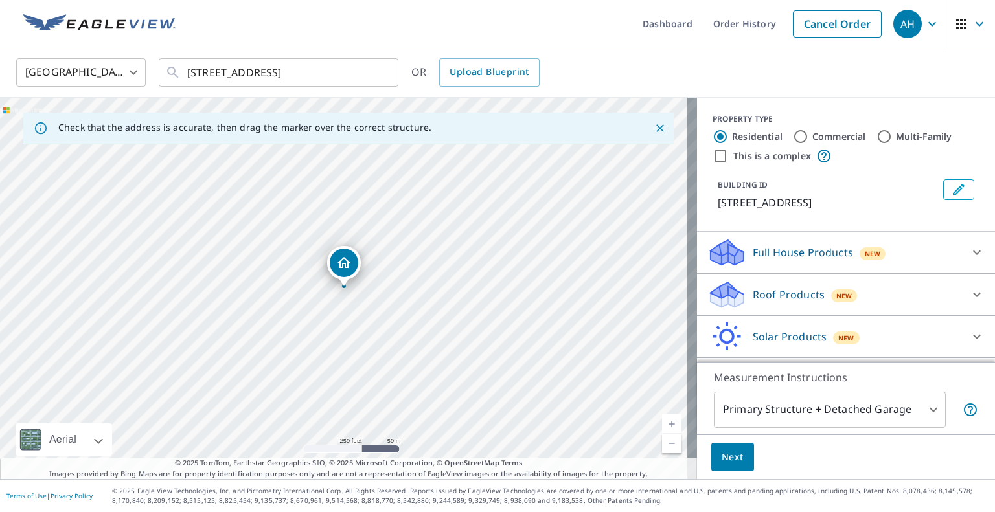
click at [759, 292] on p "Roof Products" at bounding box center [789, 295] width 72 height 16
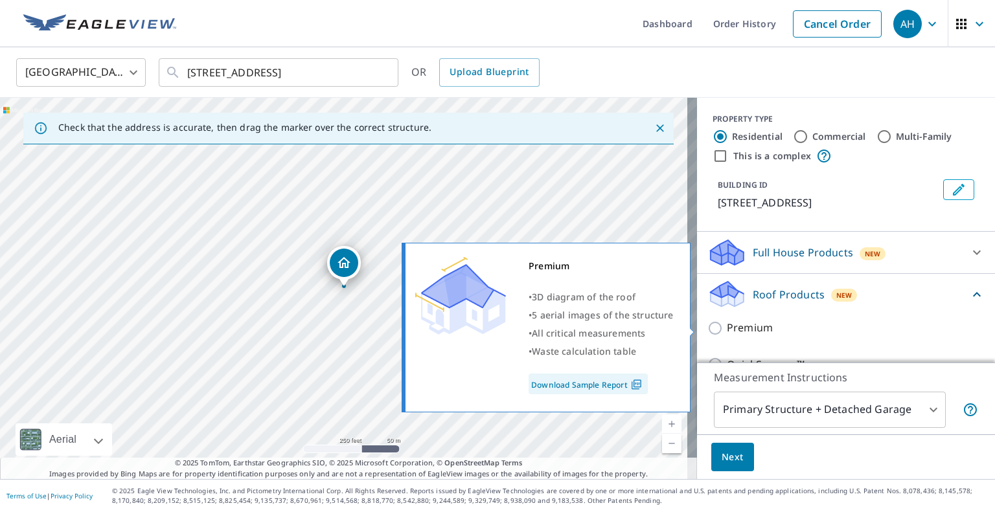
click at [710, 331] on input "Premium" at bounding box center [716, 329] width 19 height 16
checkbox input "true"
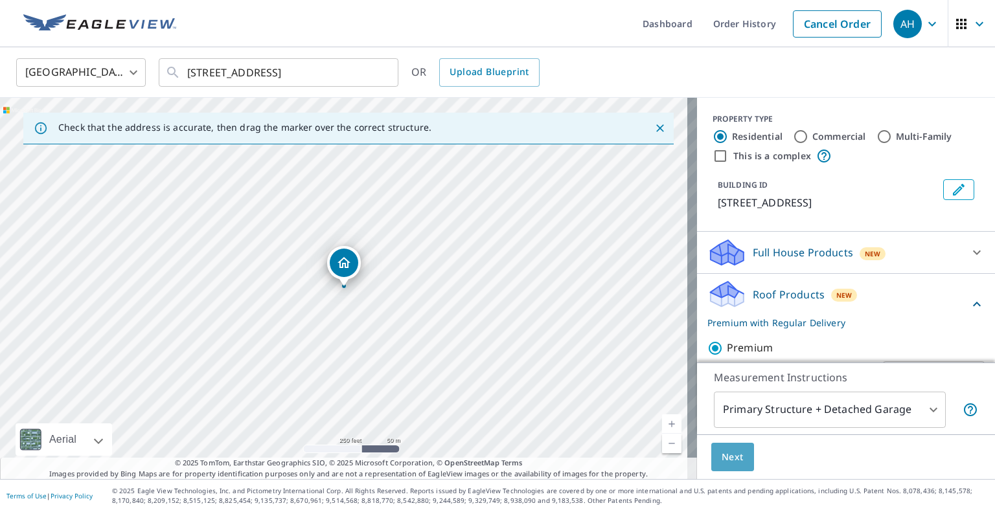
click at [722, 450] on span "Next" at bounding box center [733, 458] width 22 height 16
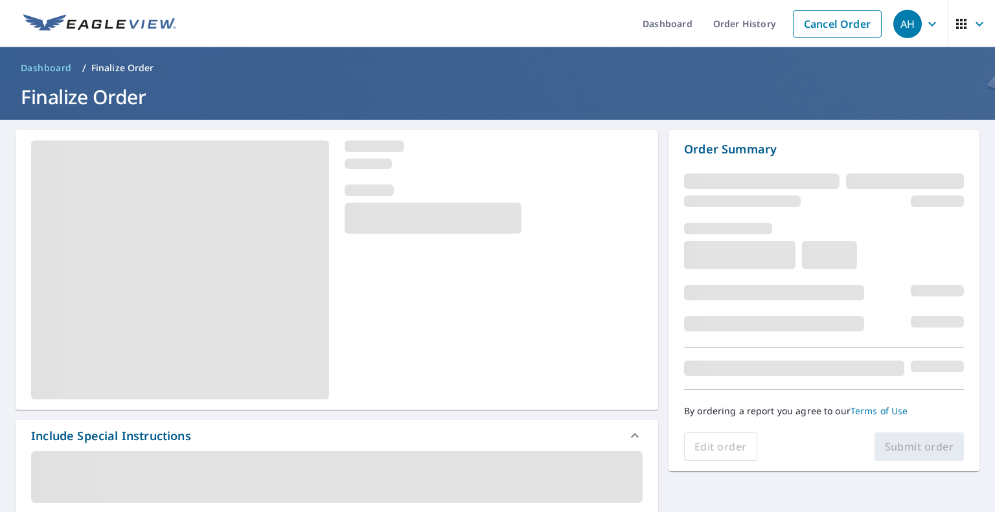
scroll to position [259, 0]
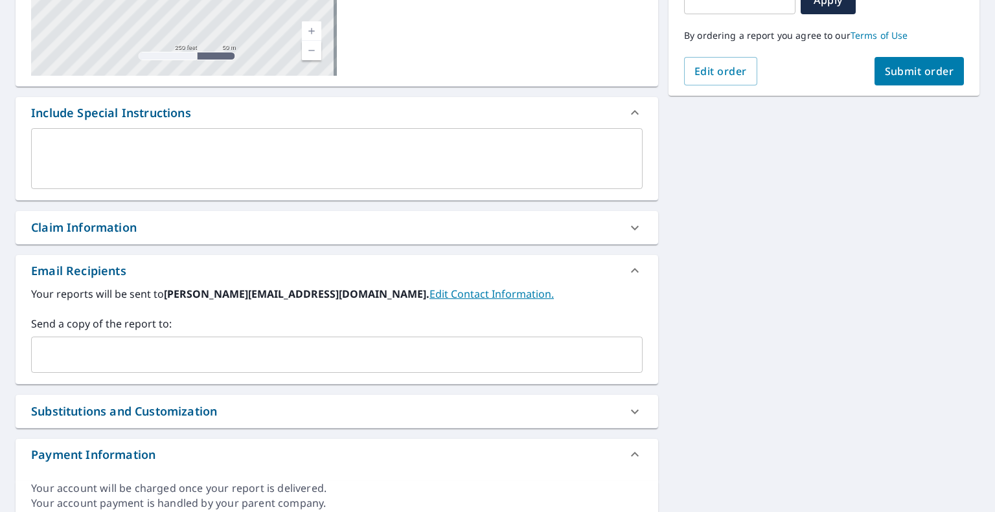
click at [179, 349] on input "text" at bounding box center [327, 355] width 580 height 25
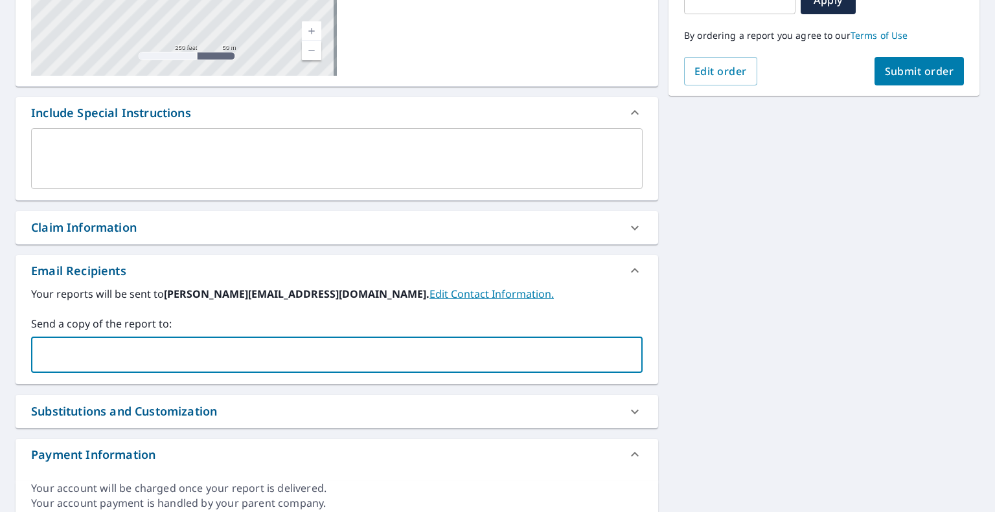
paste input "[EMAIL_ADDRESS][DOMAIN_NAME]"
type input "[EMAIL_ADDRESS][DOMAIN_NAME]"
click at [881, 63] on button "Submit order" at bounding box center [920, 71] width 90 height 29
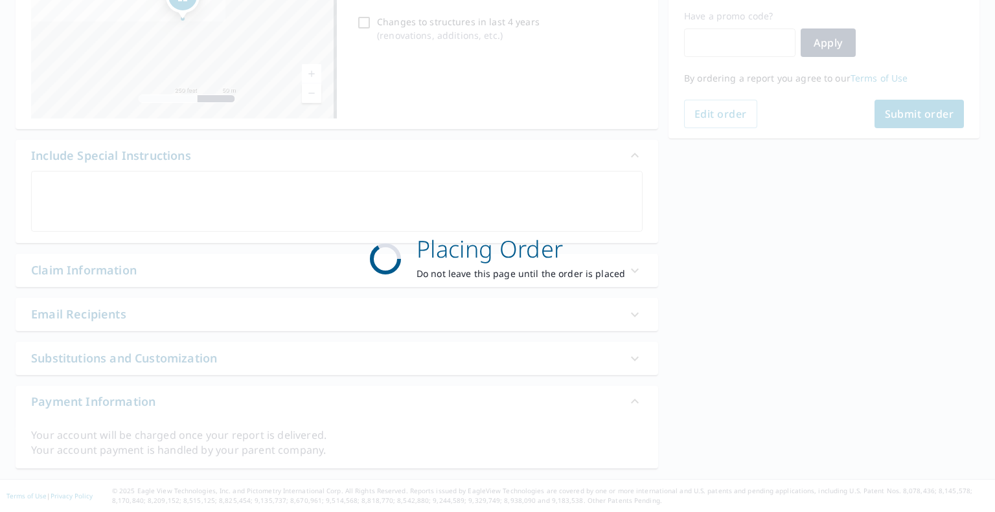
scroll to position [215, 0]
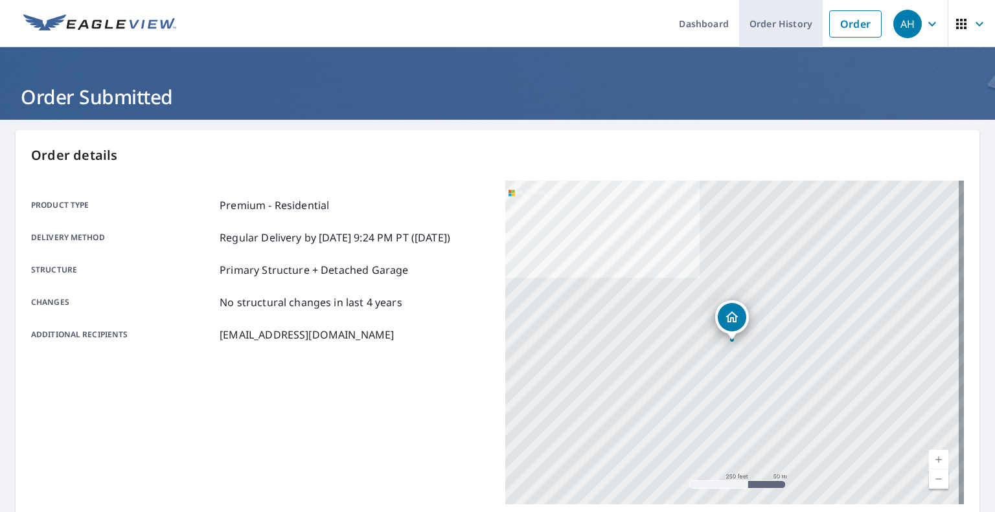
click at [769, 16] on link "Order History" at bounding box center [781, 23] width 84 height 47
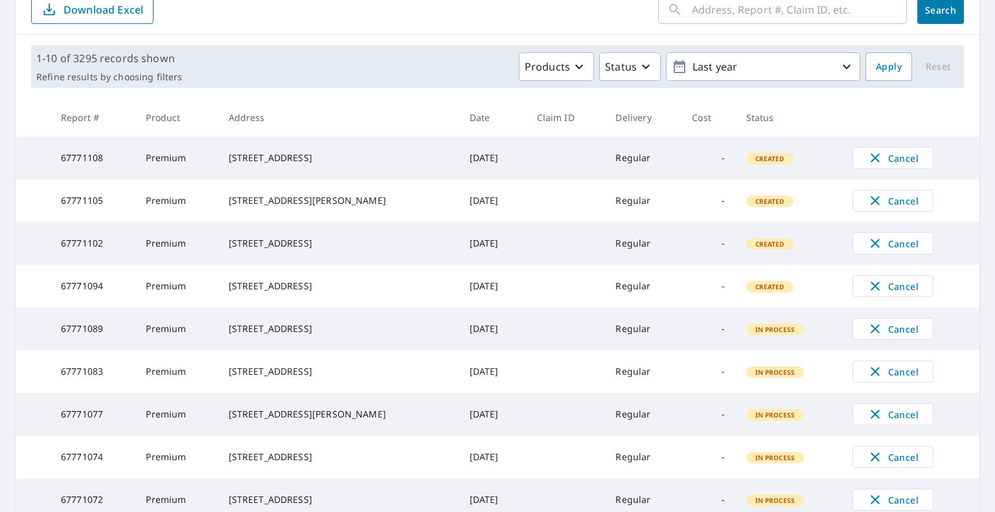
scroll to position [336, 0]
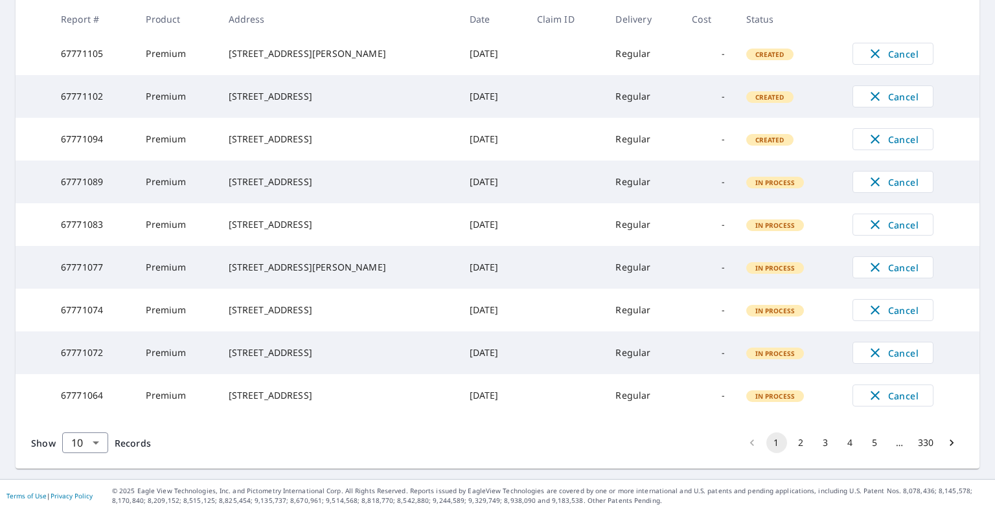
click at [794, 448] on button "2" at bounding box center [801, 443] width 21 height 21
